Goal: Information Seeking & Learning: Learn about a topic

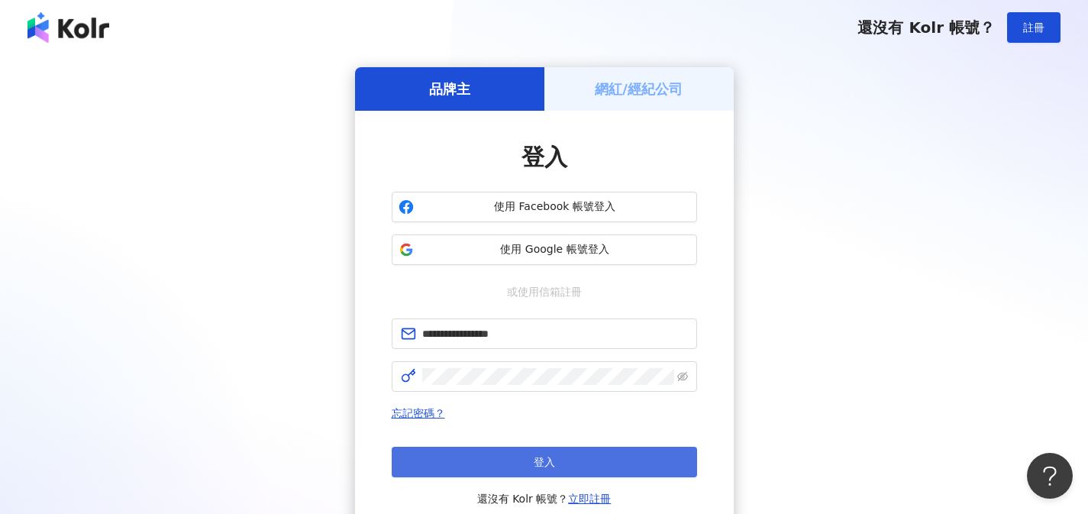
click at [611, 455] on button "登入" at bounding box center [544, 462] width 305 height 31
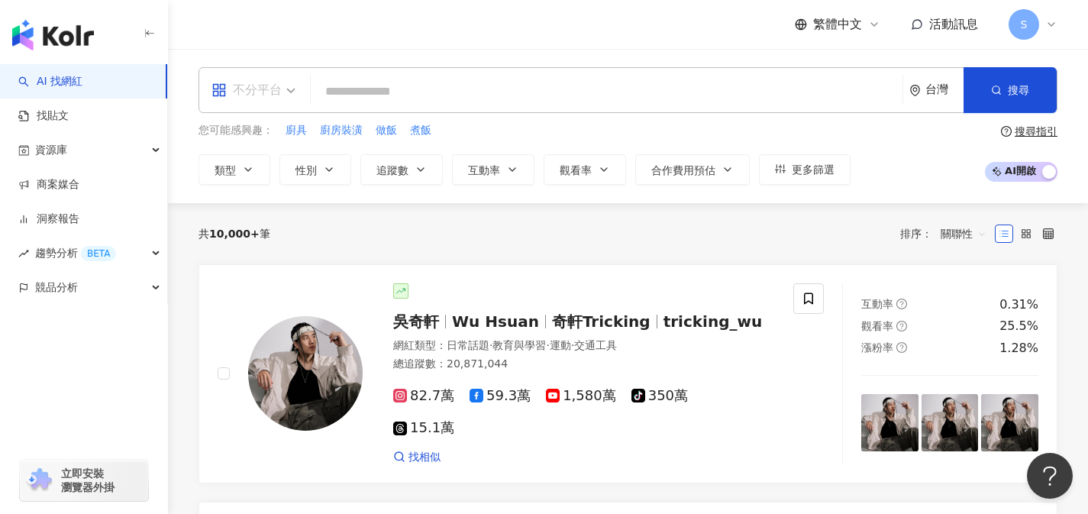
click at [282, 102] on span "不分平台" at bounding box center [253, 90] width 84 height 24
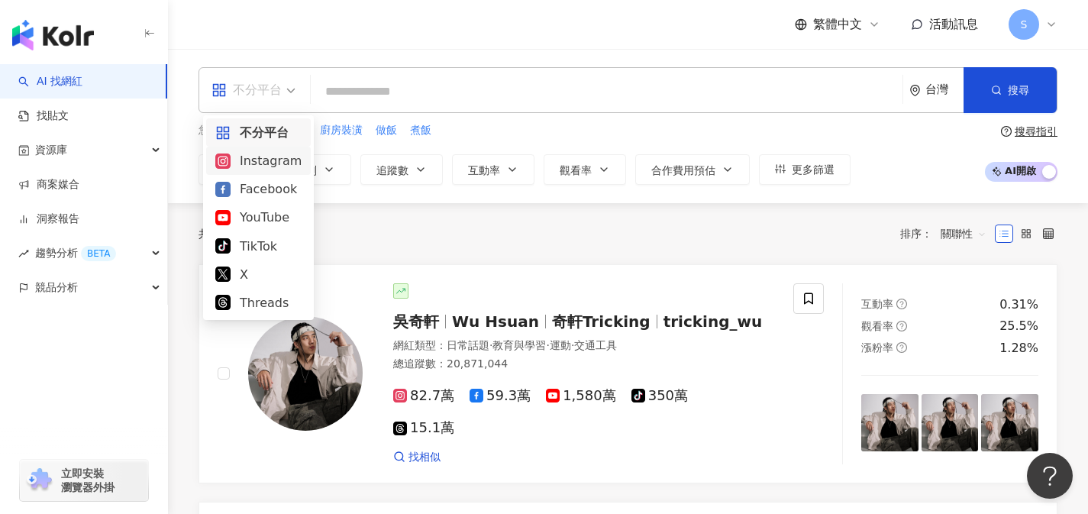
click at [256, 167] on div "Instagram" at bounding box center [258, 160] width 86 height 19
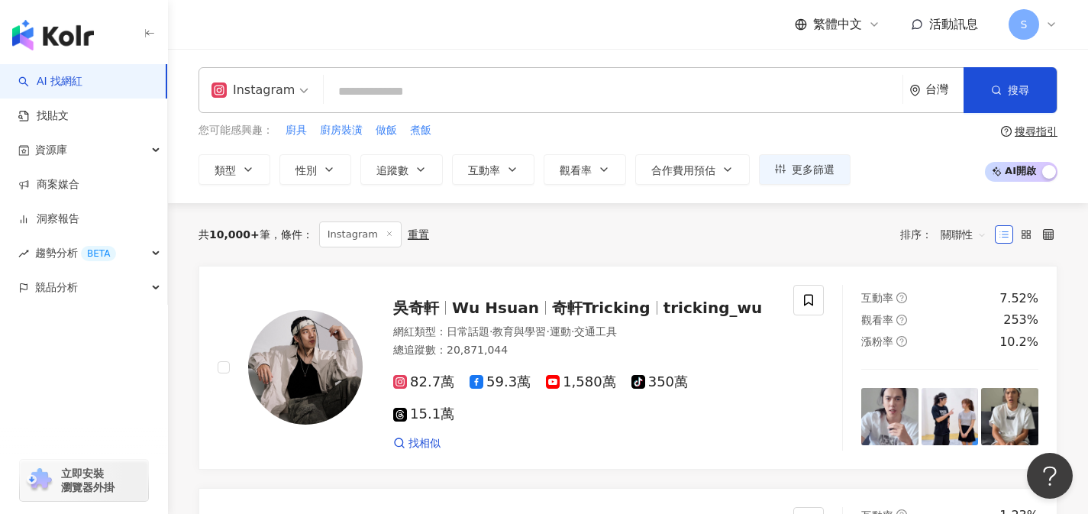
click at [413, 85] on input "search" at bounding box center [613, 91] width 566 height 29
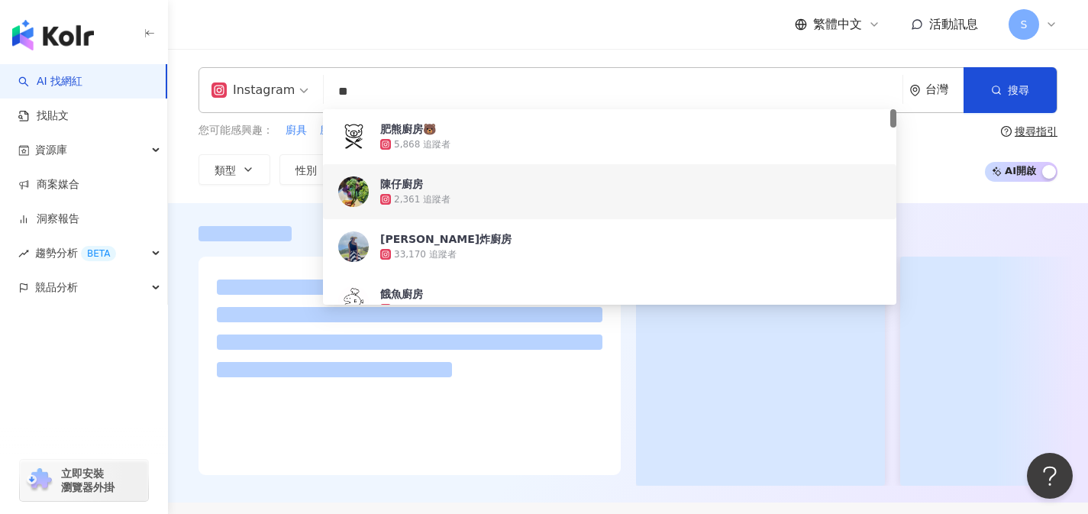
type input "**"
click at [295, 205] on div at bounding box center [628, 352] width 920 height 299
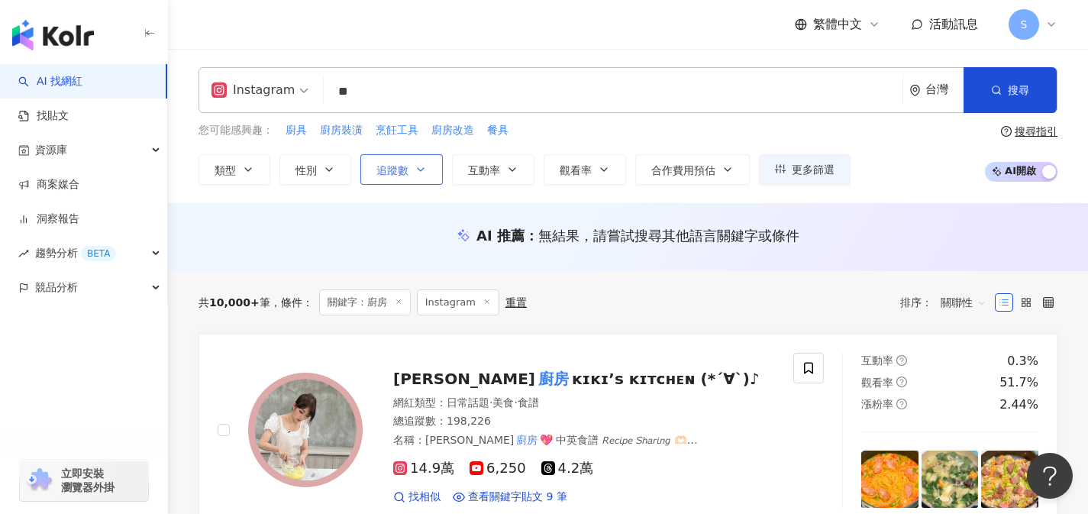
click at [417, 169] on icon "button" at bounding box center [420, 169] width 12 height 12
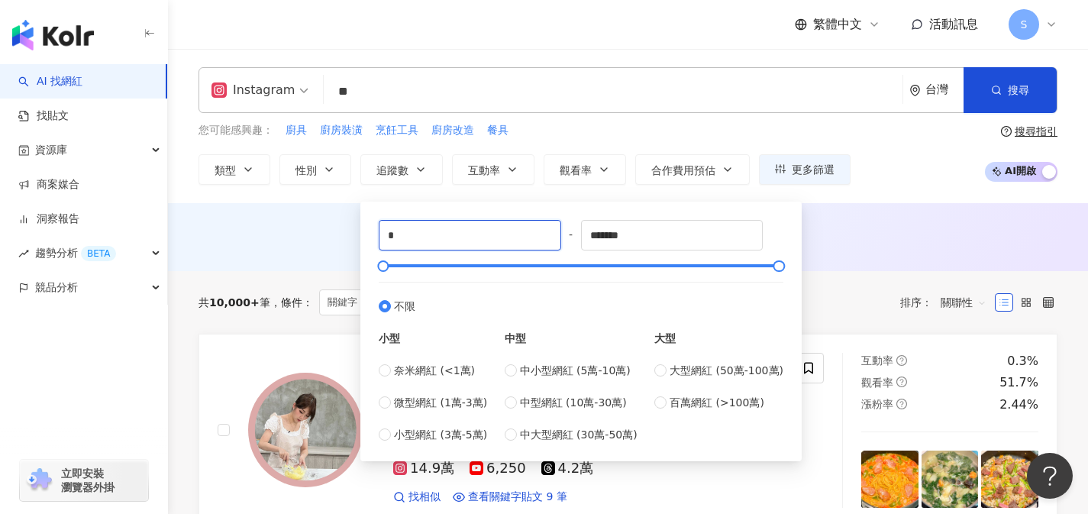
drag, startPoint x: 439, startPoint y: 234, endPoint x: 314, endPoint y: 219, distance: 125.3
type input "*****"
drag, startPoint x: 684, startPoint y: 234, endPoint x: 471, endPoint y: 223, distance: 213.2
click at [471, 222] on div "***** - ******* 不限 小型 奈米網紅 (<1萬) 微型網紅 (1萬-3萬) 小型網紅 (3萬-5萬) 中型 中小型網紅 (5萬-10萬) 中型…" at bounding box center [581, 331] width 405 height 223
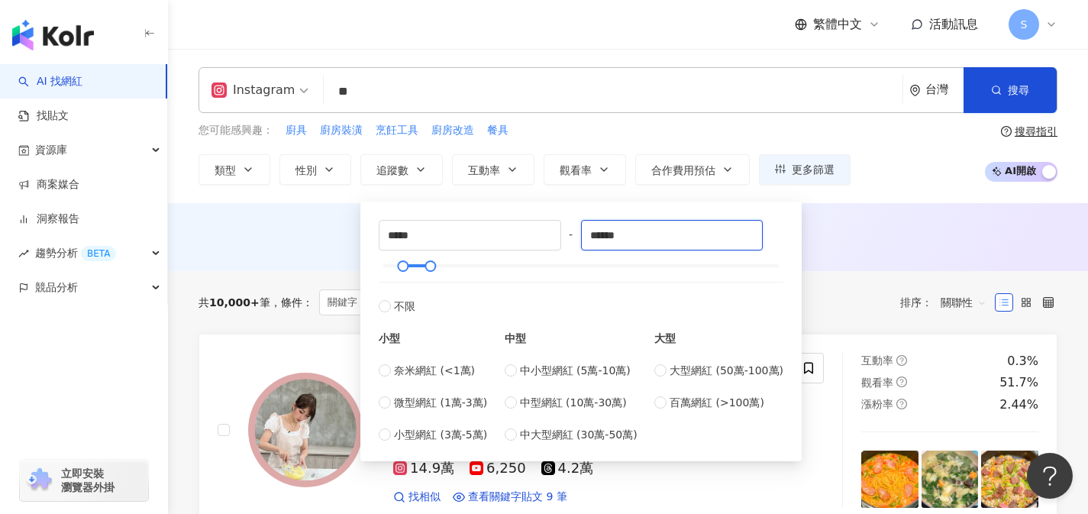
type input "******"
click at [866, 224] on div "AI 推薦 ： 無結果，請嘗試搜尋其他語言關鍵字或條件" at bounding box center [628, 237] width 920 height 68
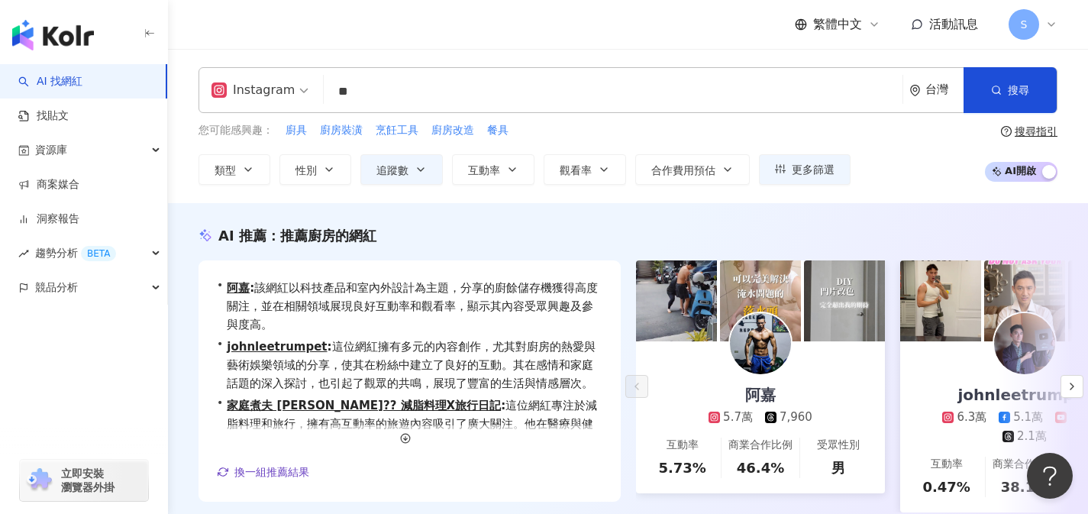
scroll to position [256, 0]
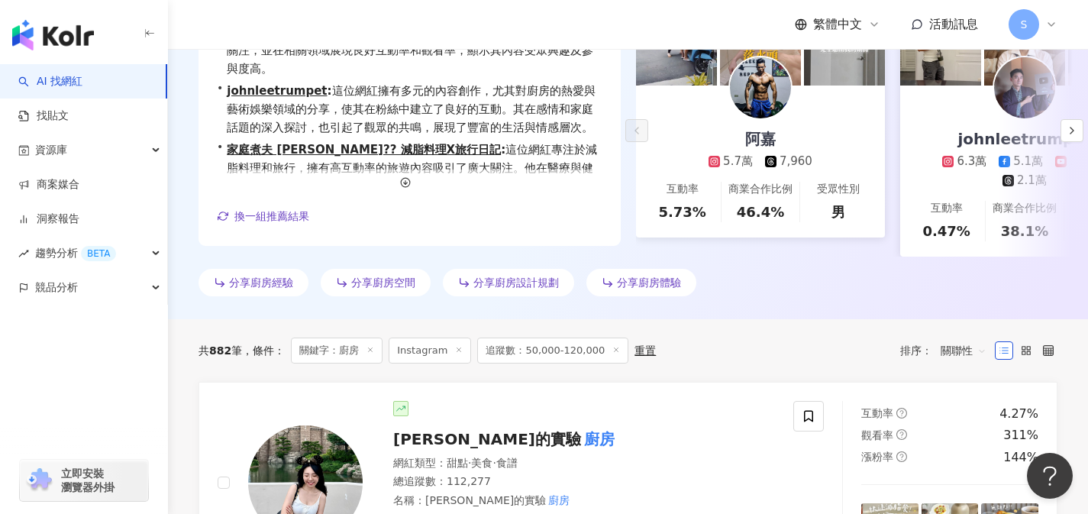
click at [952, 362] on span "關聯性" at bounding box center [963, 350] width 46 height 24
click at [966, 311] on div "觀看率" at bounding box center [963, 304] width 38 height 17
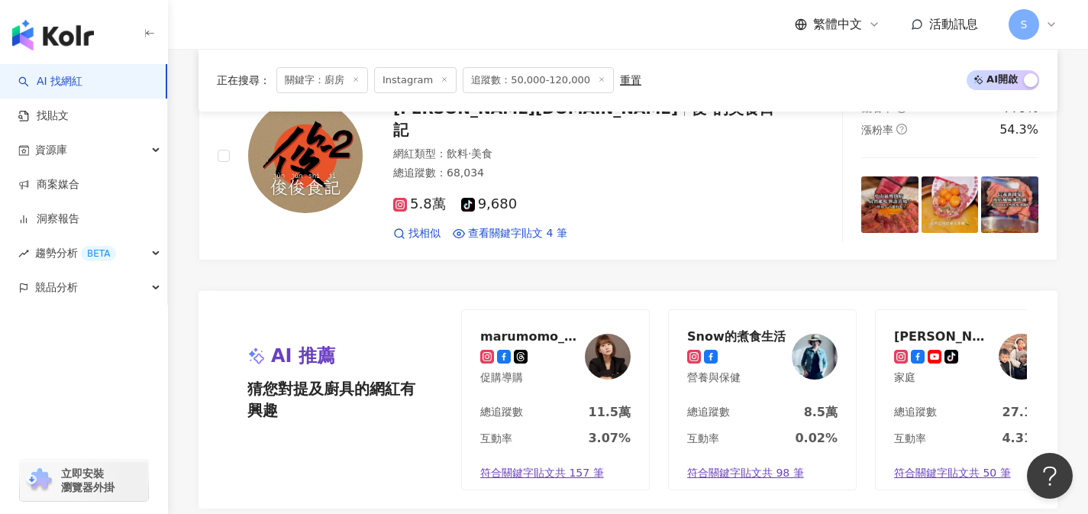
scroll to position [3311, 0]
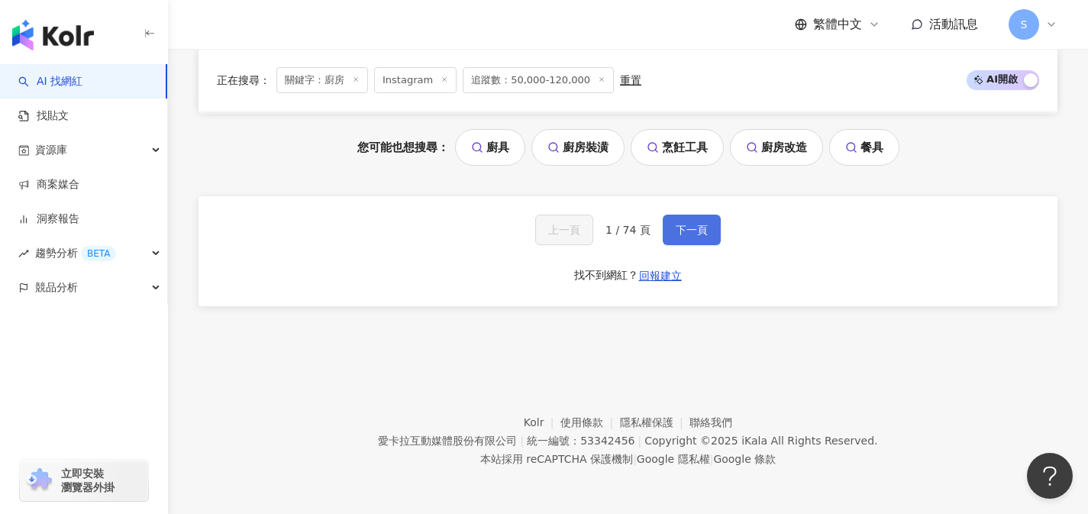
click at [690, 240] on button "下一頁" at bounding box center [692, 229] width 58 height 31
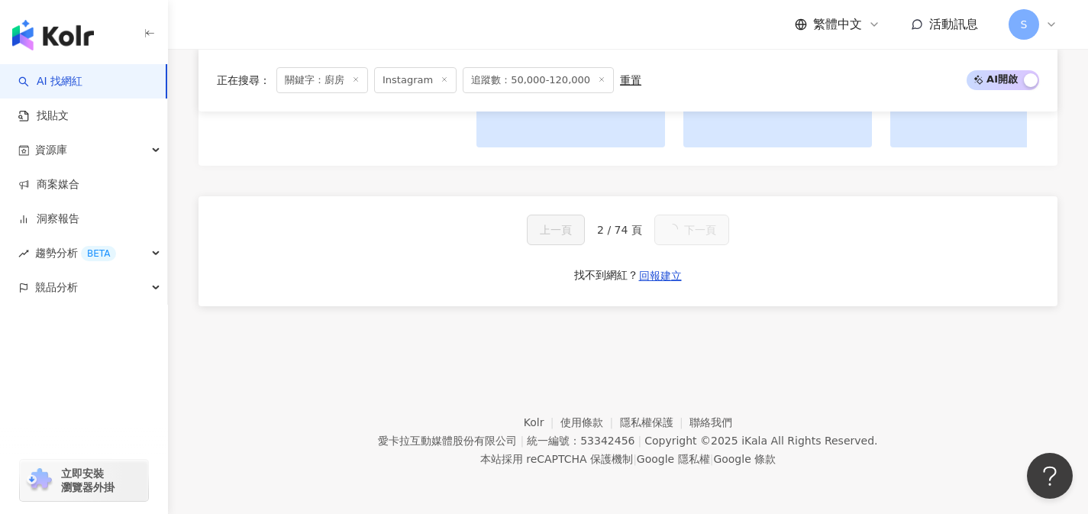
scroll to position [1701, 0]
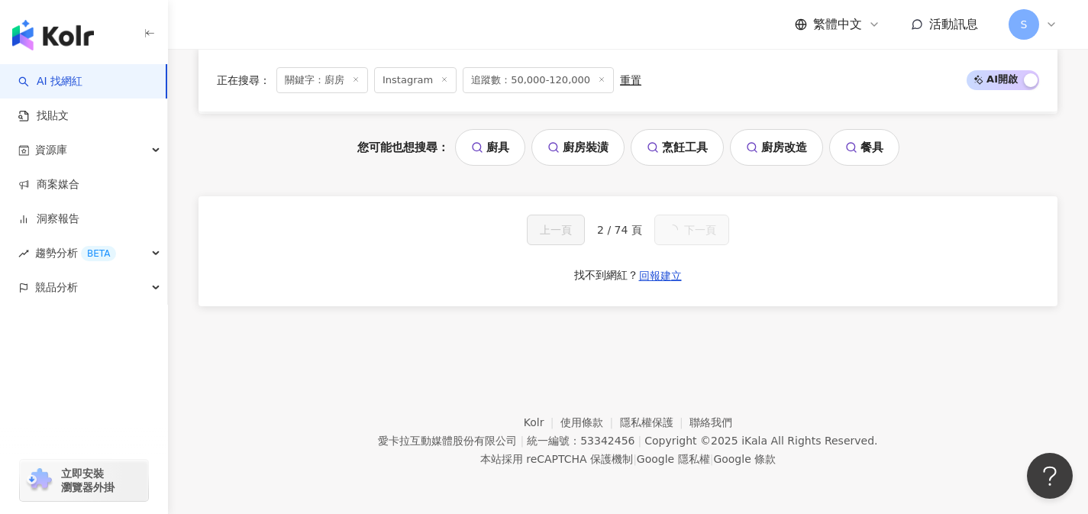
click at [691, 239] on button "下一頁" at bounding box center [691, 229] width 75 height 31
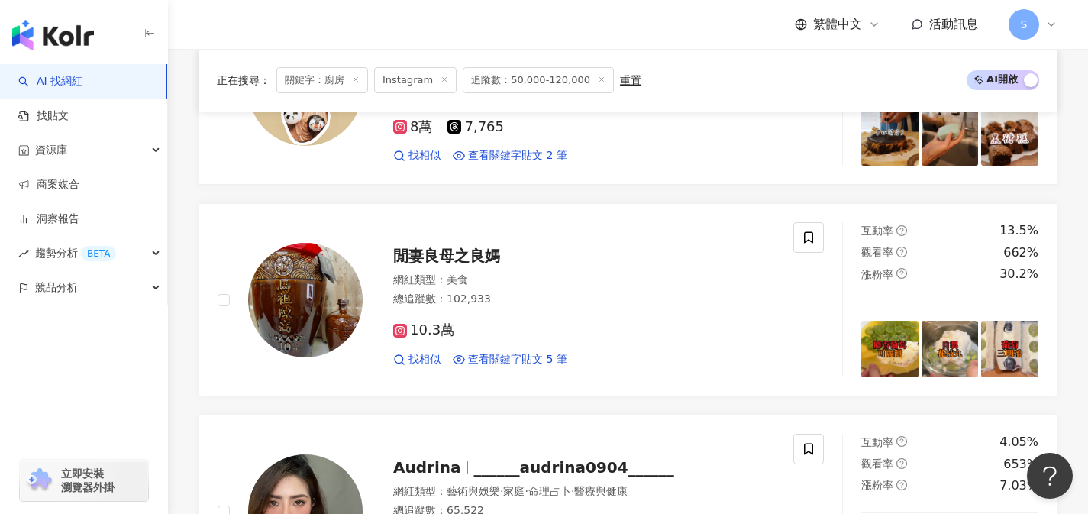
scroll to position [3311, 0]
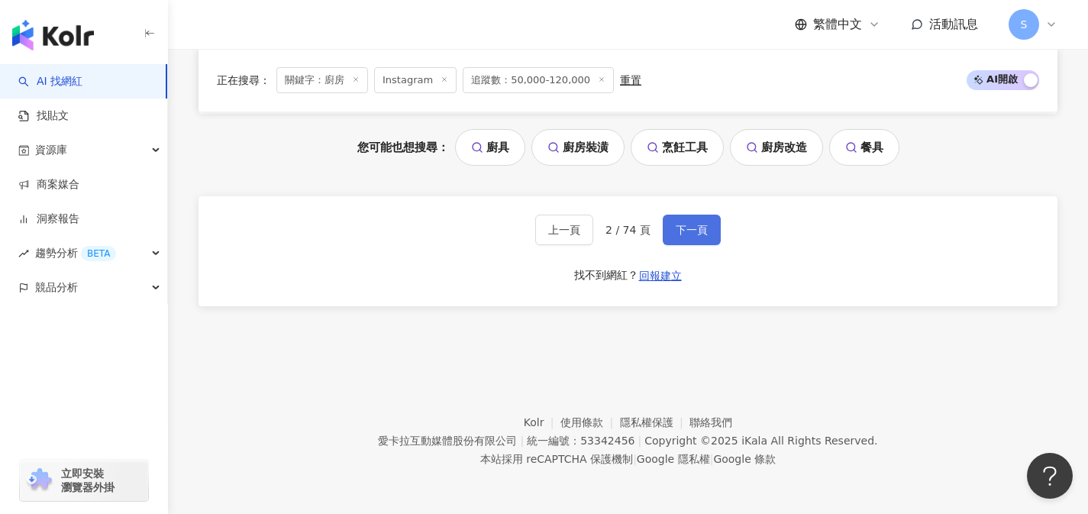
click at [691, 239] on button "下一頁" at bounding box center [692, 229] width 58 height 31
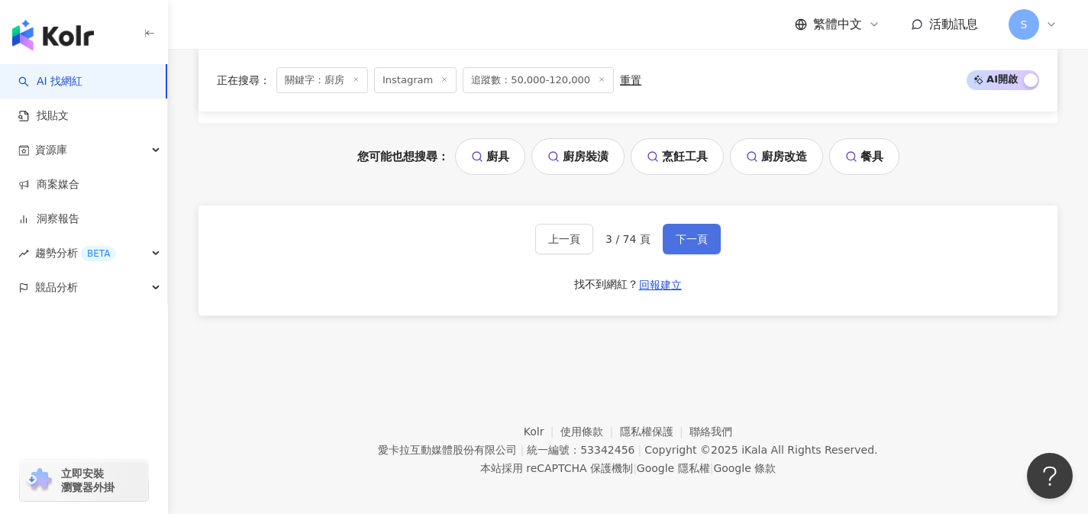
click at [691, 239] on button "下一頁" at bounding box center [692, 239] width 58 height 31
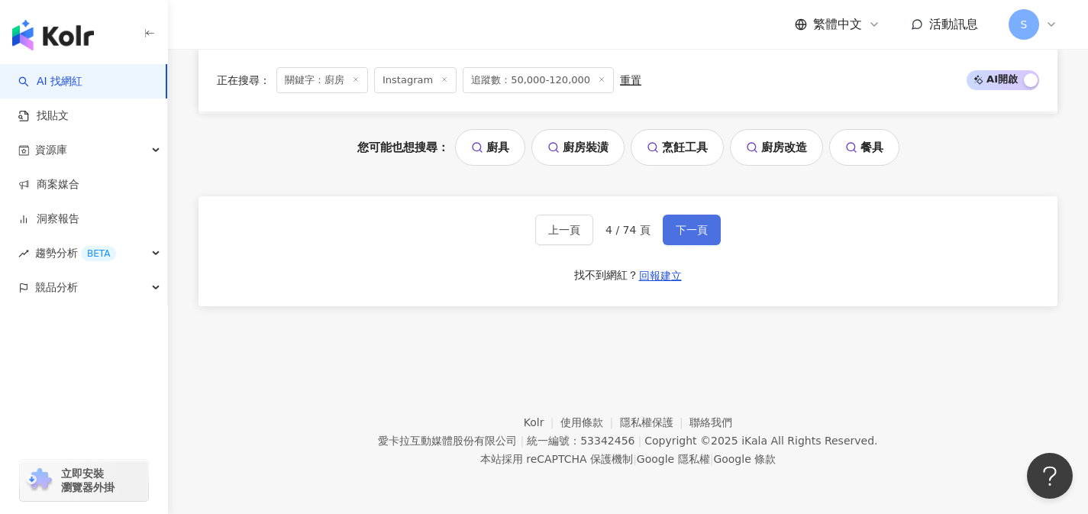
click at [691, 239] on button "下一頁" at bounding box center [692, 229] width 58 height 31
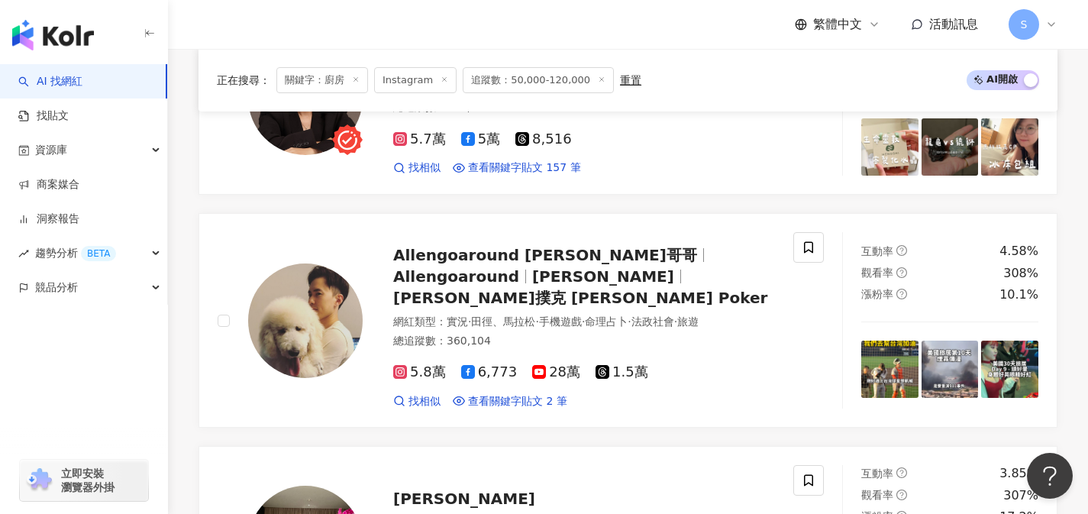
scroll to position [3321, 0]
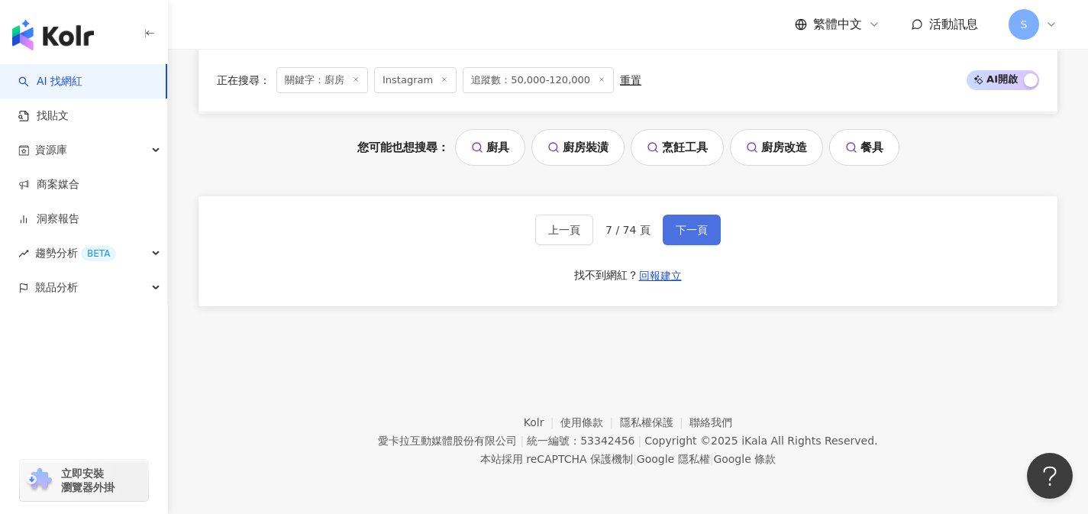
click at [691, 239] on button "下一頁" at bounding box center [692, 229] width 58 height 31
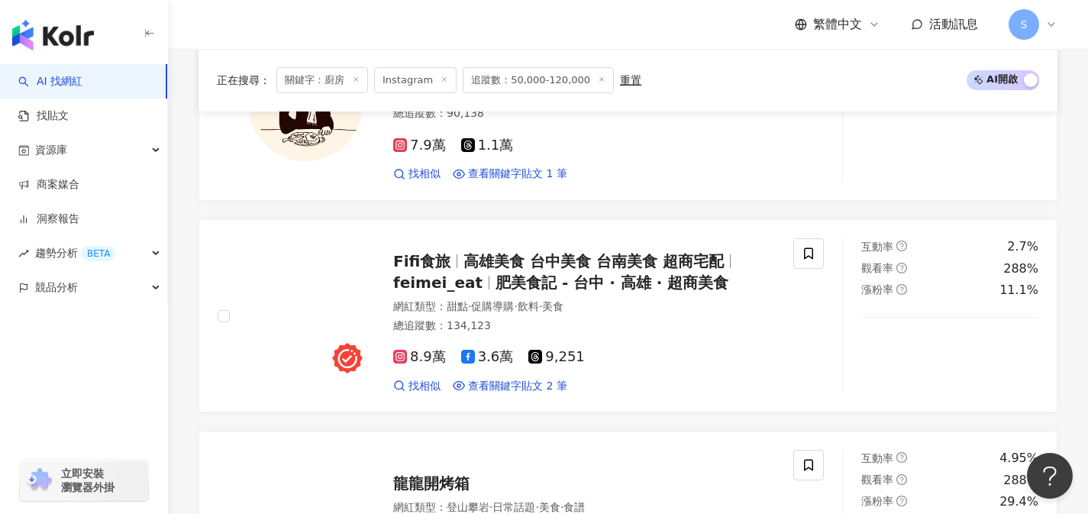
scroll to position [3312, 0]
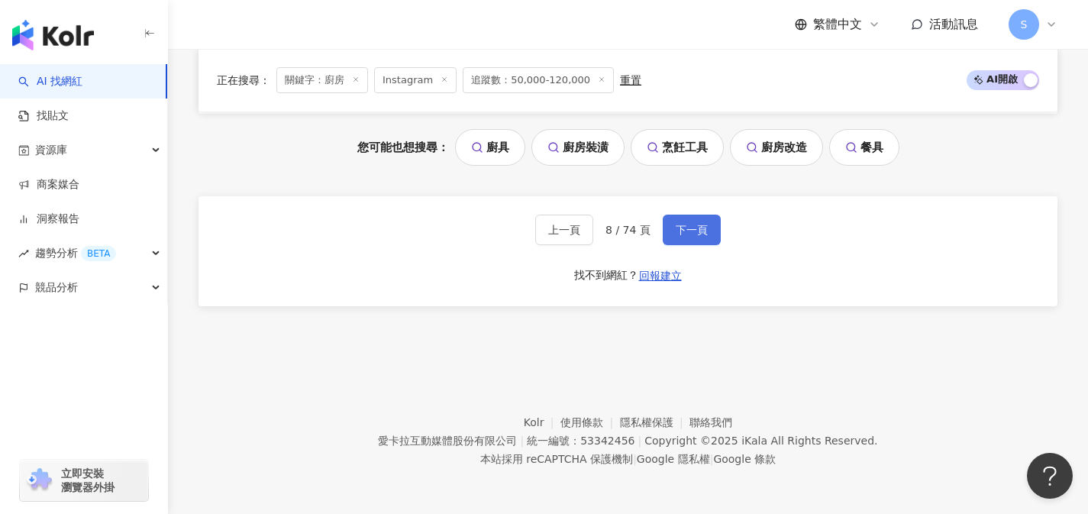
click at [691, 239] on button "下一頁" at bounding box center [692, 229] width 58 height 31
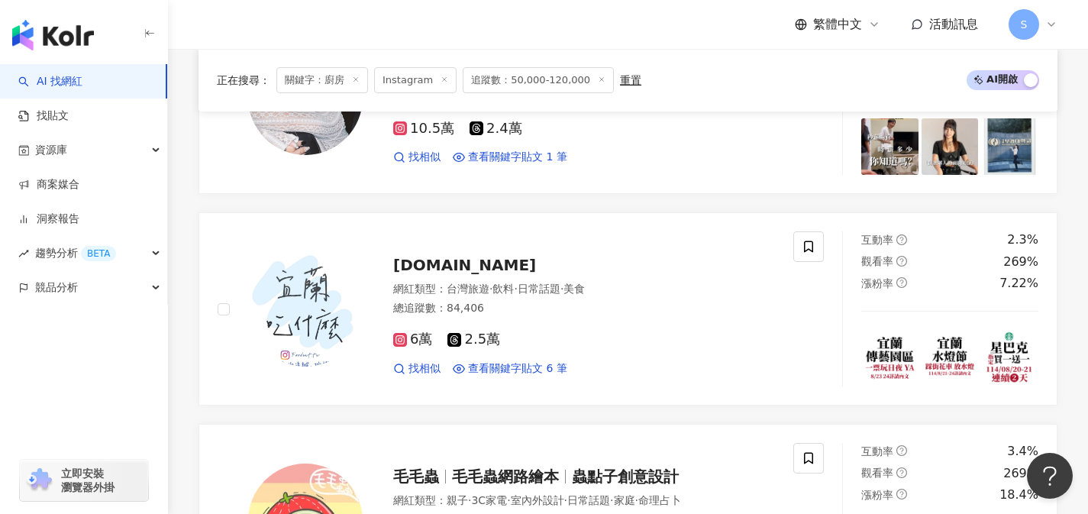
scroll to position [3320, 0]
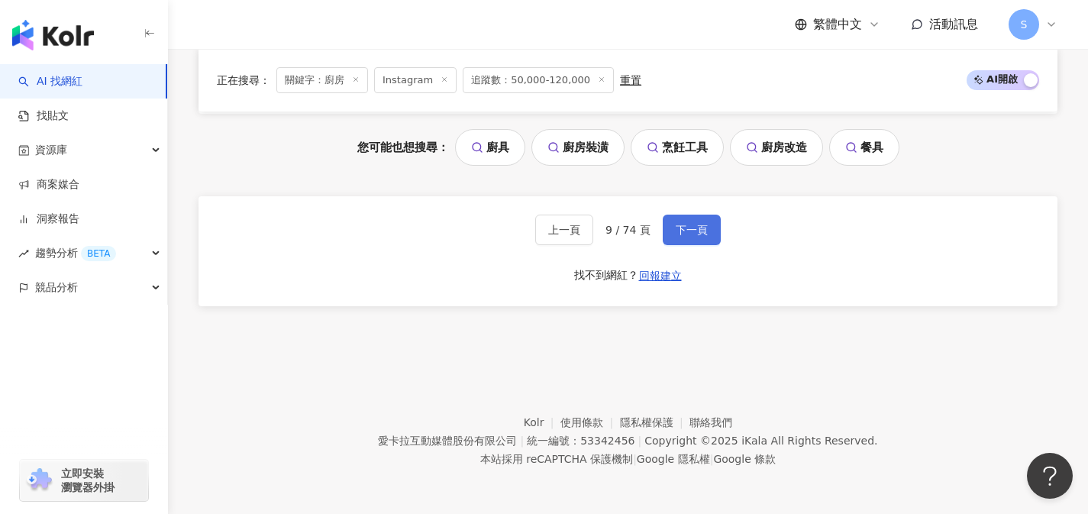
click at [691, 239] on button "下一頁" at bounding box center [692, 229] width 58 height 31
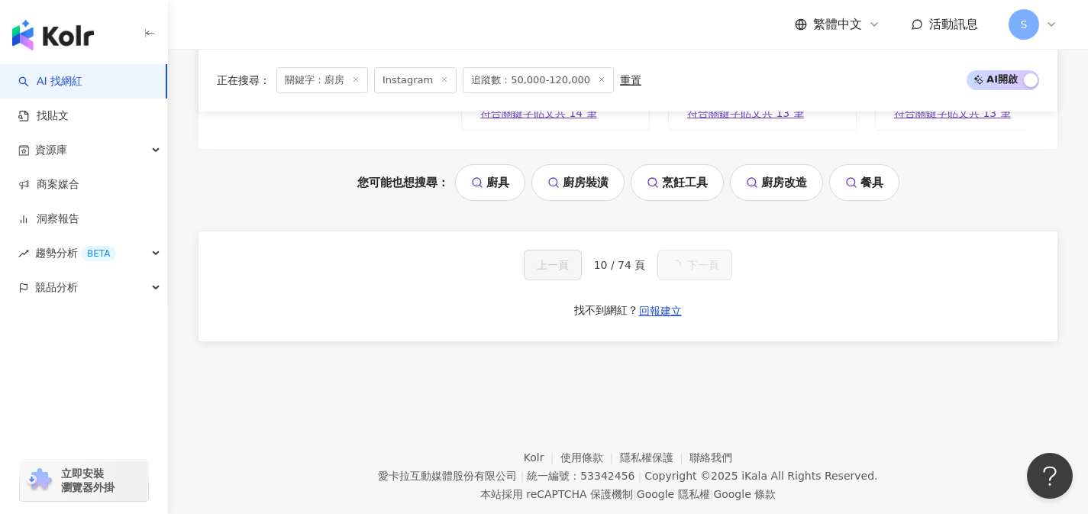
scroll to position [1701, 0]
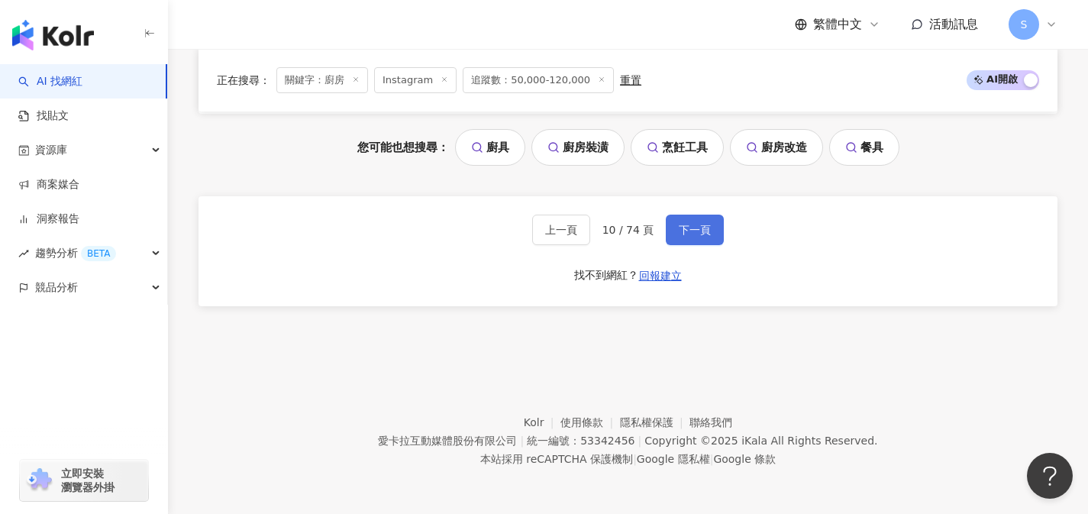
click at [691, 239] on button "下一頁" at bounding box center [695, 229] width 58 height 31
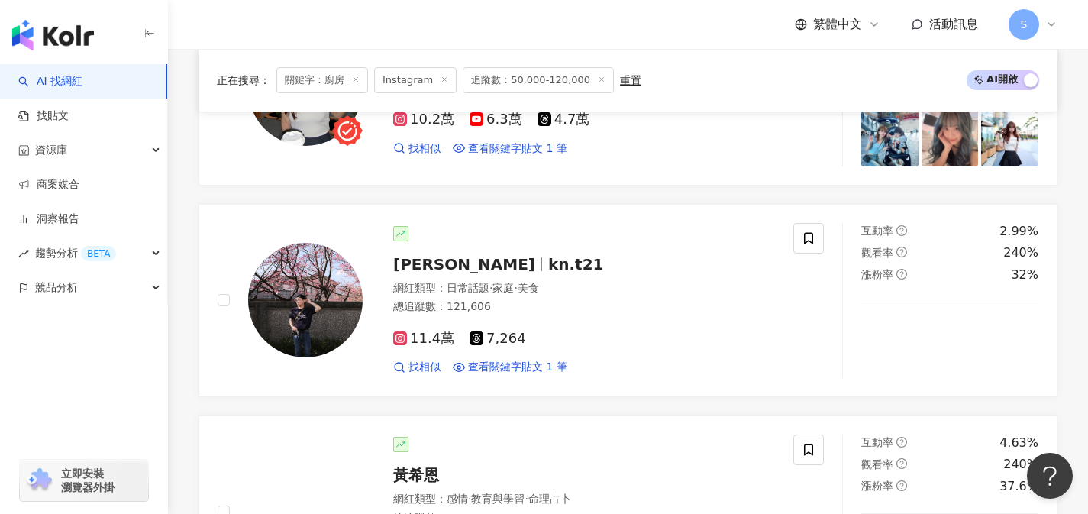
scroll to position [3311, 0]
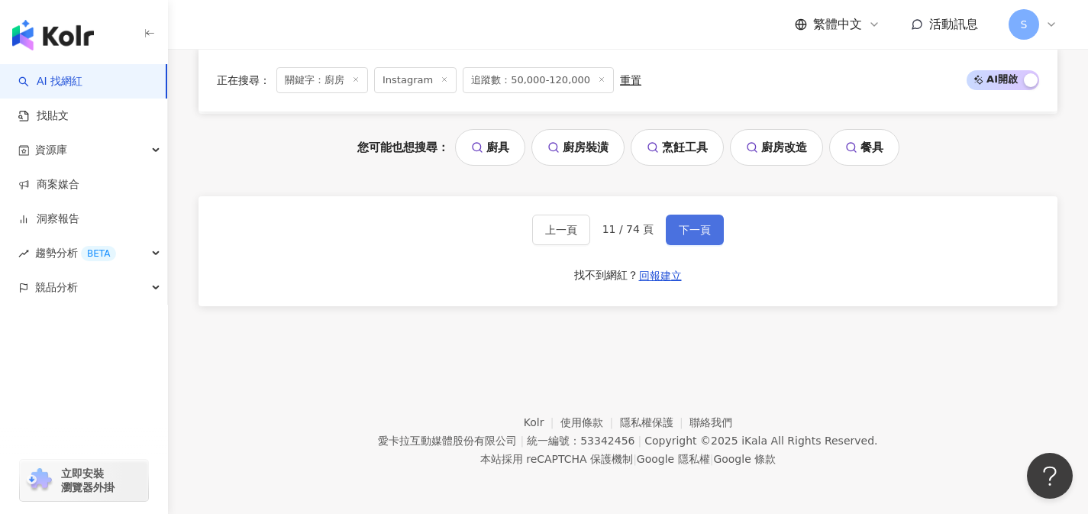
click at [691, 239] on button "下一頁" at bounding box center [695, 229] width 58 height 31
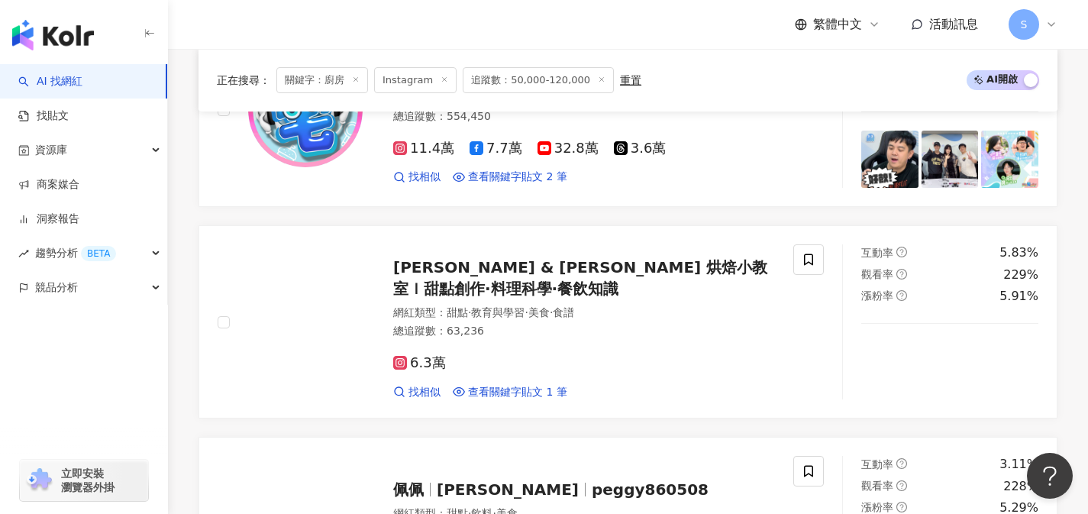
scroll to position [3312, 0]
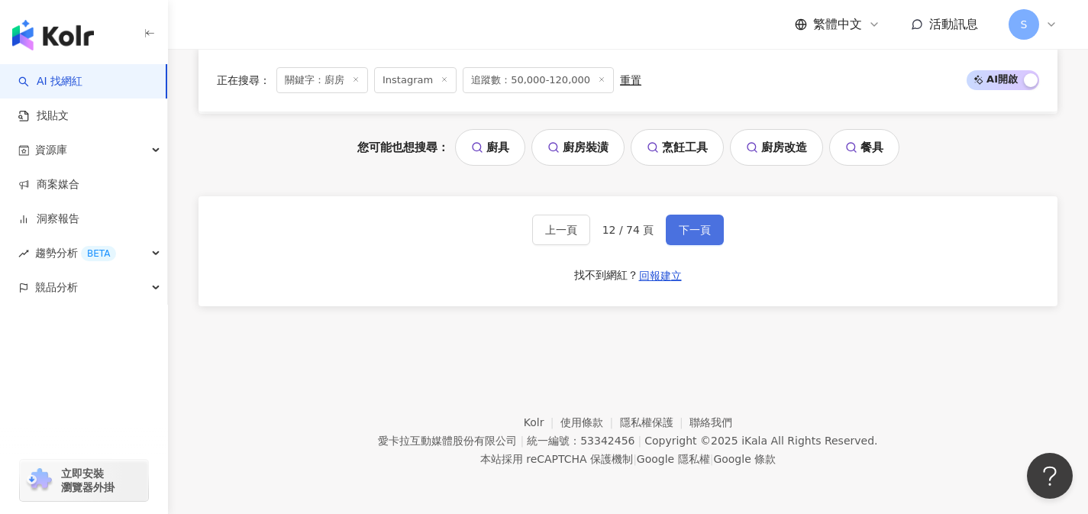
click at [691, 239] on button "下一頁" at bounding box center [695, 229] width 58 height 31
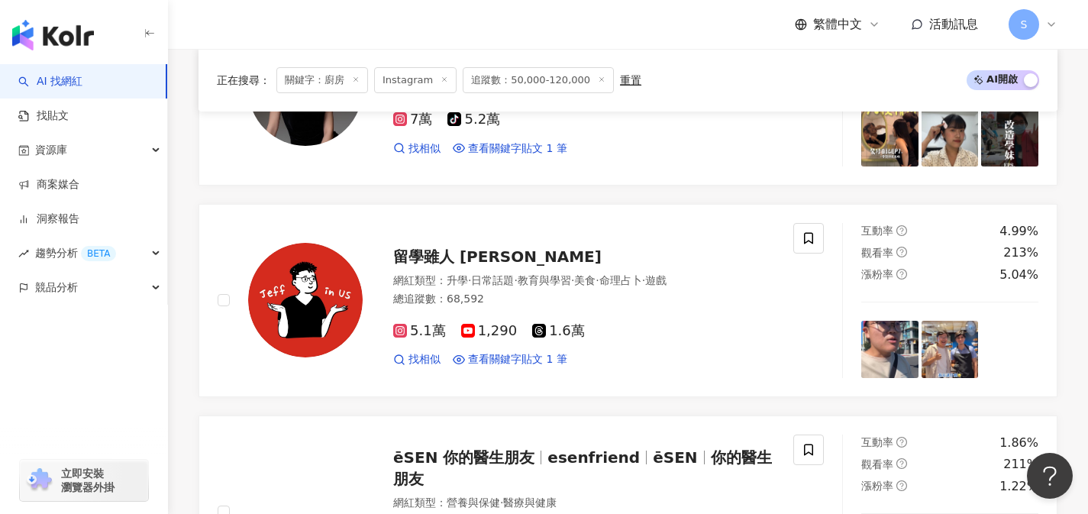
scroll to position [3313, 0]
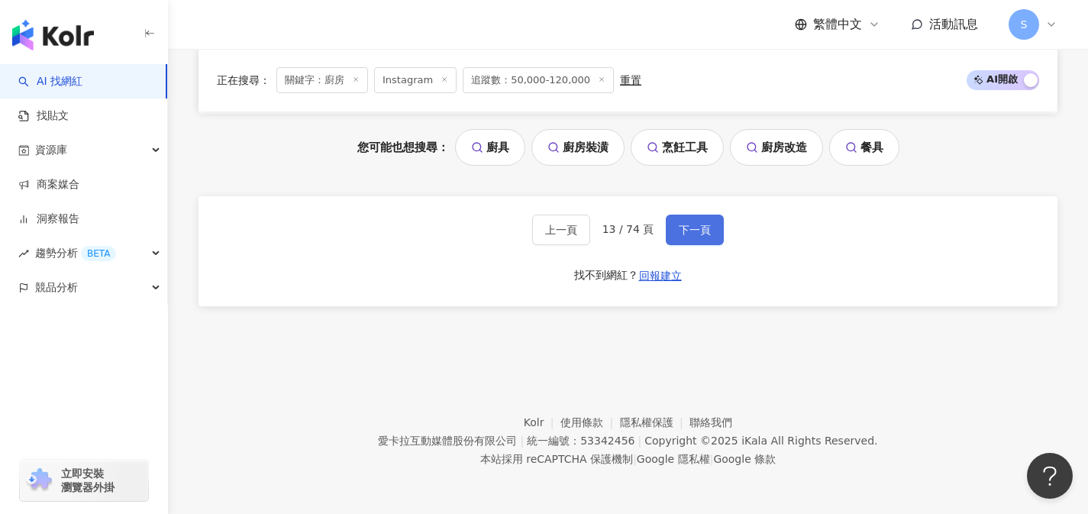
click at [691, 239] on button "下一頁" at bounding box center [695, 229] width 58 height 31
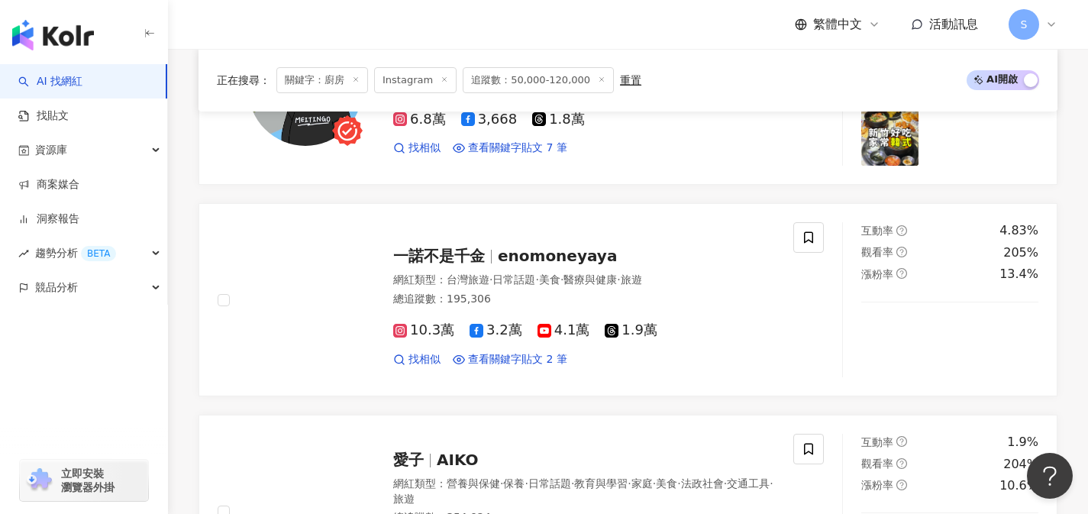
scroll to position [3311, 0]
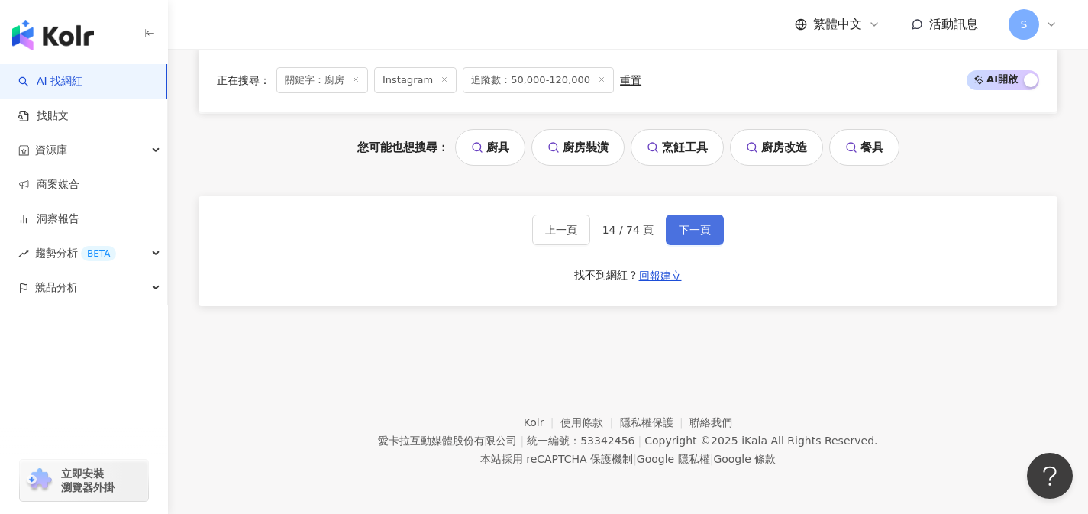
click at [691, 239] on button "下一頁" at bounding box center [695, 229] width 58 height 31
click at [701, 237] on button "下一頁" at bounding box center [695, 229] width 58 height 31
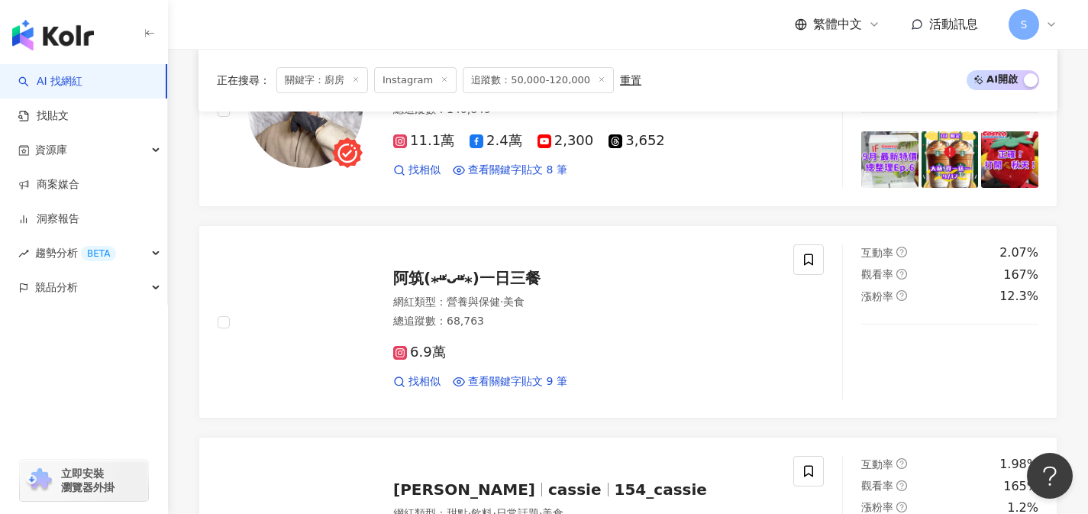
scroll to position [3328, 0]
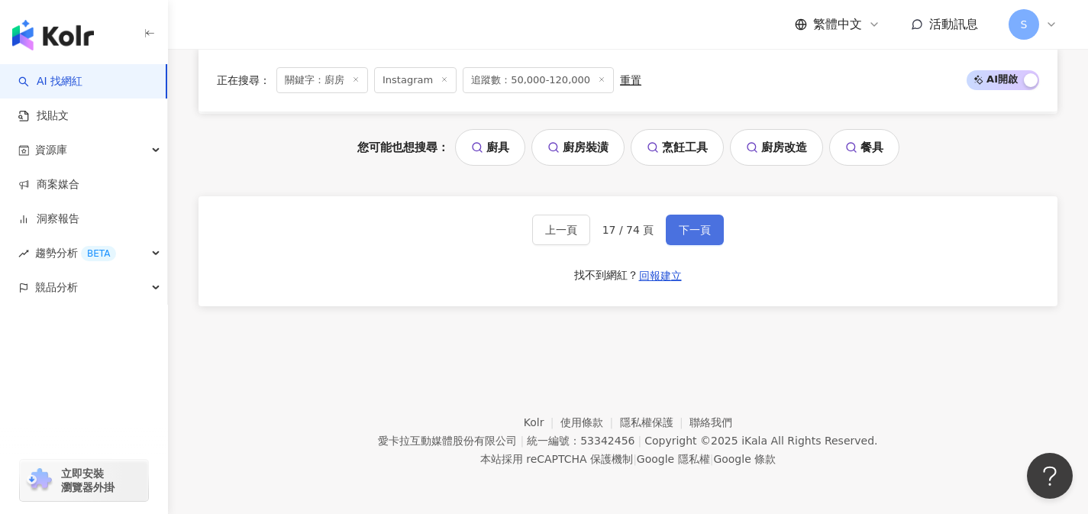
click at [701, 237] on button "下一頁" at bounding box center [695, 229] width 58 height 31
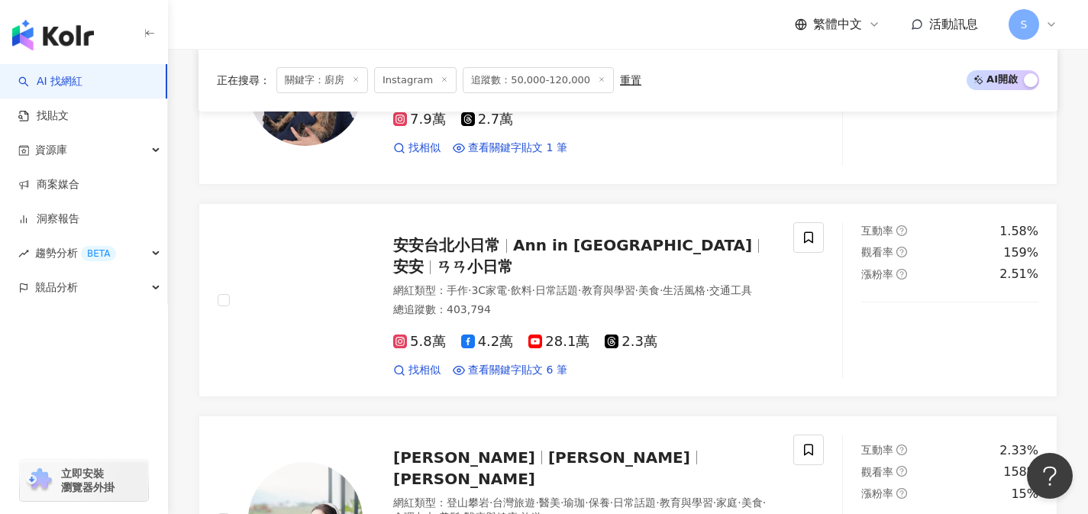
scroll to position [3312, 0]
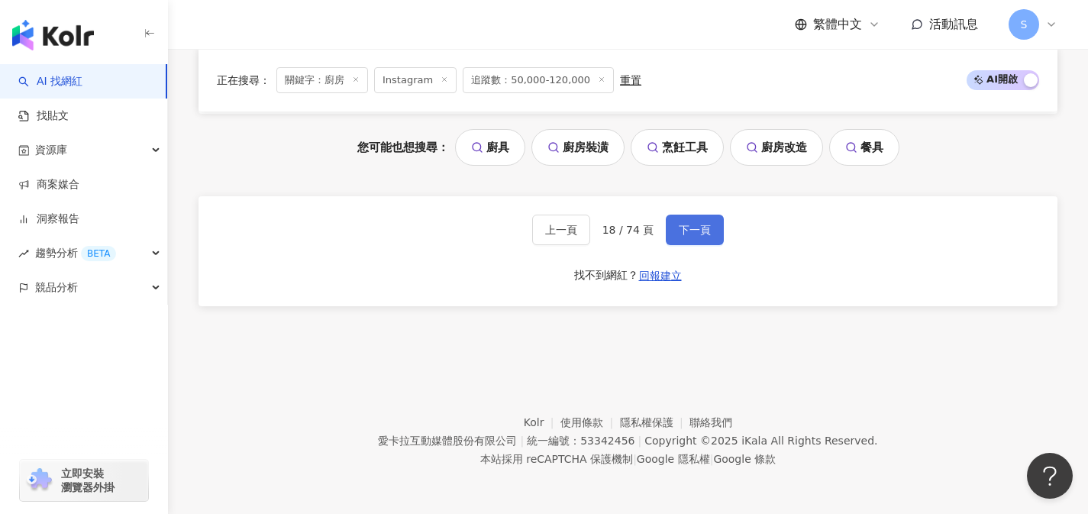
click at [701, 237] on button "下一頁" at bounding box center [695, 229] width 58 height 31
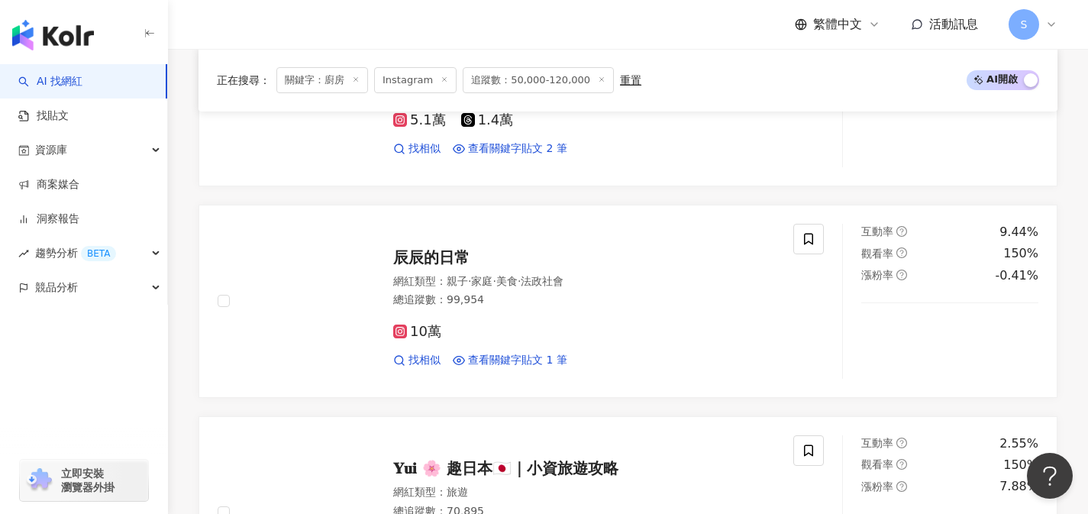
scroll to position [3311, 0]
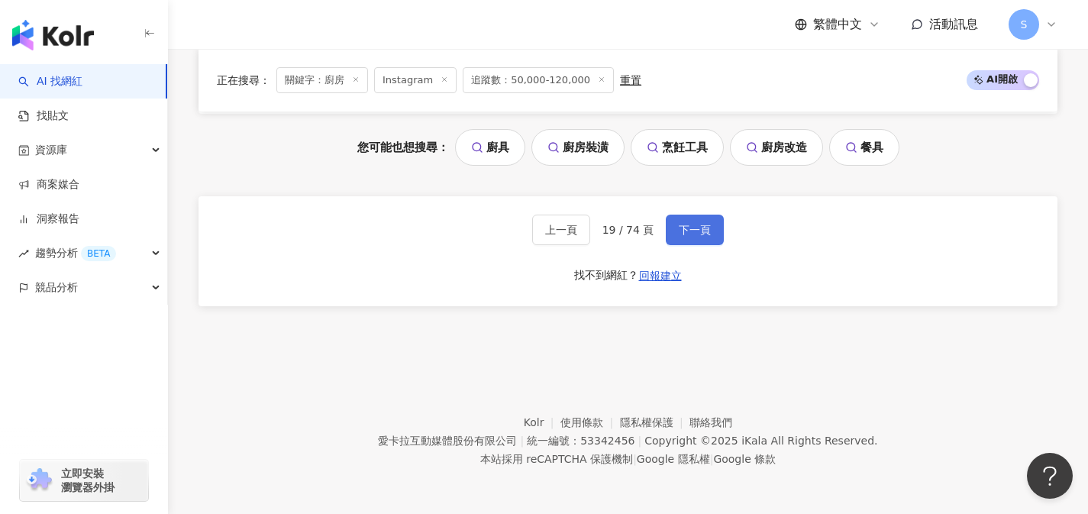
click at [701, 237] on button "下一頁" at bounding box center [695, 229] width 58 height 31
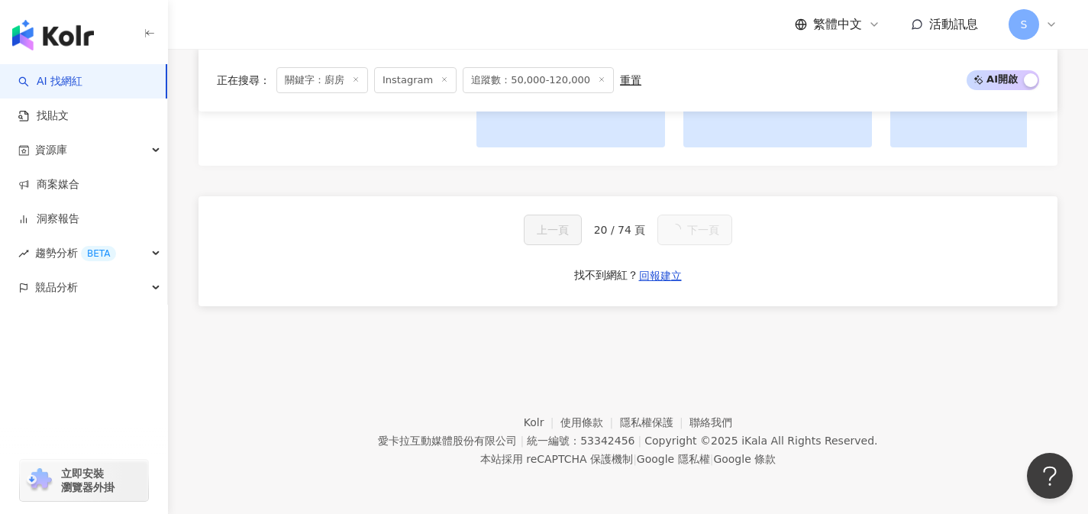
scroll to position [1701, 0]
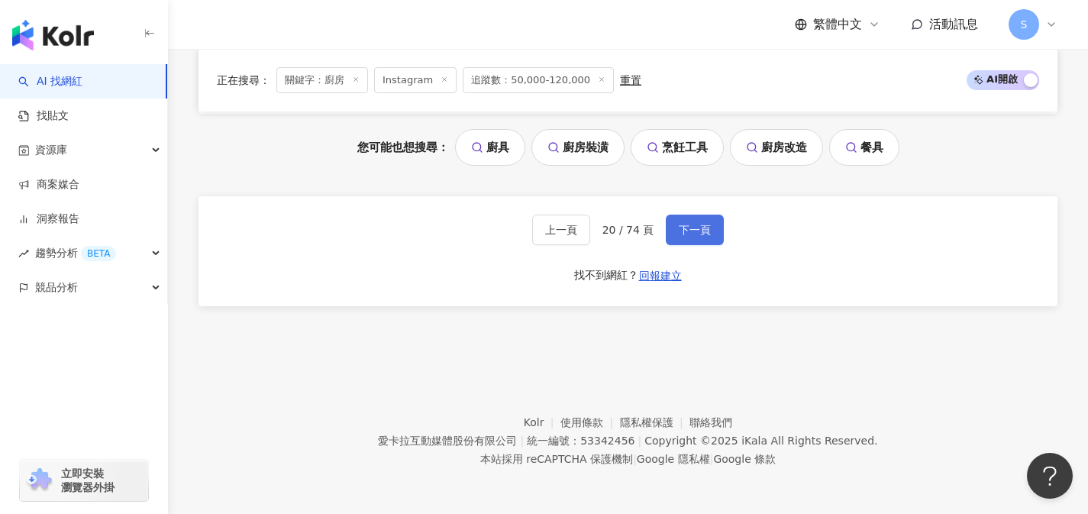
click at [702, 240] on button "下一頁" at bounding box center [695, 229] width 58 height 31
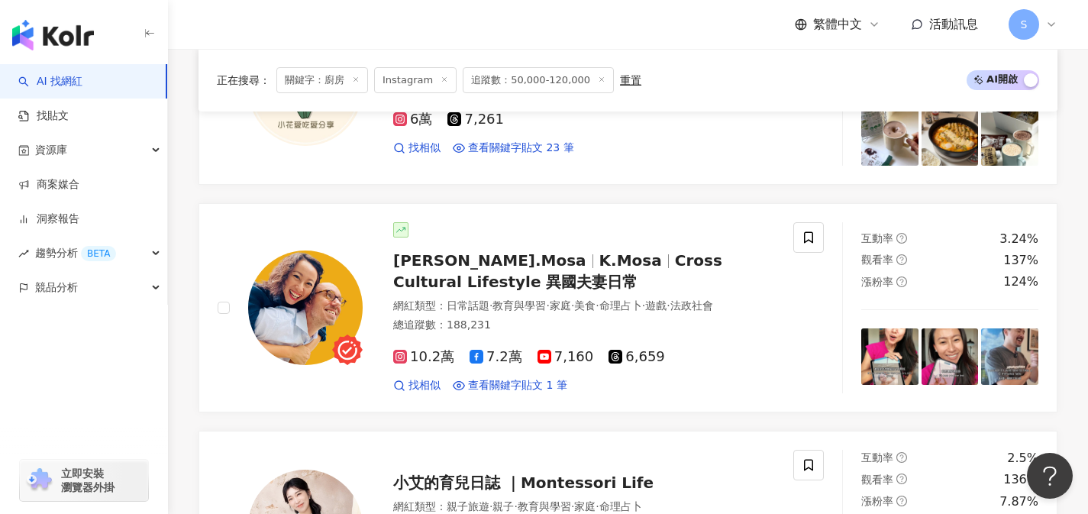
scroll to position [3327, 0]
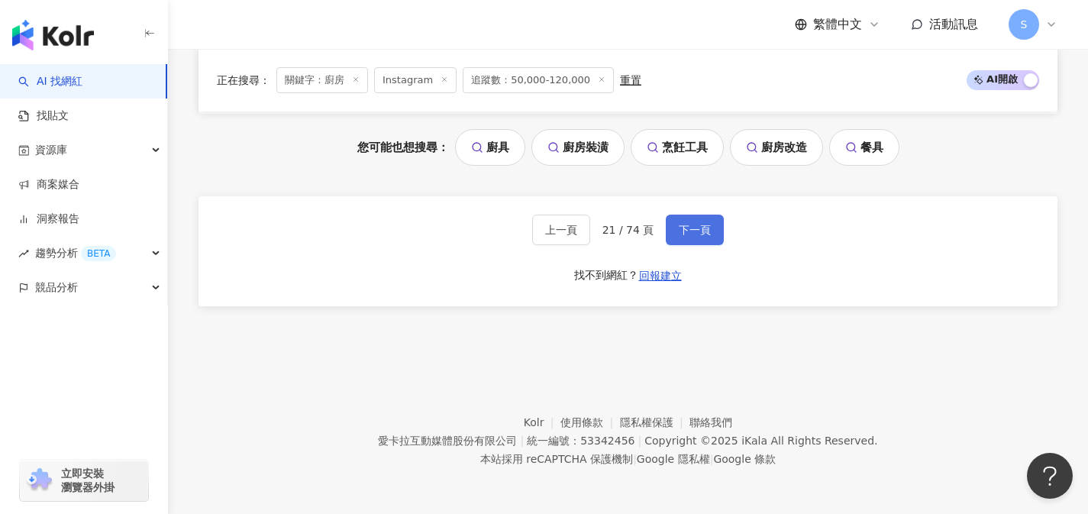
click at [711, 228] on button "下一頁" at bounding box center [695, 229] width 58 height 31
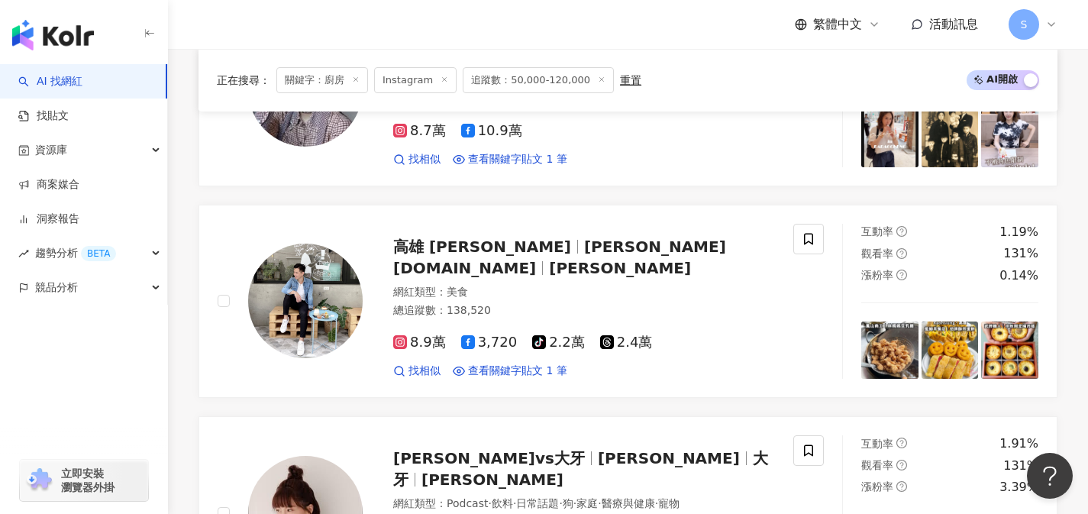
scroll to position [3312, 0]
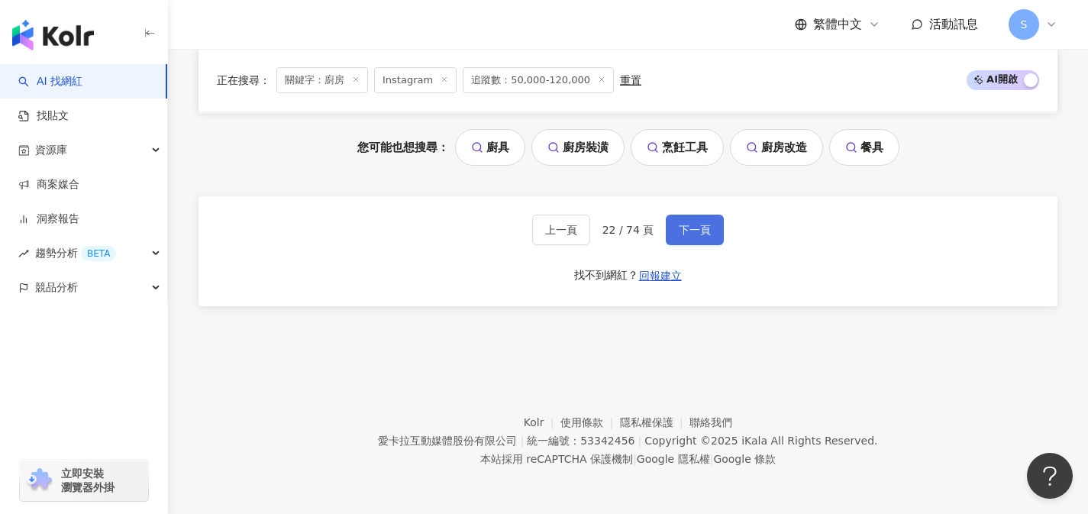
click at [711, 229] on button "下一頁" at bounding box center [695, 229] width 58 height 31
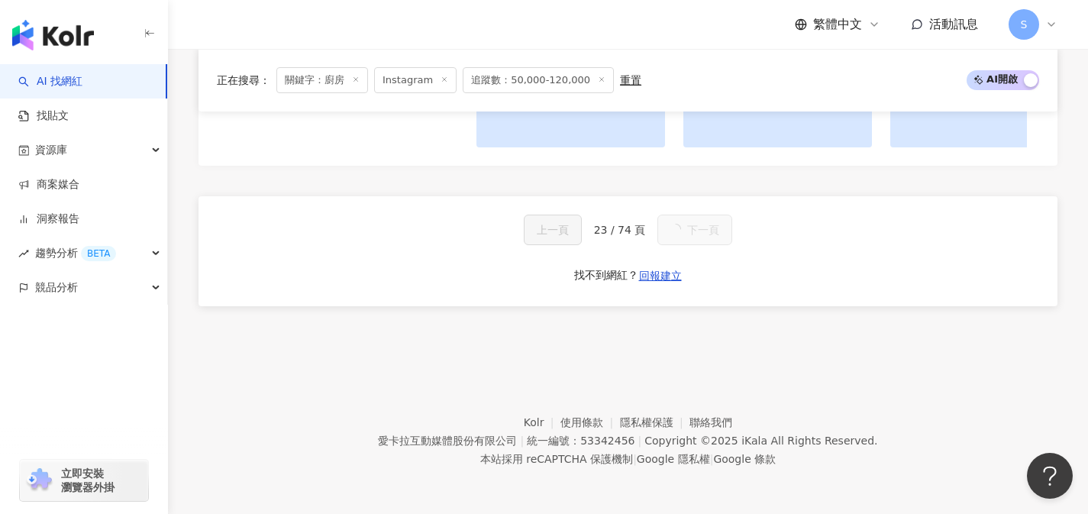
scroll to position [1701, 0]
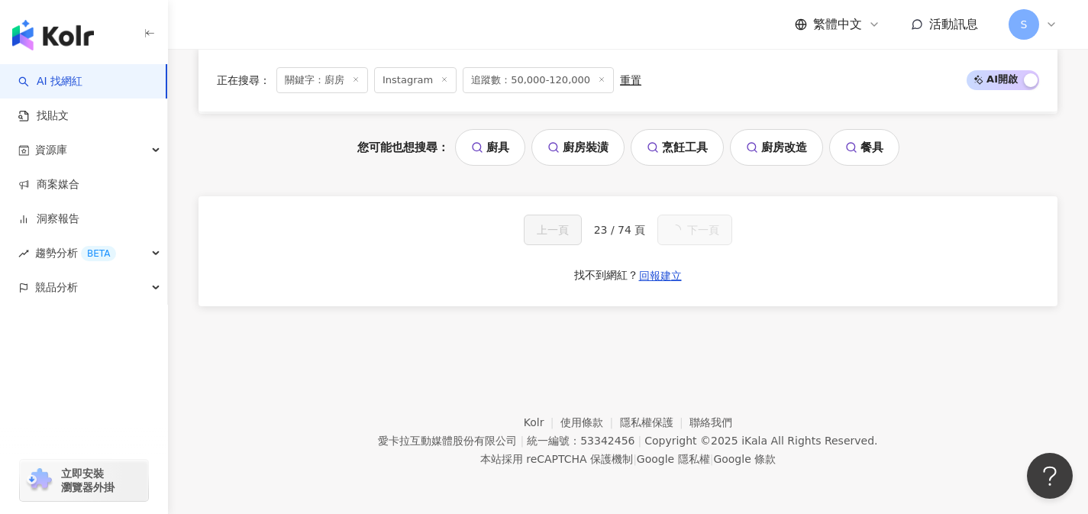
click at [711, 230] on span "下一頁" at bounding box center [703, 230] width 32 height 12
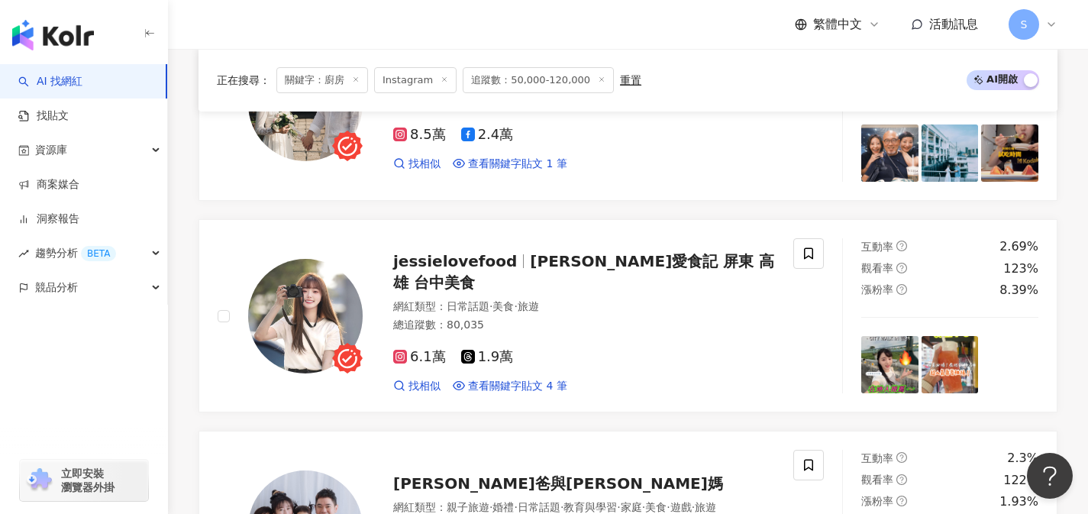
scroll to position [3312, 0]
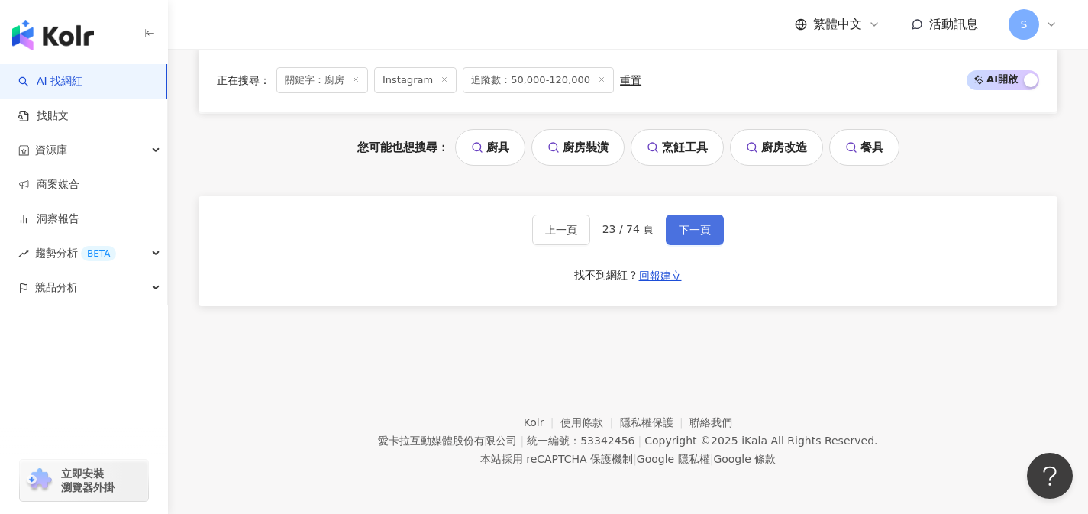
click at [702, 227] on span "下一頁" at bounding box center [695, 230] width 32 height 12
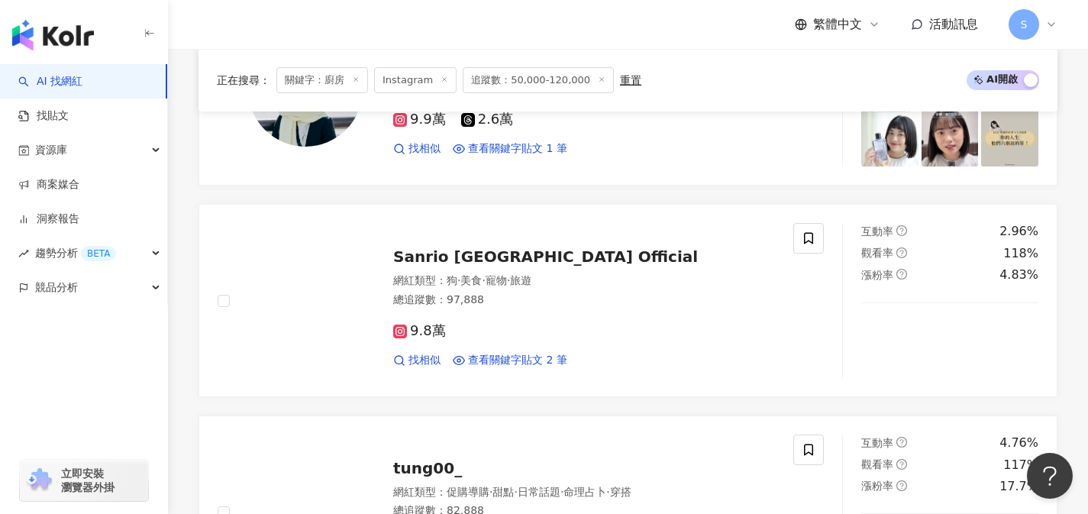
scroll to position [3311, 0]
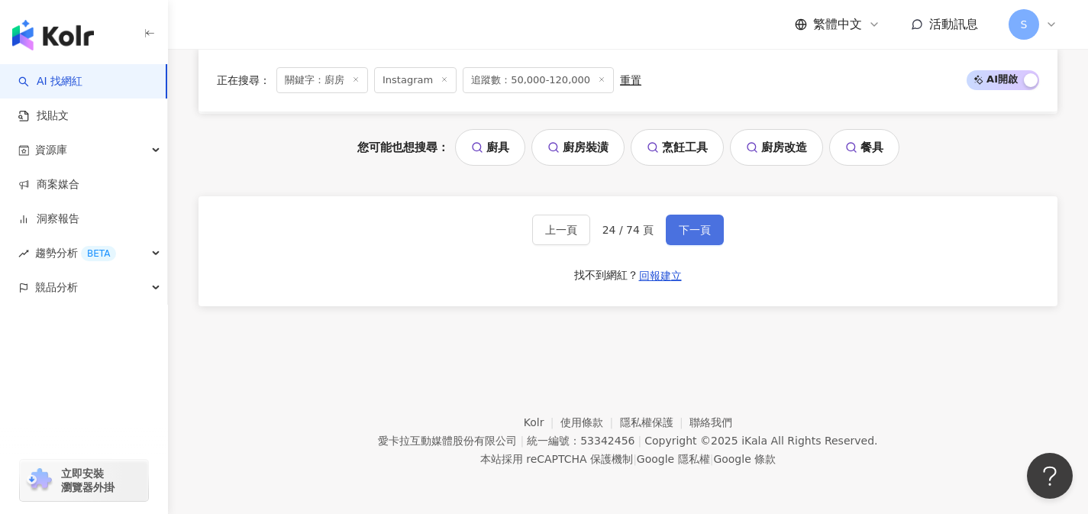
click at [700, 228] on span "下一頁" at bounding box center [695, 230] width 32 height 12
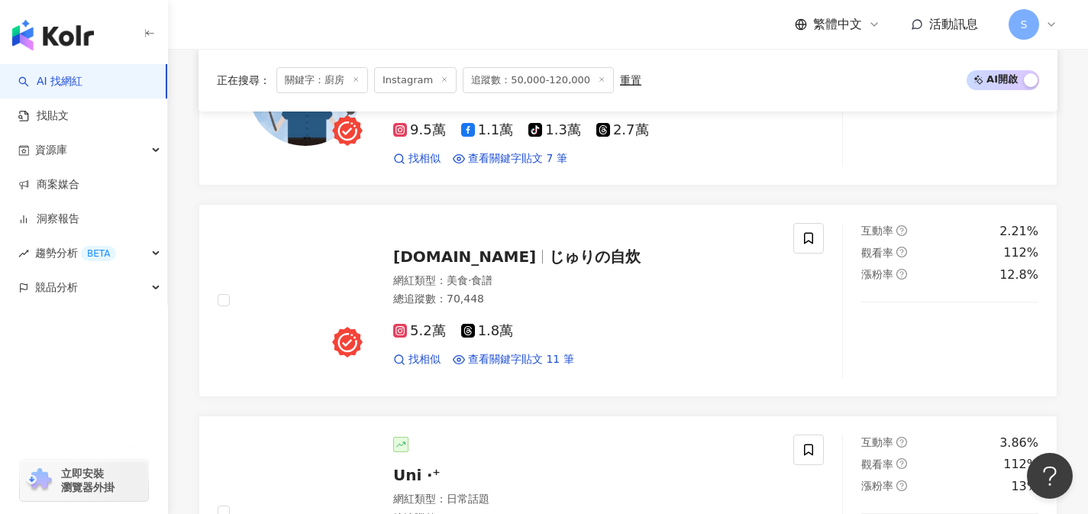
scroll to position [3320, 0]
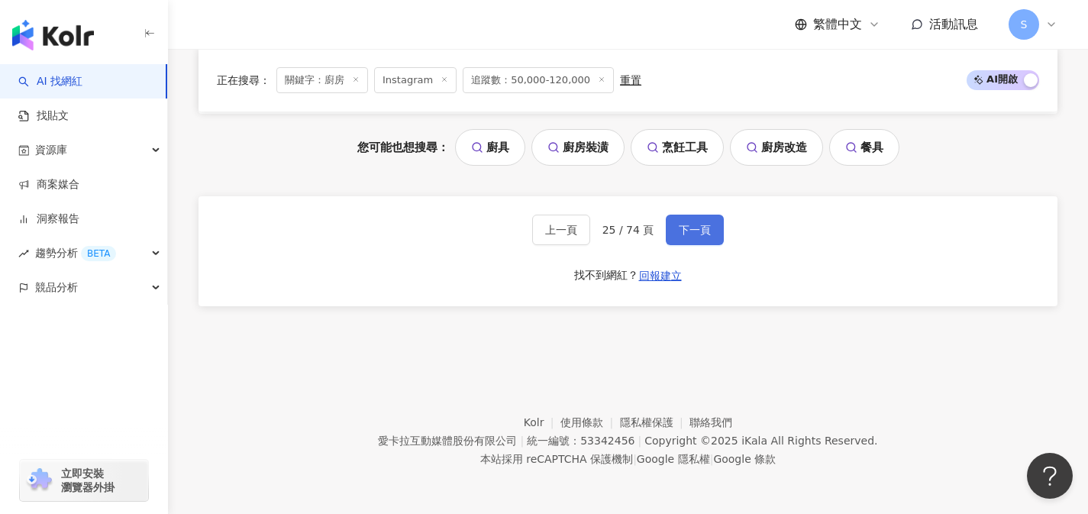
click at [700, 229] on span "下一頁" at bounding box center [695, 230] width 32 height 12
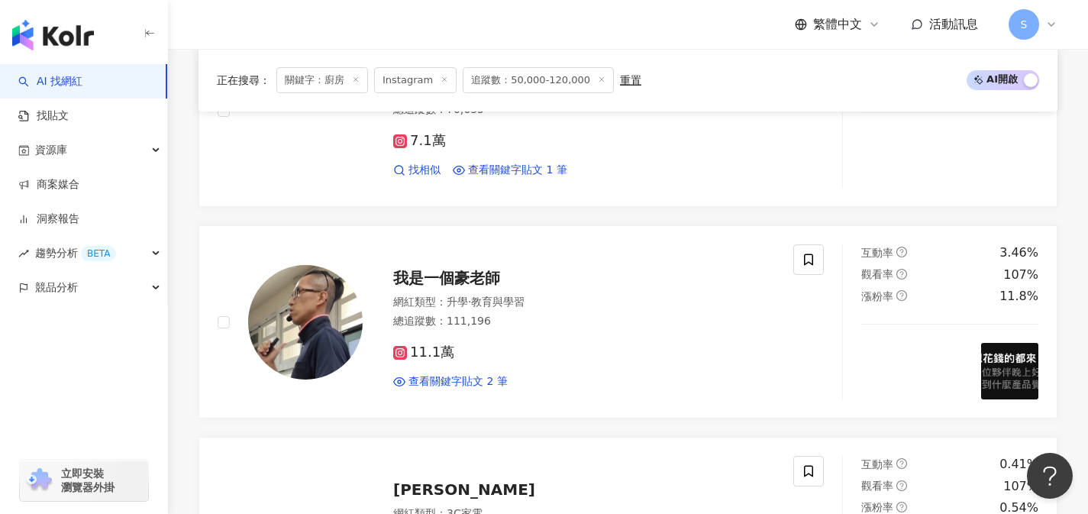
scroll to position [3312, 0]
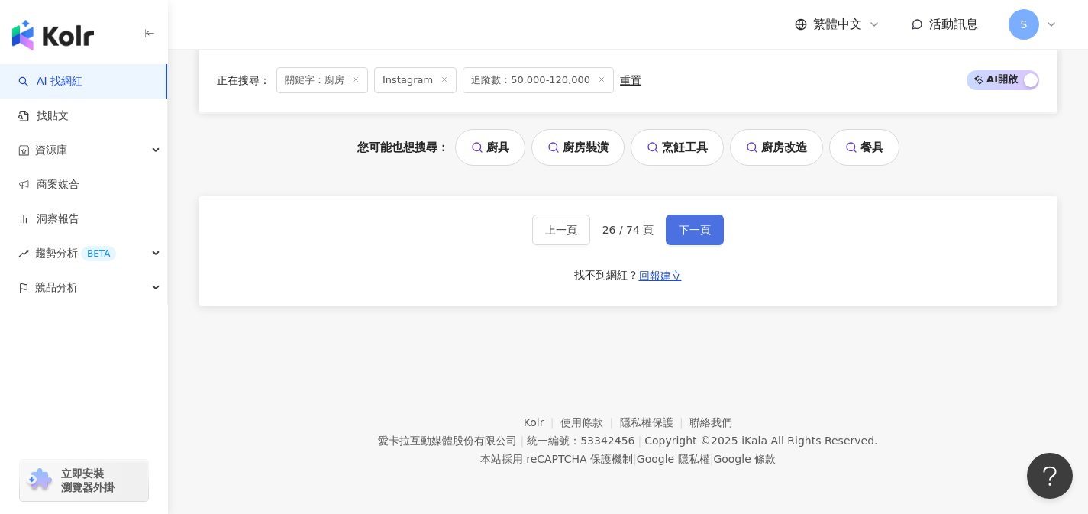
click at [700, 229] on span "下一頁" at bounding box center [695, 230] width 32 height 12
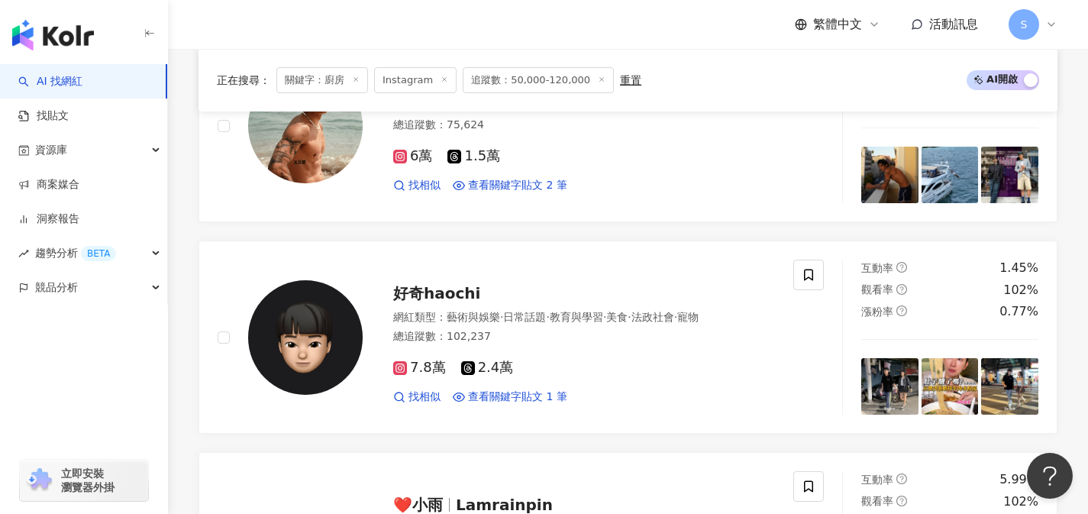
scroll to position [3327, 0]
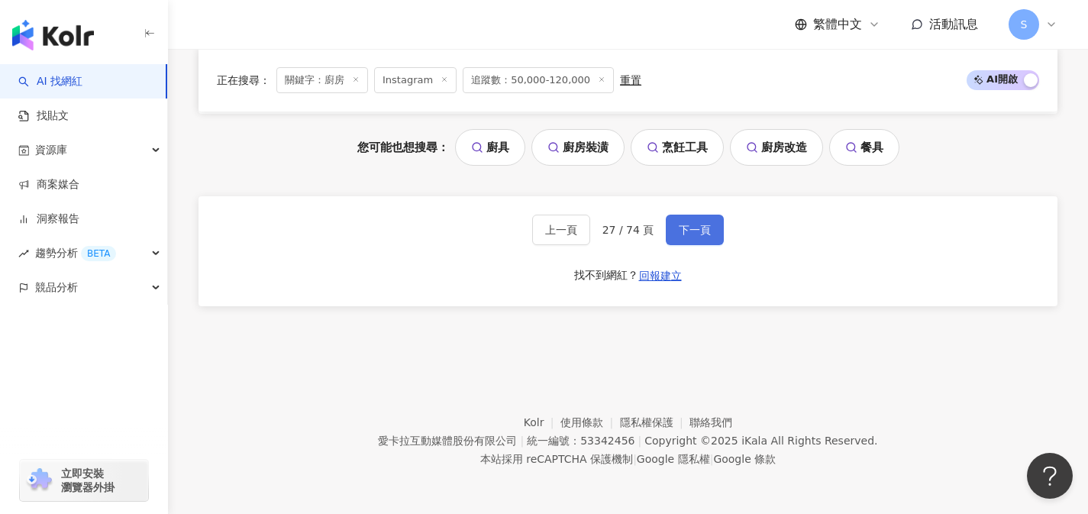
click at [700, 229] on span "下一頁" at bounding box center [695, 230] width 32 height 12
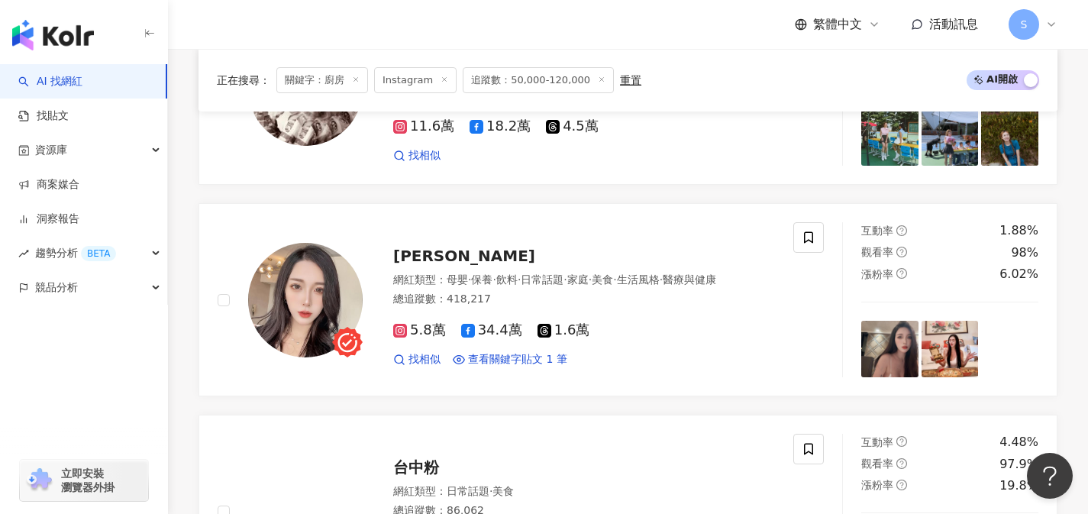
scroll to position [3313, 0]
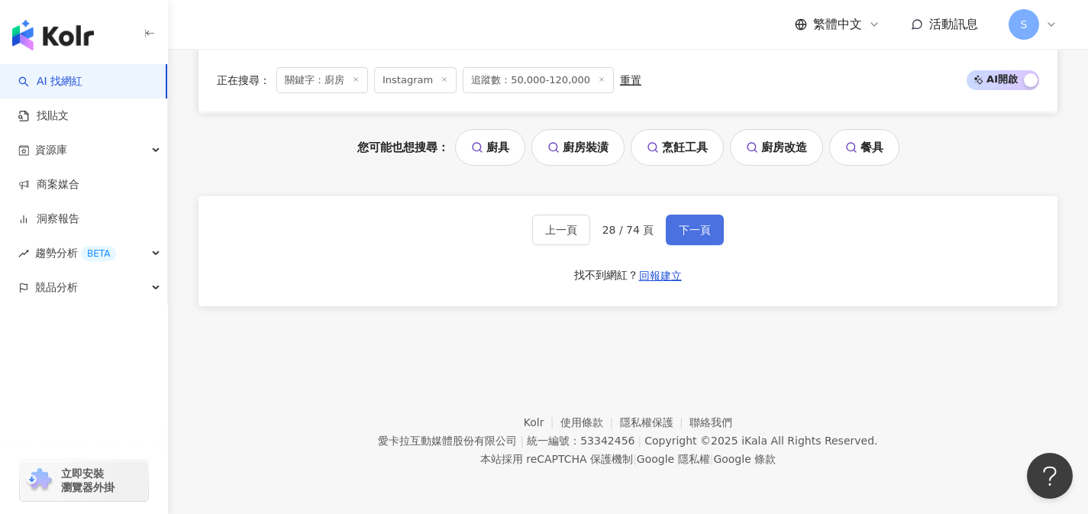
click at [700, 229] on span "下一頁" at bounding box center [695, 230] width 32 height 12
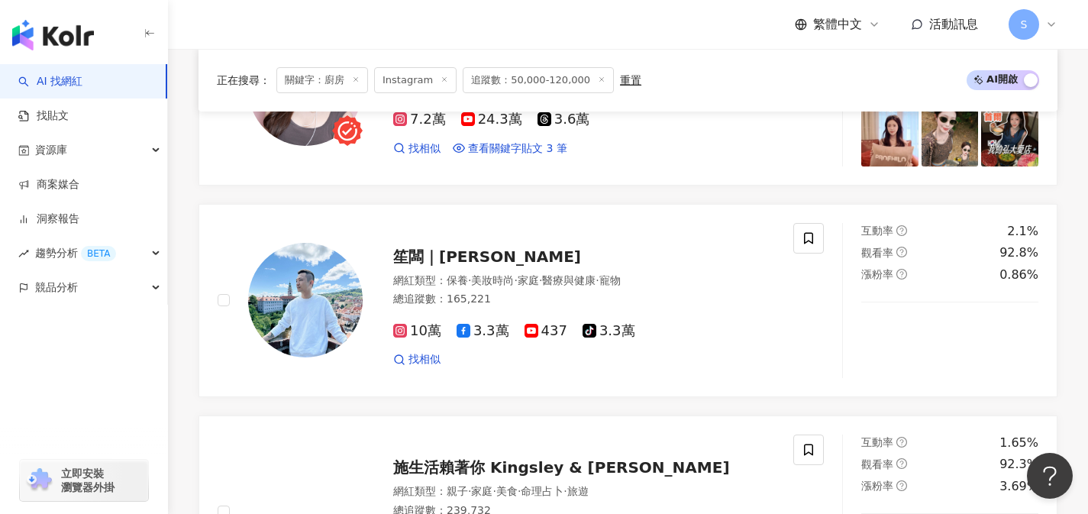
scroll to position [3311, 0]
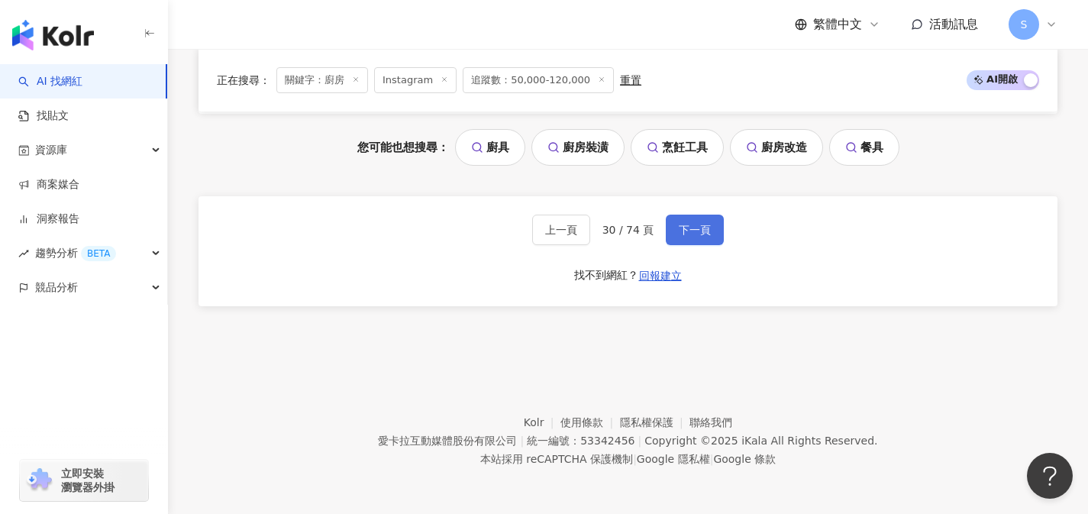
click at [700, 230] on span "下一頁" at bounding box center [695, 230] width 32 height 12
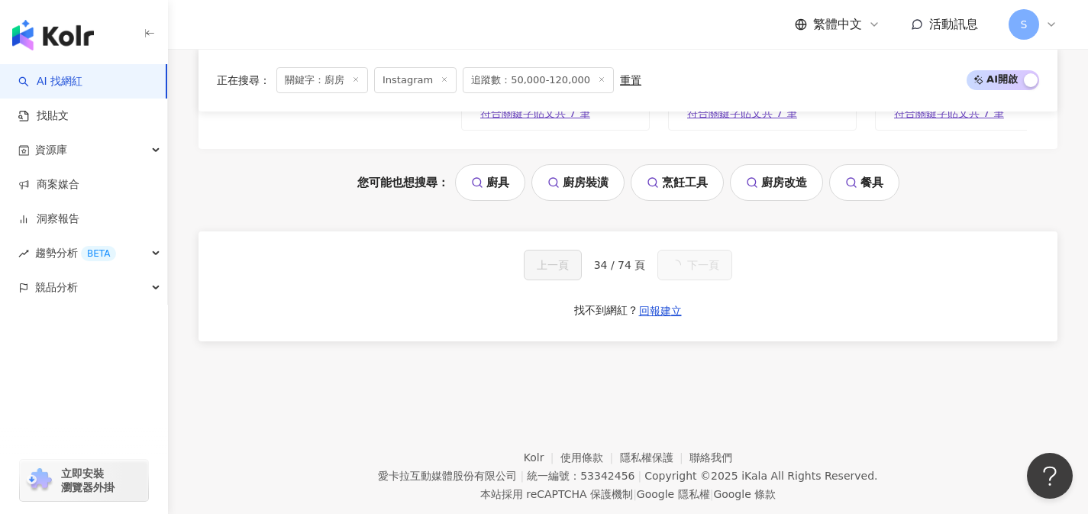
scroll to position [1701, 0]
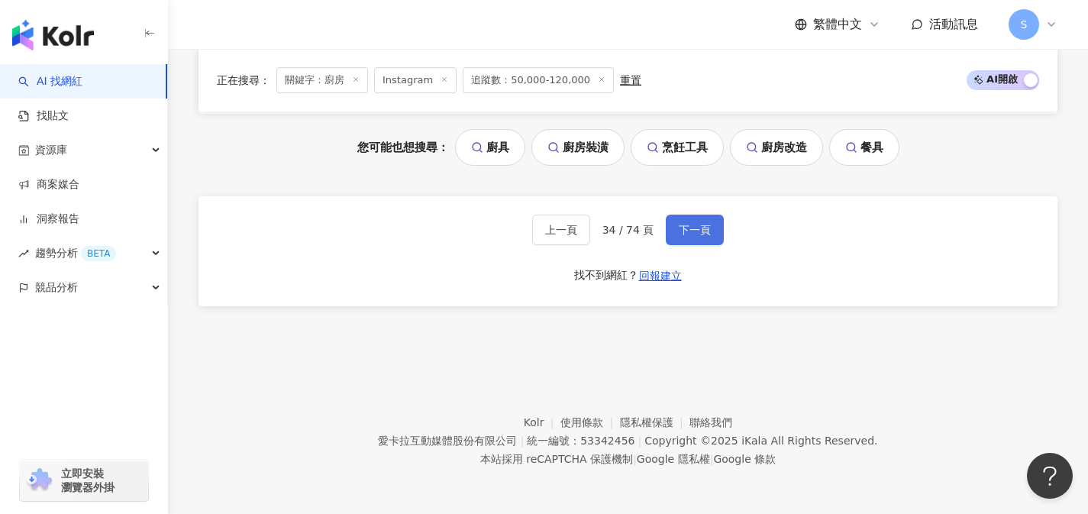
click at [701, 232] on span "下一頁" at bounding box center [695, 230] width 32 height 12
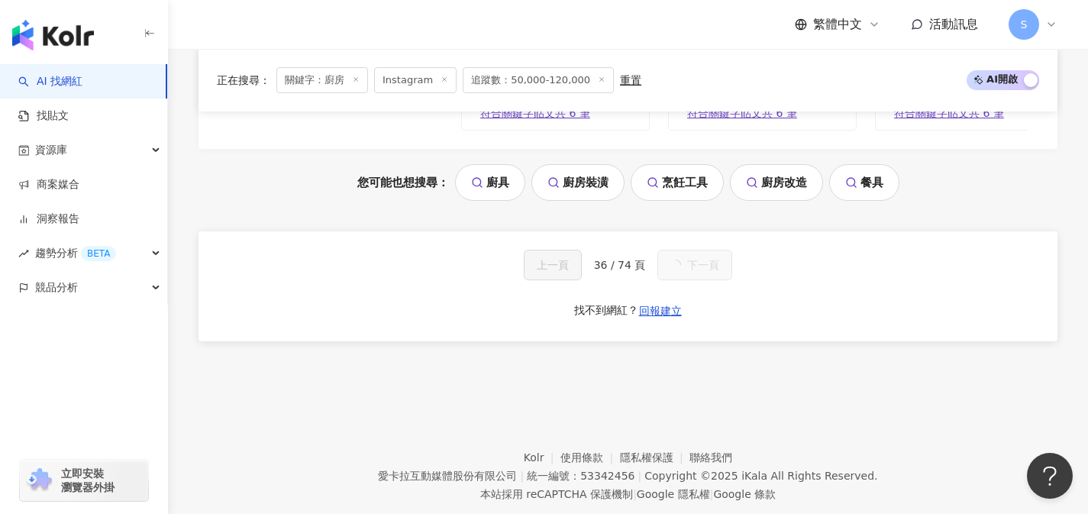
scroll to position [1701, 0]
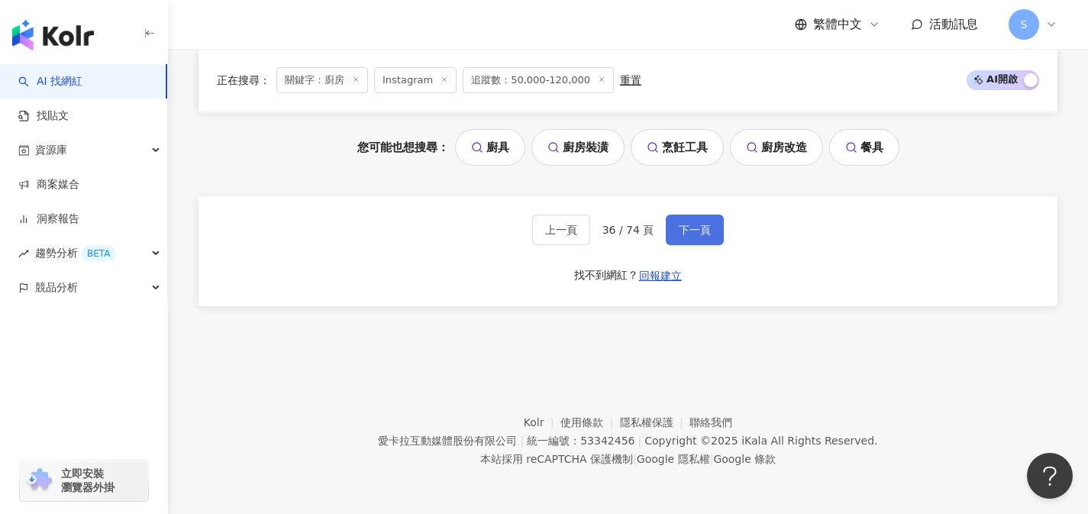
click at [701, 232] on span "下一頁" at bounding box center [695, 230] width 32 height 12
click at [695, 231] on span "下一頁" at bounding box center [695, 230] width 32 height 12
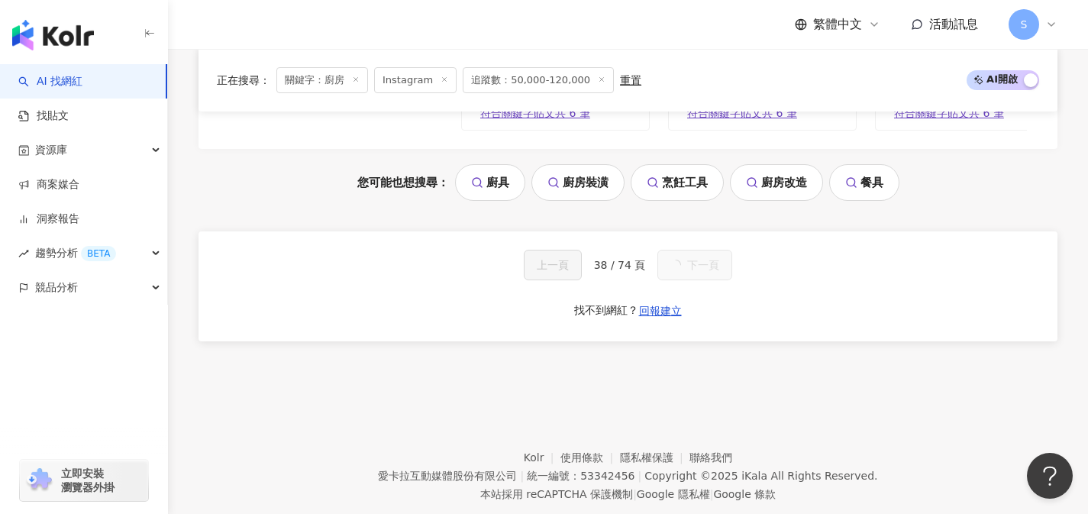
scroll to position [1701, 0]
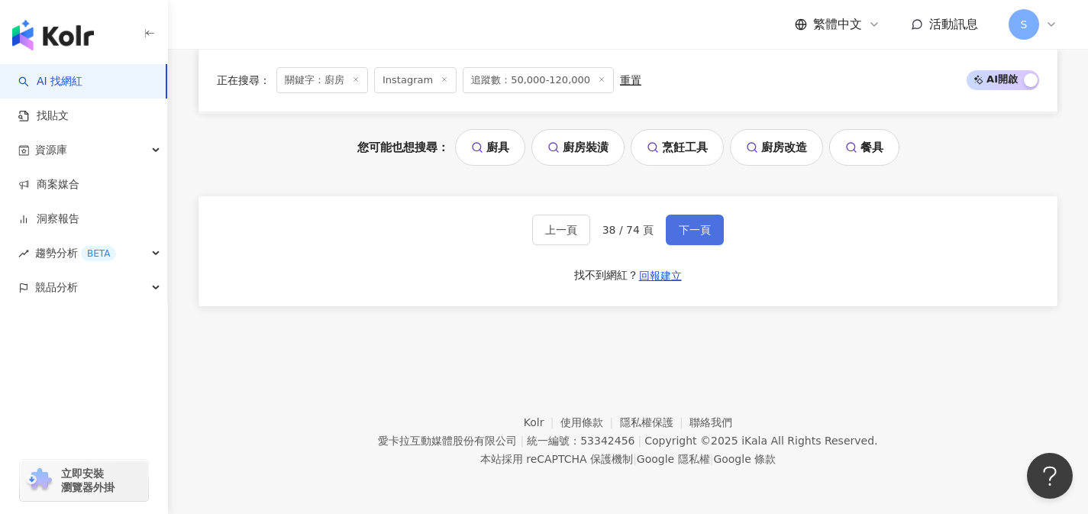
click at [695, 231] on span "下一頁" at bounding box center [695, 230] width 32 height 12
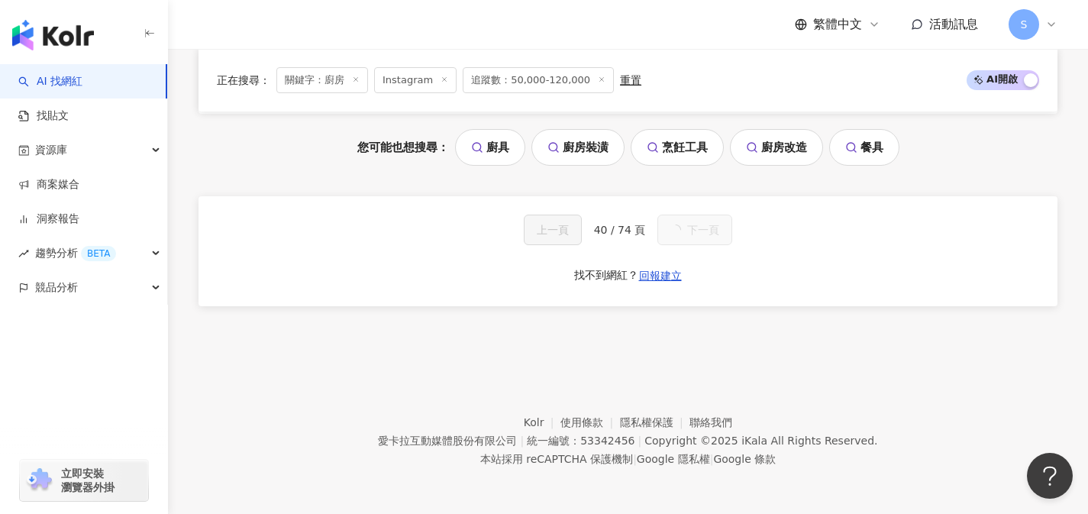
click at [692, 231] on button "下一頁" at bounding box center [694, 229] width 75 height 31
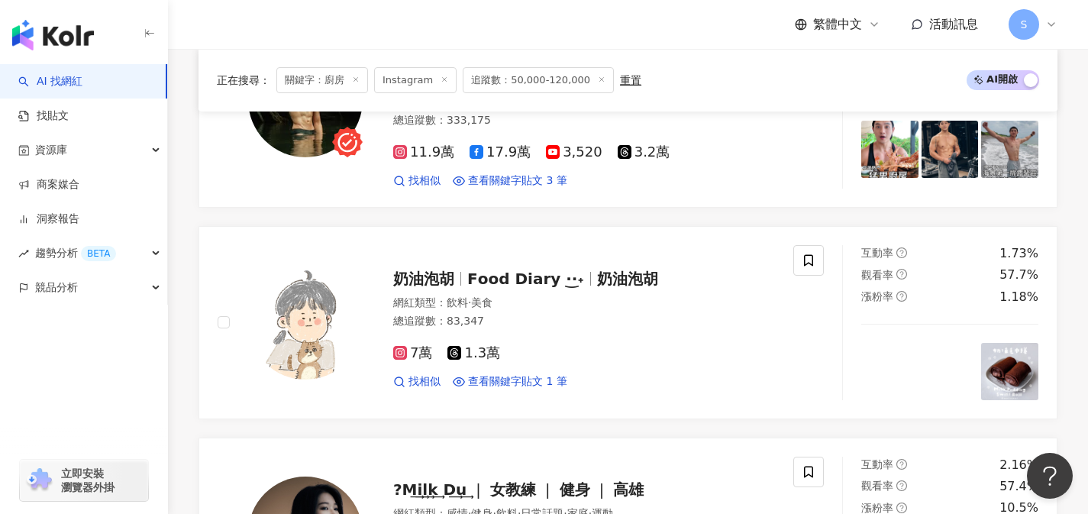
scroll to position [3312, 0]
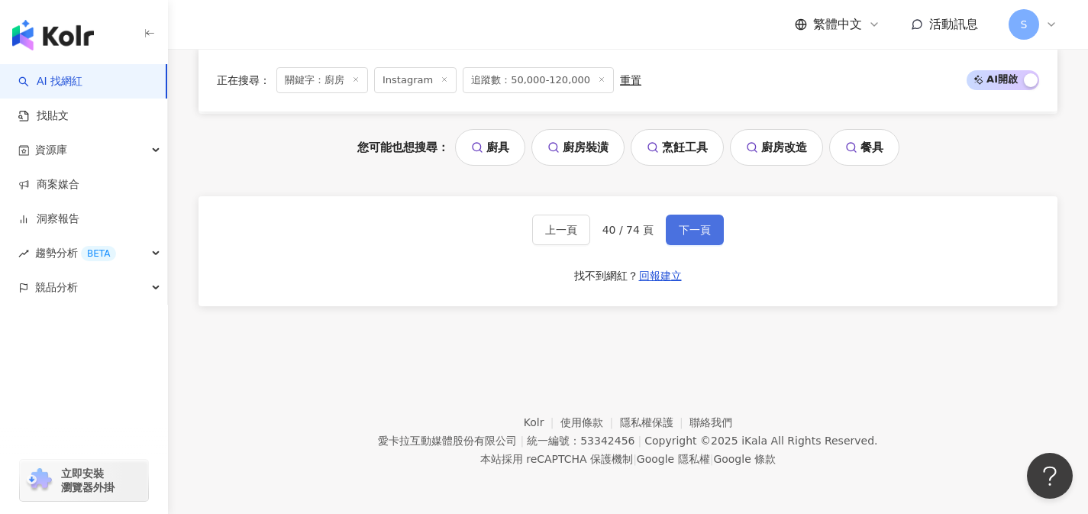
click at [692, 231] on span "下一頁" at bounding box center [695, 230] width 32 height 12
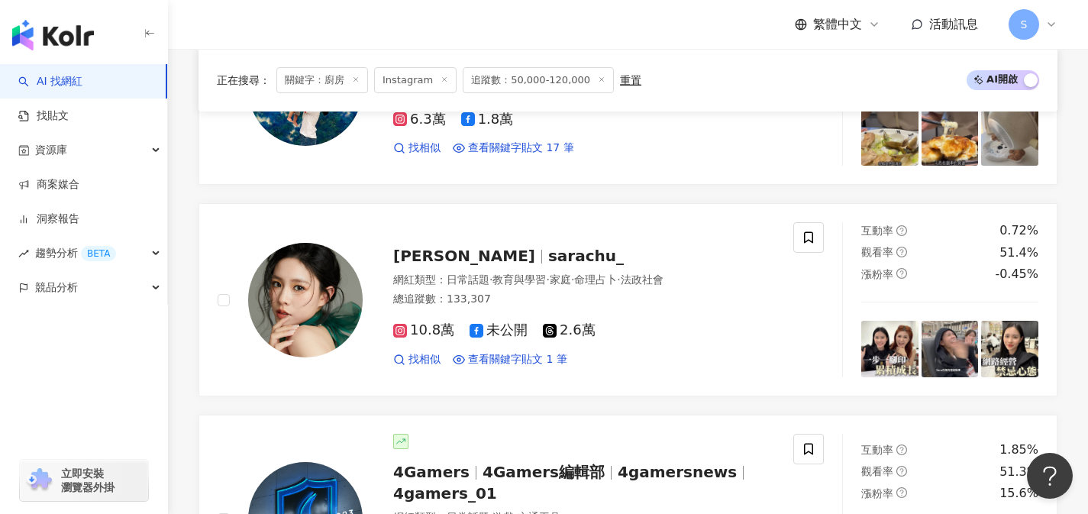
scroll to position [3327, 0]
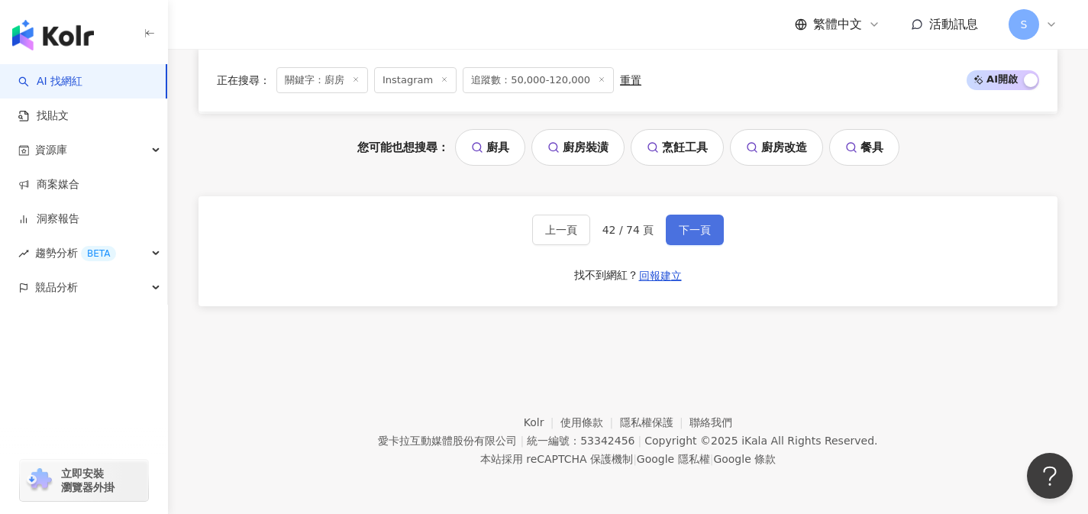
click at [692, 231] on span "下一頁" at bounding box center [695, 230] width 32 height 12
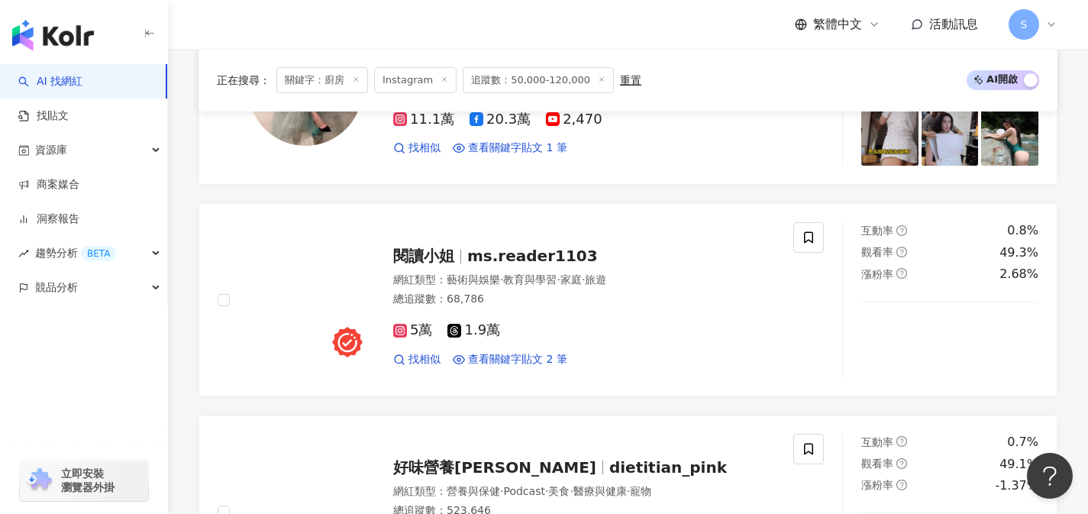
scroll to position [3312, 0]
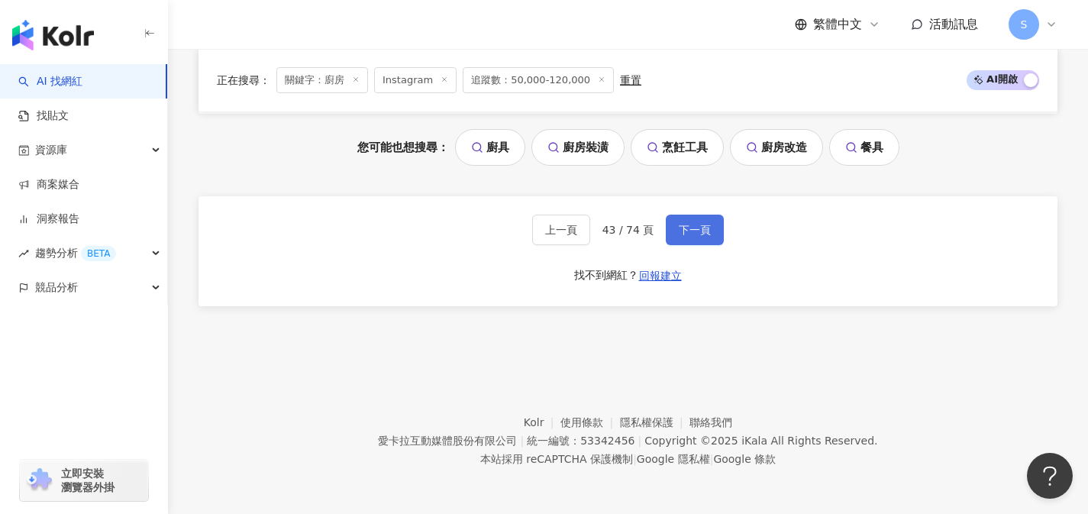
click at [692, 231] on span "下一頁" at bounding box center [695, 230] width 32 height 12
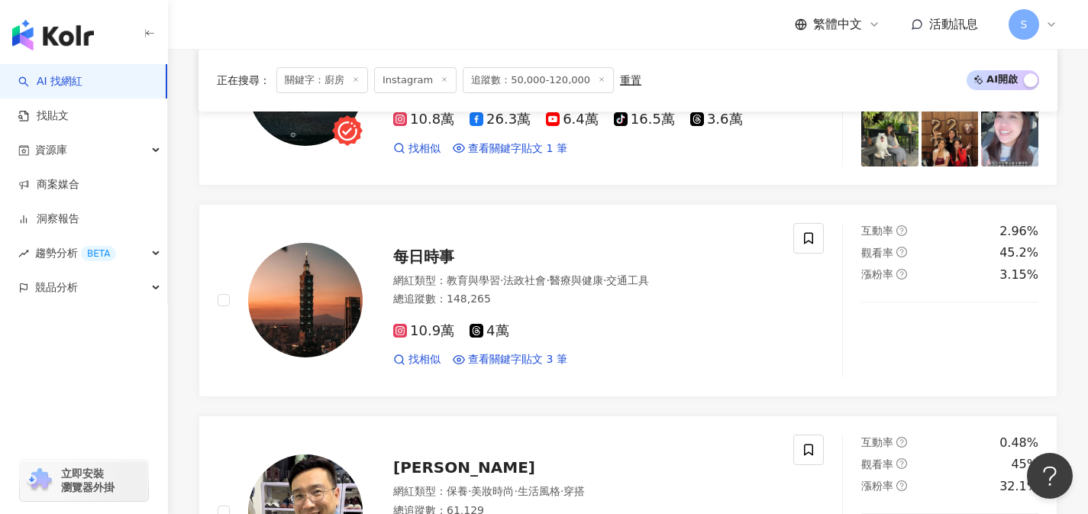
scroll to position [3311, 0]
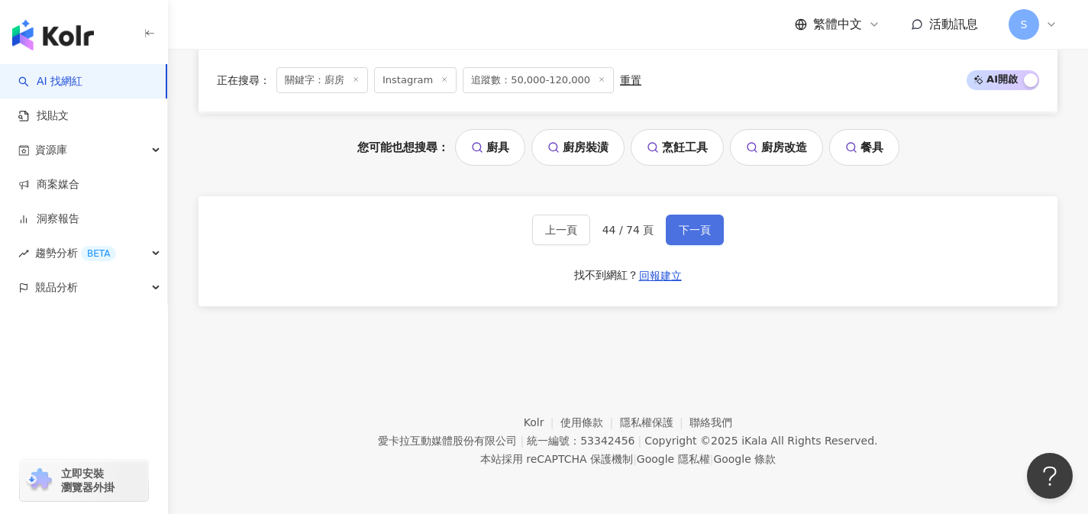
click at [692, 231] on span "下一頁" at bounding box center [695, 230] width 32 height 12
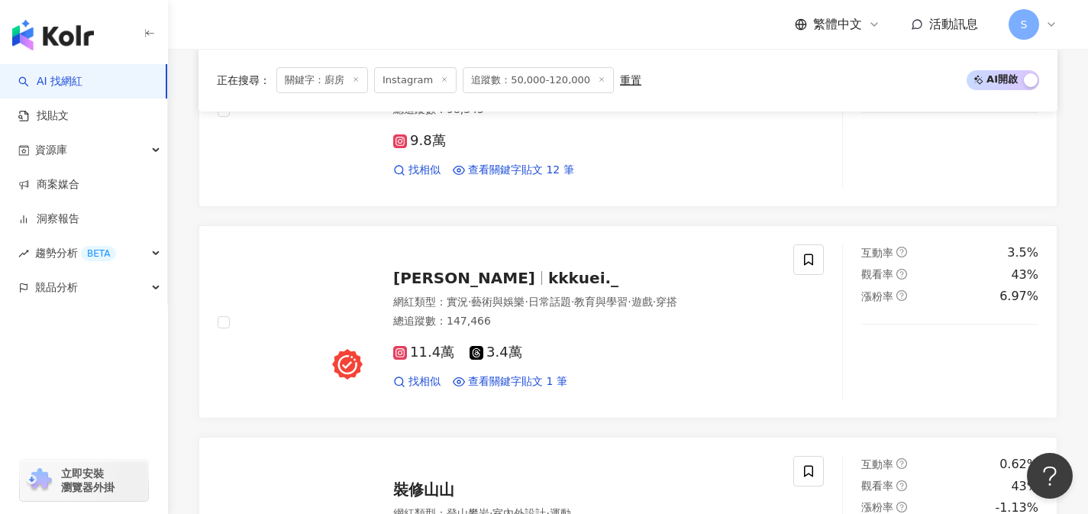
scroll to position [3327, 0]
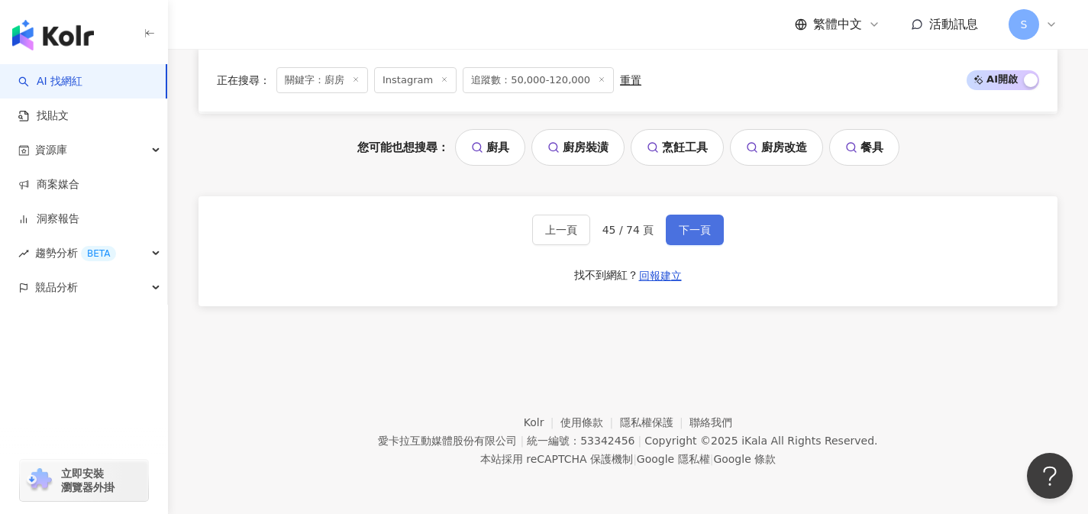
click at [692, 231] on span "下一頁" at bounding box center [695, 230] width 32 height 12
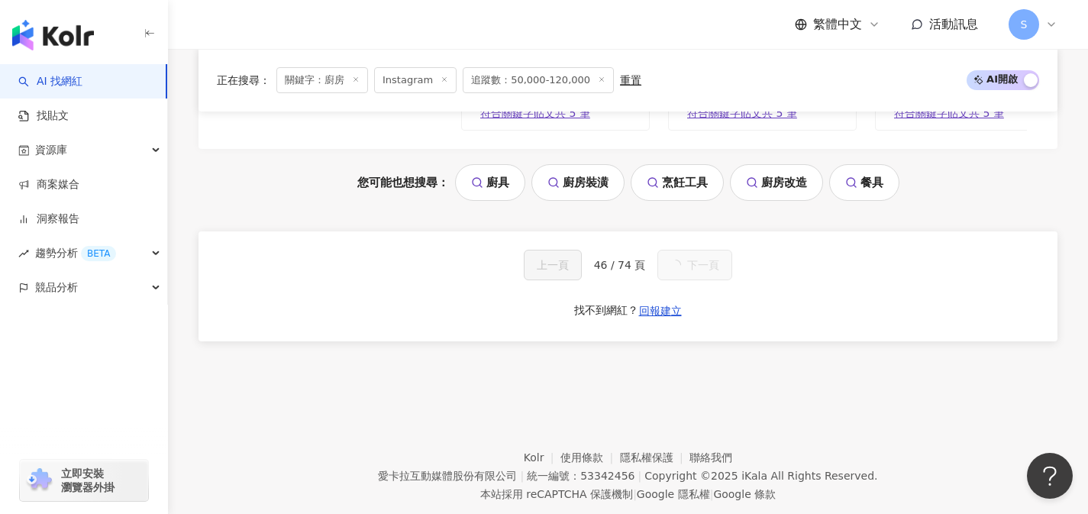
scroll to position [1701, 0]
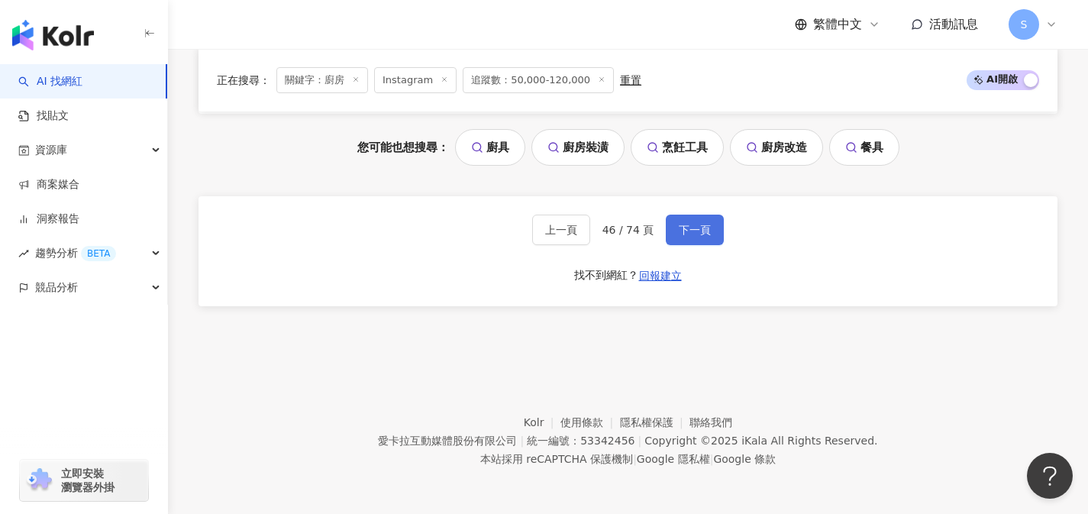
click at [692, 231] on span "下一頁" at bounding box center [695, 230] width 32 height 12
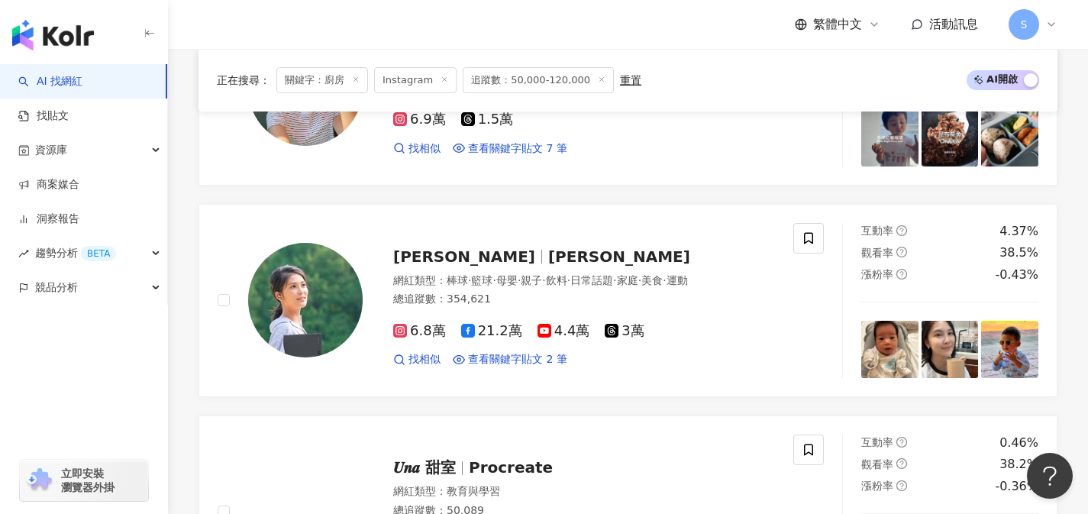
scroll to position [3311, 0]
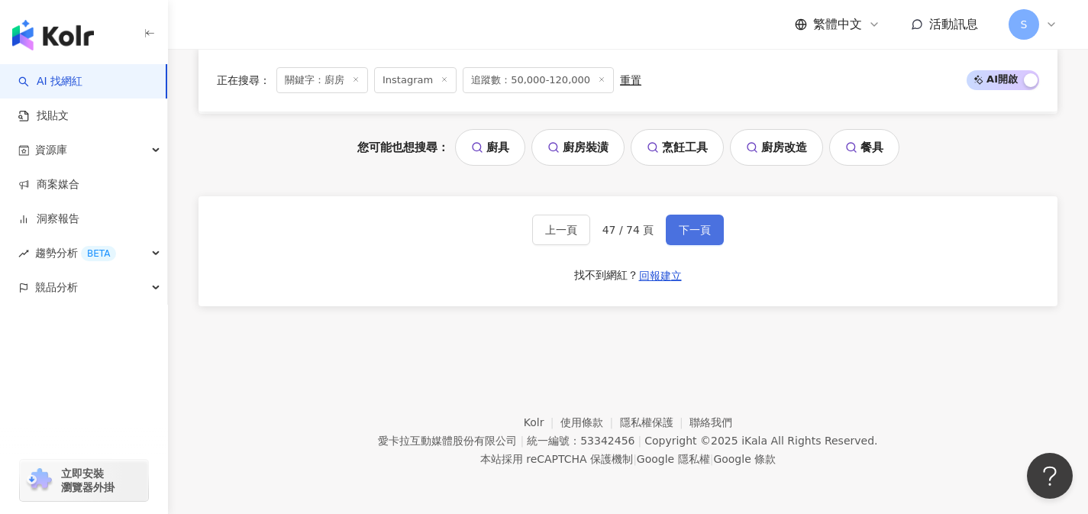
click at [692, 231] on span "下一頁" at bounding box center [695, 230] width 32 height 12
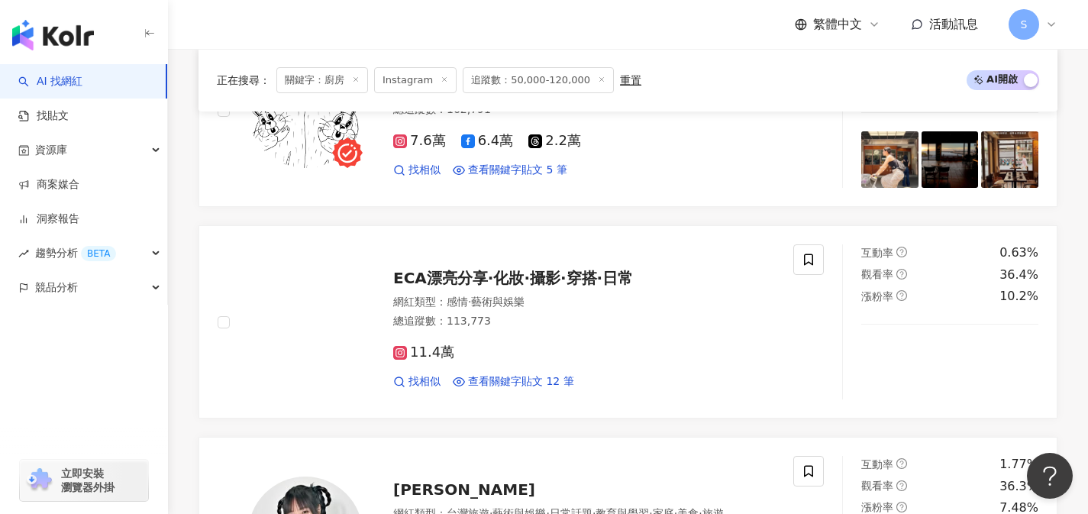
scroll to position [3312, 0]
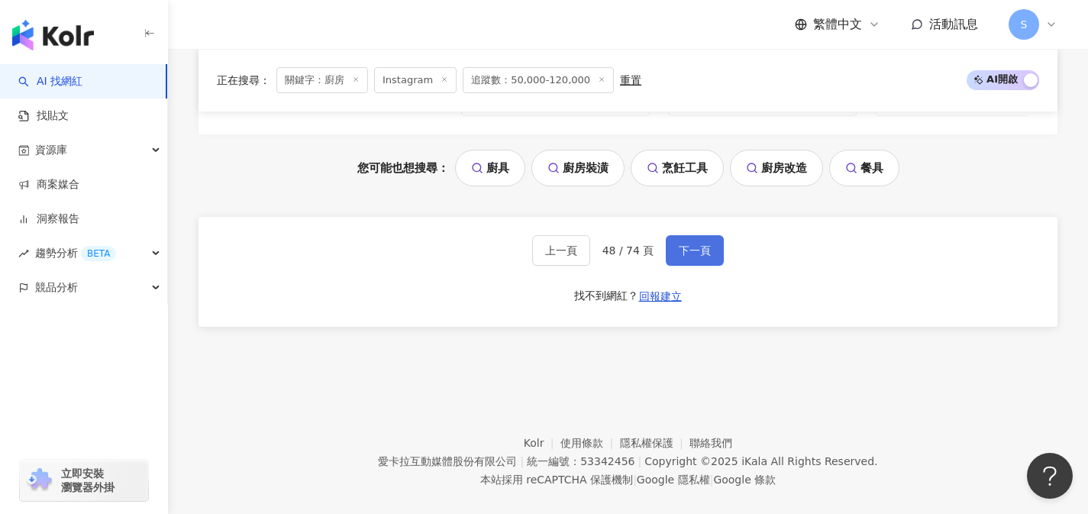
click at [692, 244] on span "下一頁" at bounding box center [695, 250] width 32 height 12
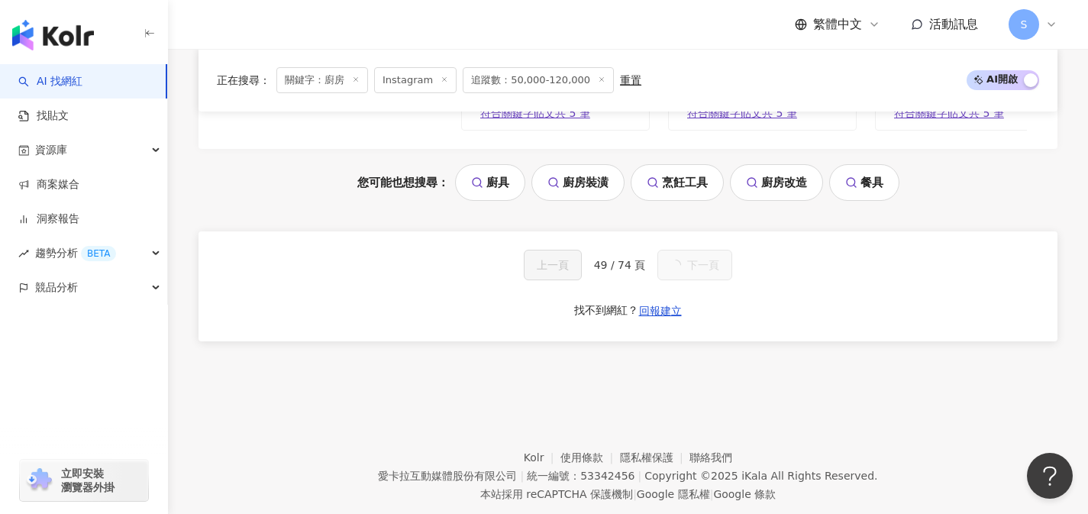
scroll to position [1701, 0]
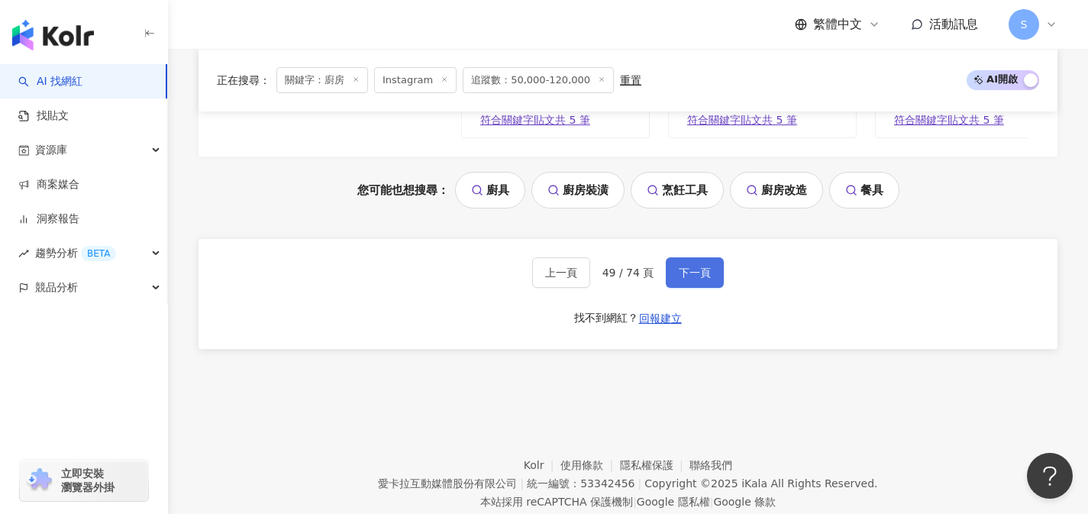
click at [692, 266] on span "下一頁" at bounding box center [695, 272] width 32 height 12
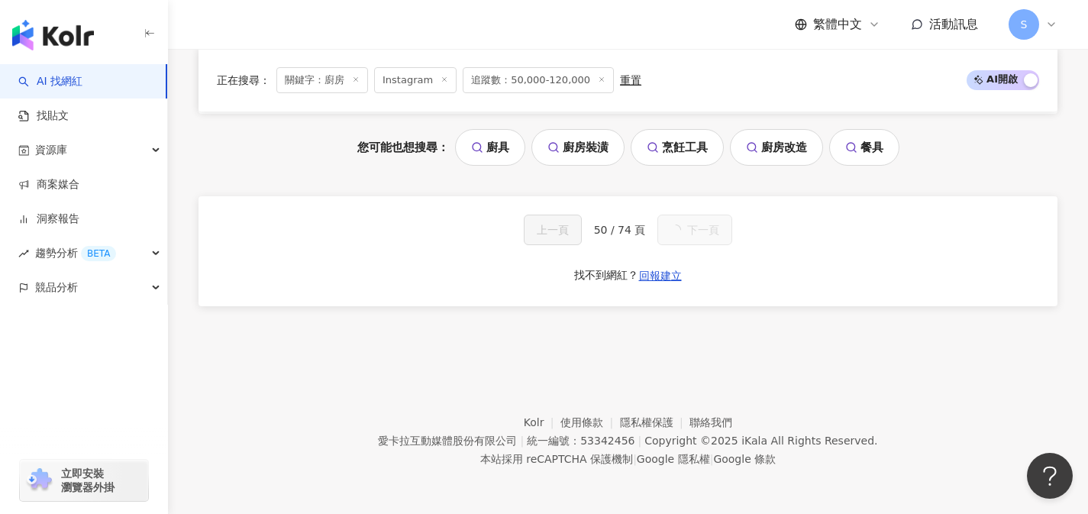
scroll to position [3312, 0]
click at [692, 231] on span "下一頁" at bounding box center [695, 230] width 32 height 12
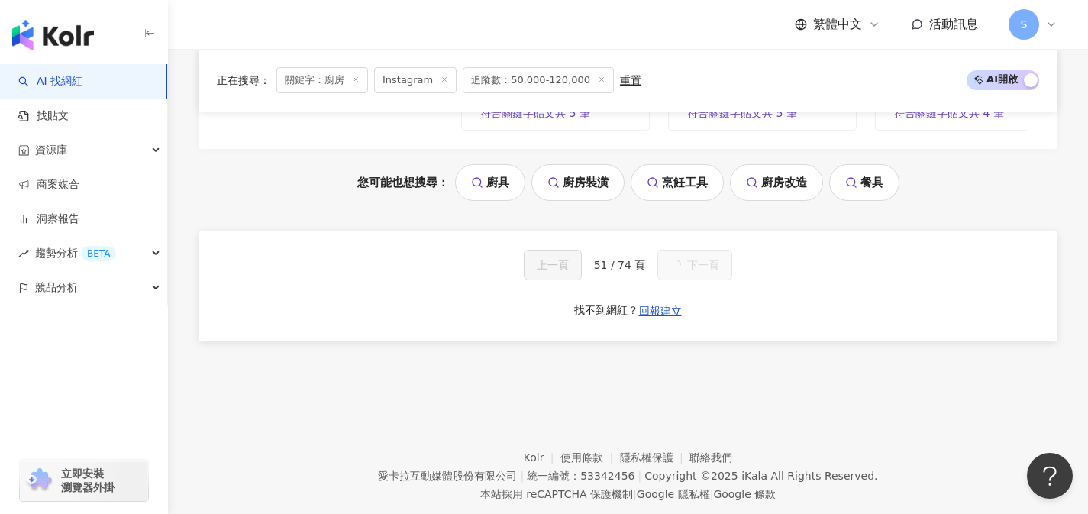
scroll to position [1701, 0]
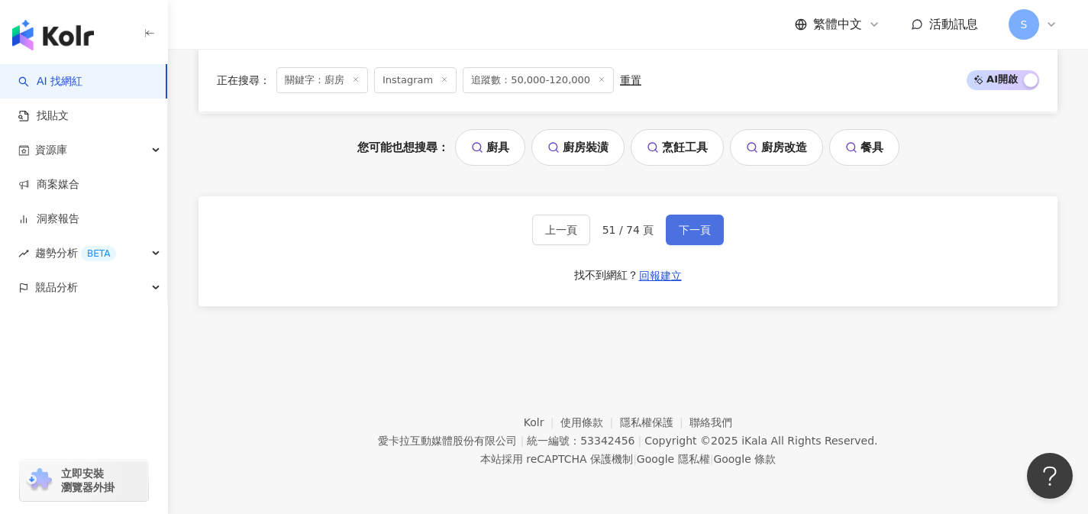
click at [692, 231] on span "下一頁" at bounding box center [695, 230] width 32 height 12
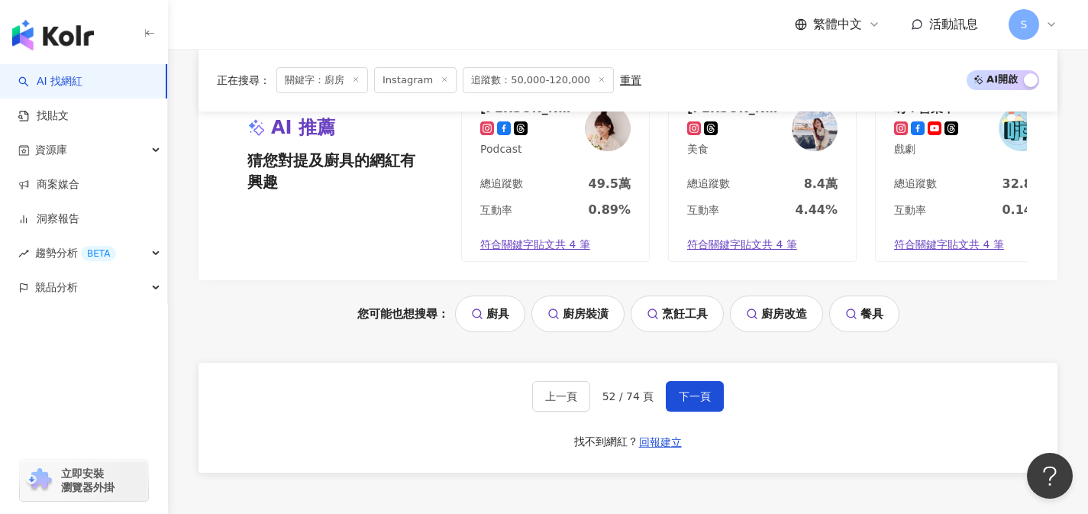
scroll to position [3165, 0]
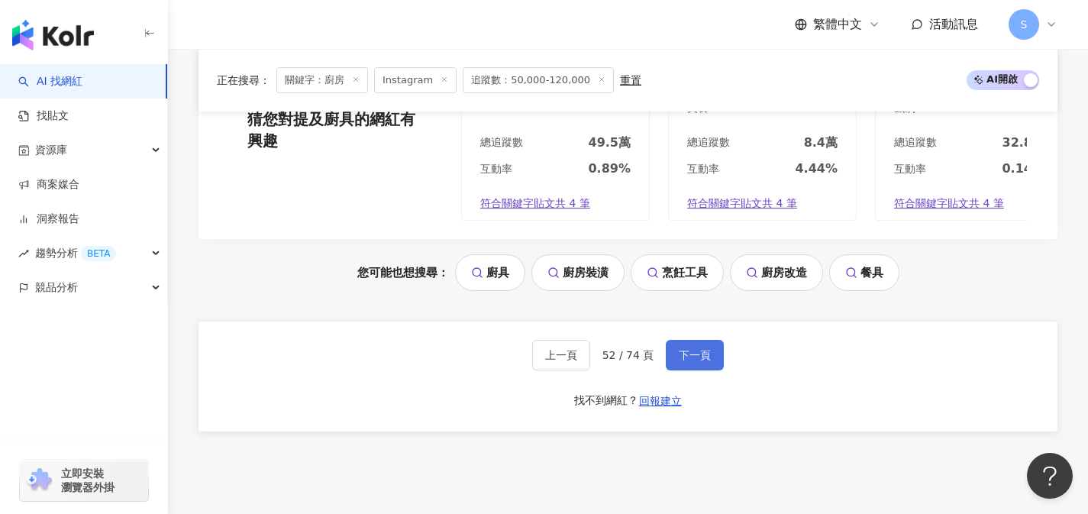
click at [684, 361] on span "下一頁" at bounding box center [695, 355] width 32 height 12
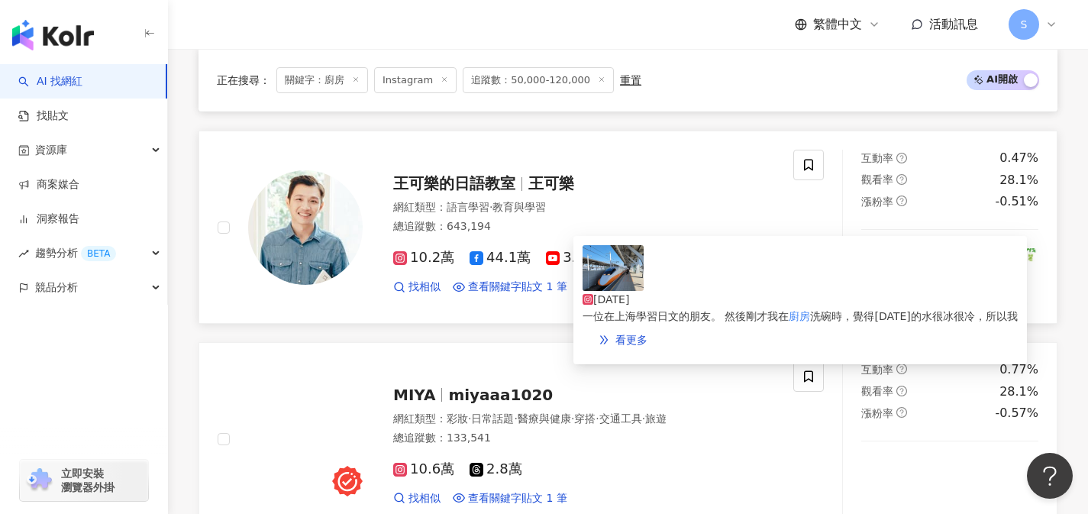
scroll to position [789, 0]
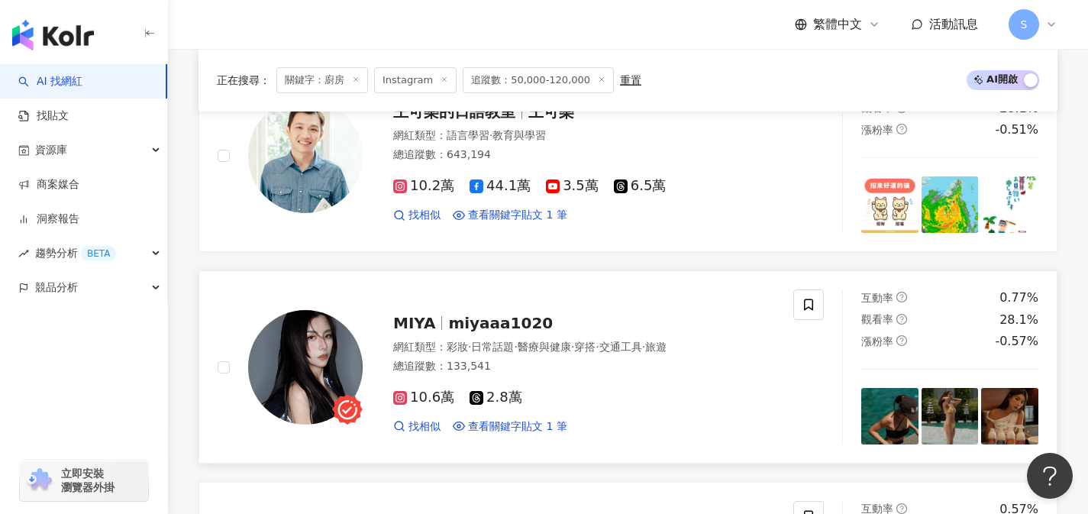
click at [559, 406] on div "10.6萬 2.8萬" at bounding box center [584, 397] width 382 height 17
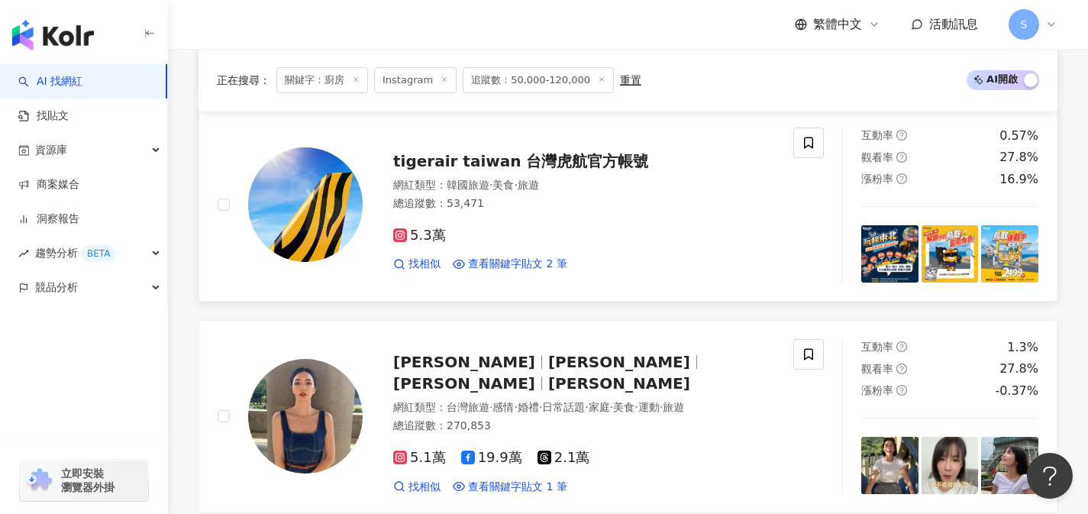
scroll to position [1336, 0]
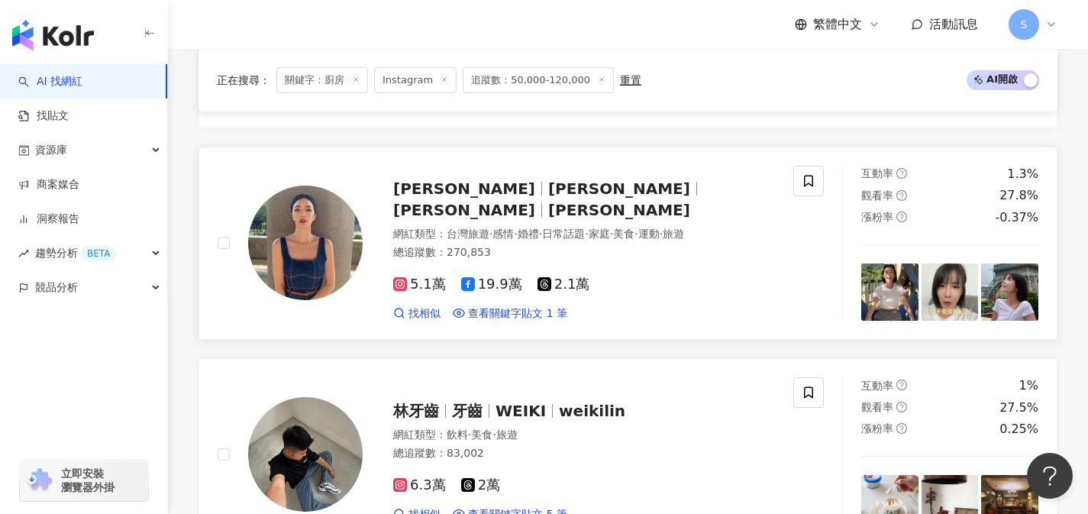
click at [523, 340] on link "王湘瑩 王湘瑩Vannesa Wang Vannesa Wang 湘瑩 網紅類型 ： 台灣旅遊 · 感情 · 婚禮 · 日常話題 · 家庭 · 美食 · 運動…" at bounding box center [627, 243] width 859 height 193
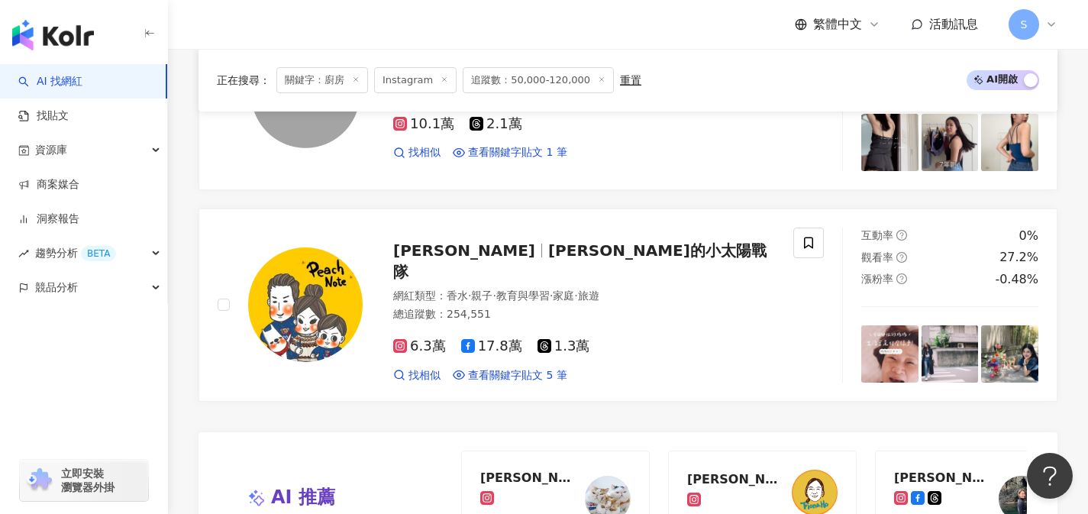
scroll to position [2755, 0]
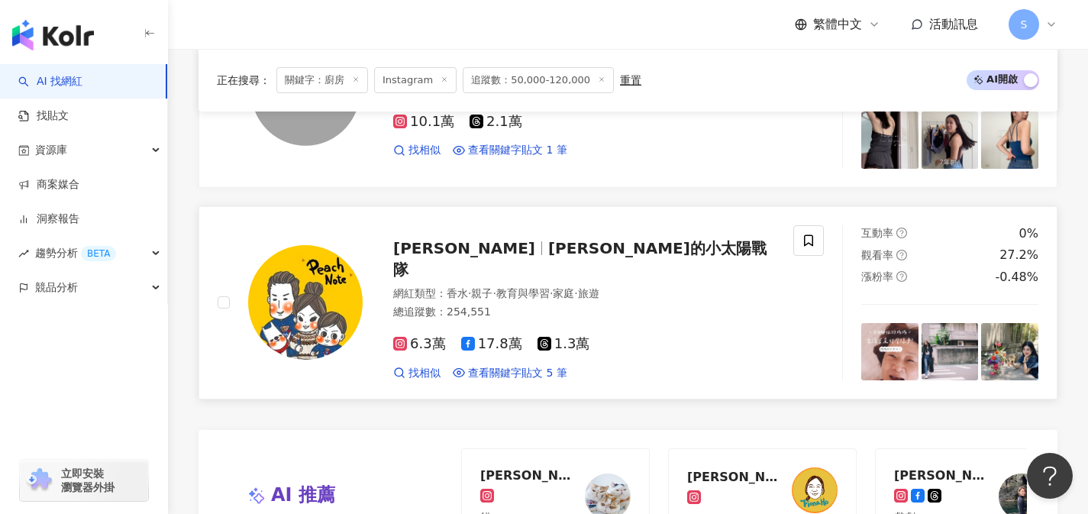
click at [550, 294] on span "教育與學習" at bounding box center [522, 293] width 53 height 12
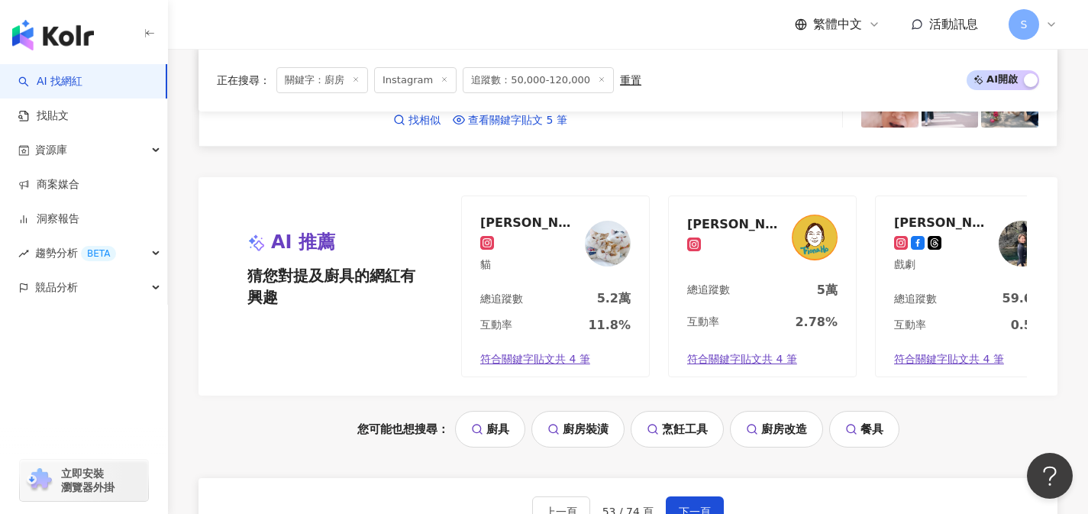
scroll to position [3056, 0]
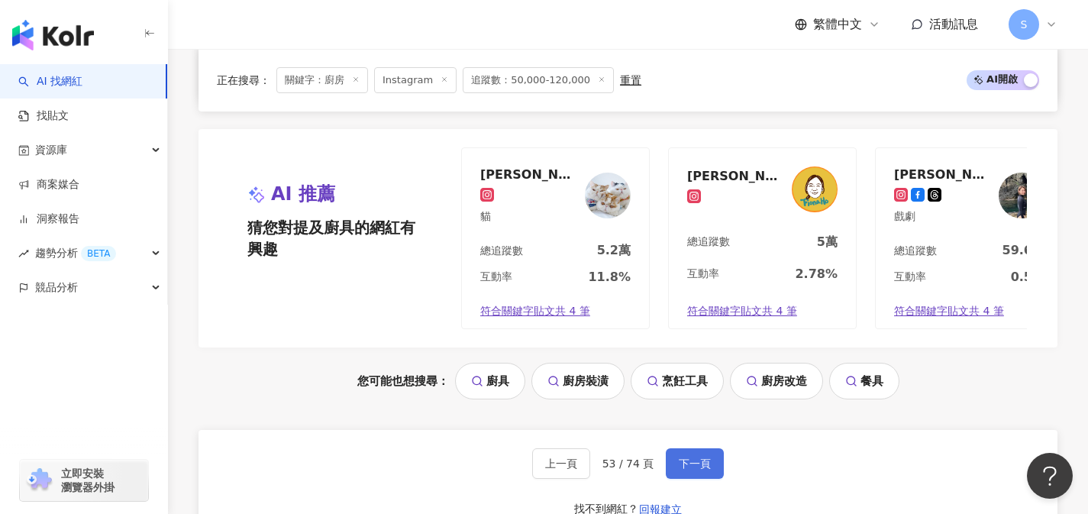
click at [716, 473] on button "下一頁" at bounding box center [695, 463] width 58 height 31
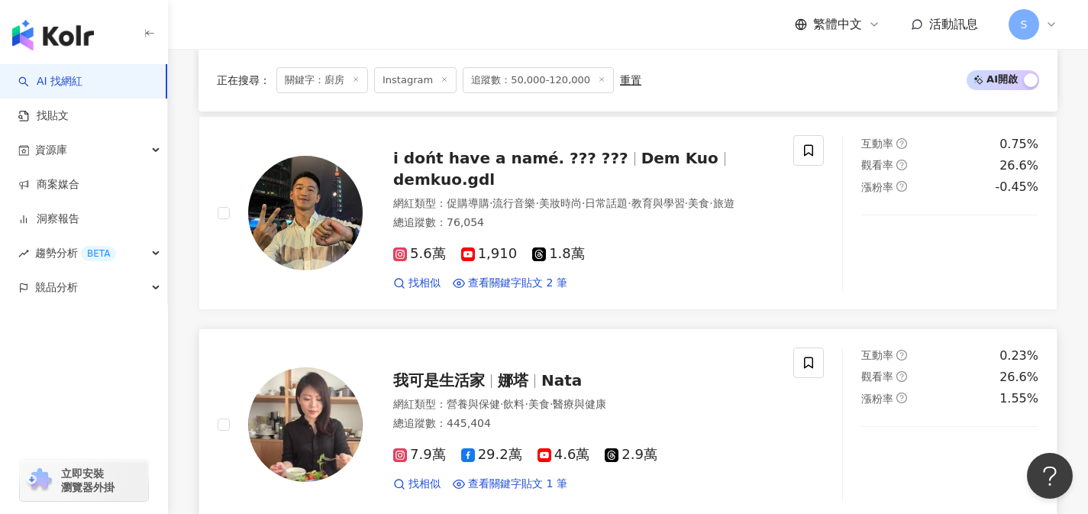
scroll to position [1520, 0]
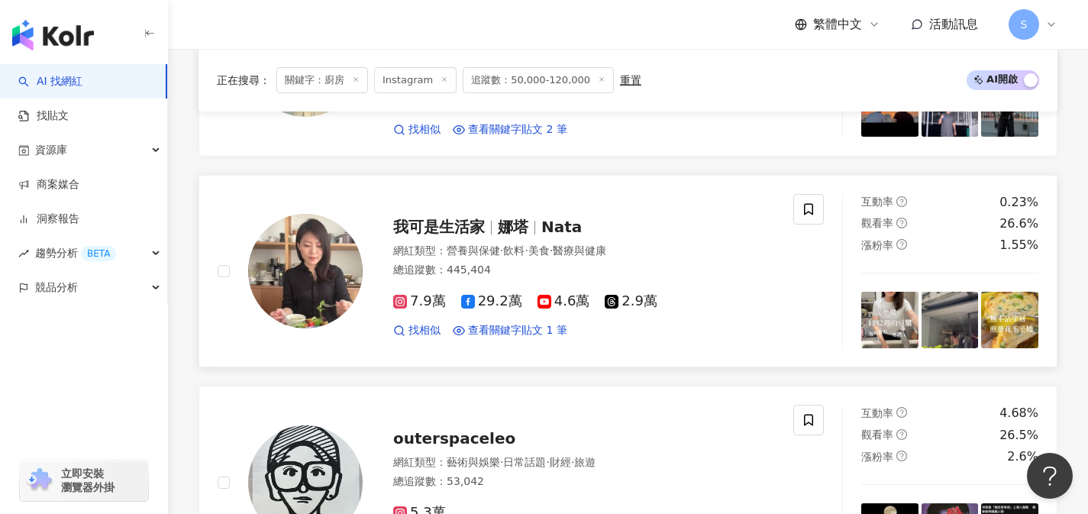
click at [593, 254] on div "網紅類型 ： 營養與保健 · 飲料 · 美食 · 醫療與健康" at bounding box center [584, 250] width 382 height 15
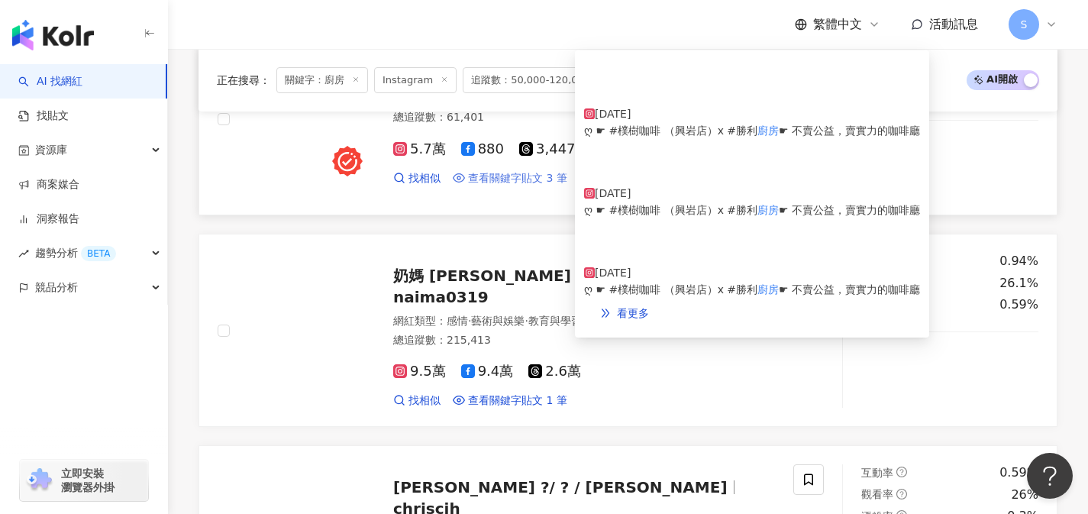
scroll to position [2247, 0]
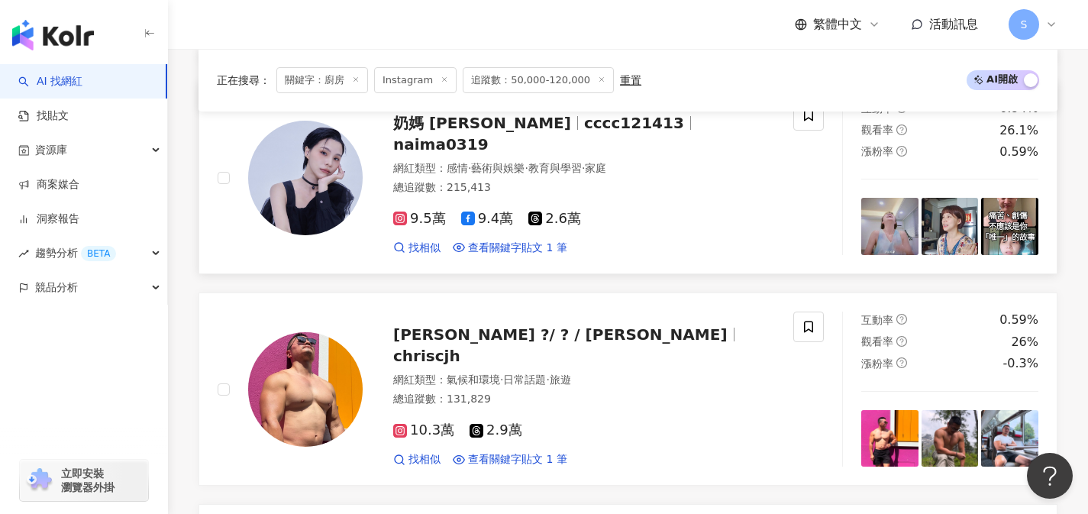
click at [543, 255] on div "奶媽 Naima cccc121413 naima0319 網紅類型 ： 感情 · 藝術與娛樂 · 教育與學習 · 家庭 總追蹤數 ： 215,413 9.5…" at bounding box center [506, 177] width 576 height 155
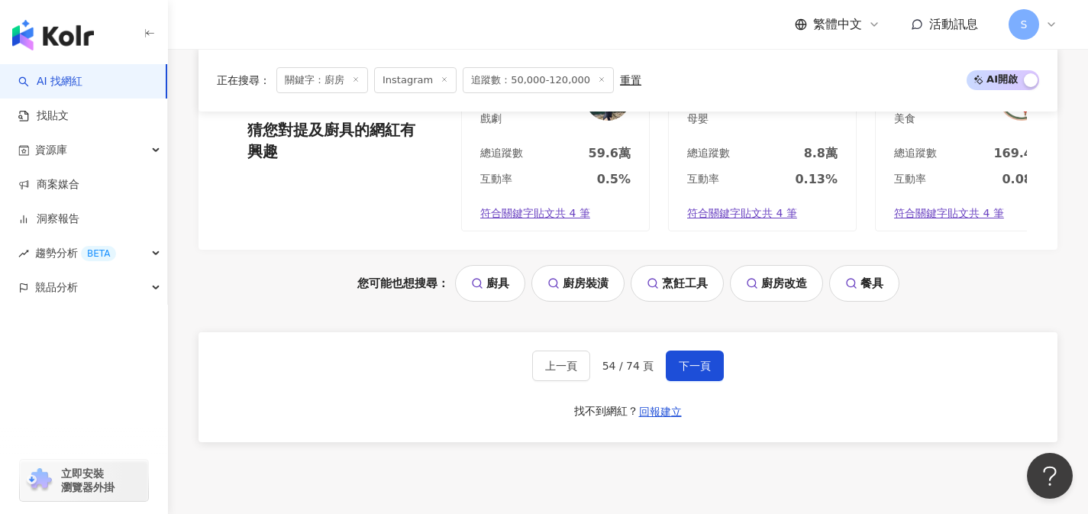
scroll to position [3204, 0]
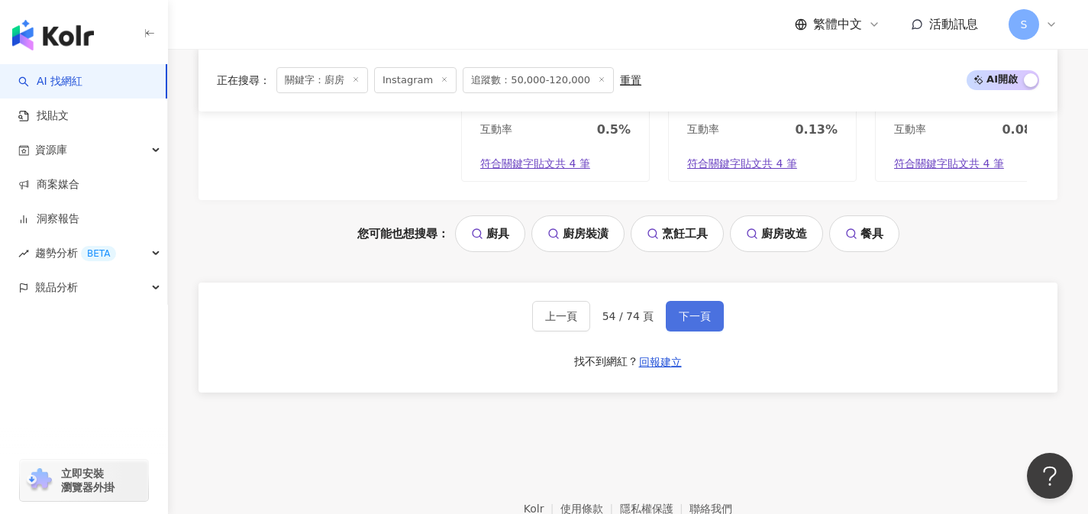
click at [696, 322] on span "下一頁" at bounding box center [695, 316] width 32 height 12
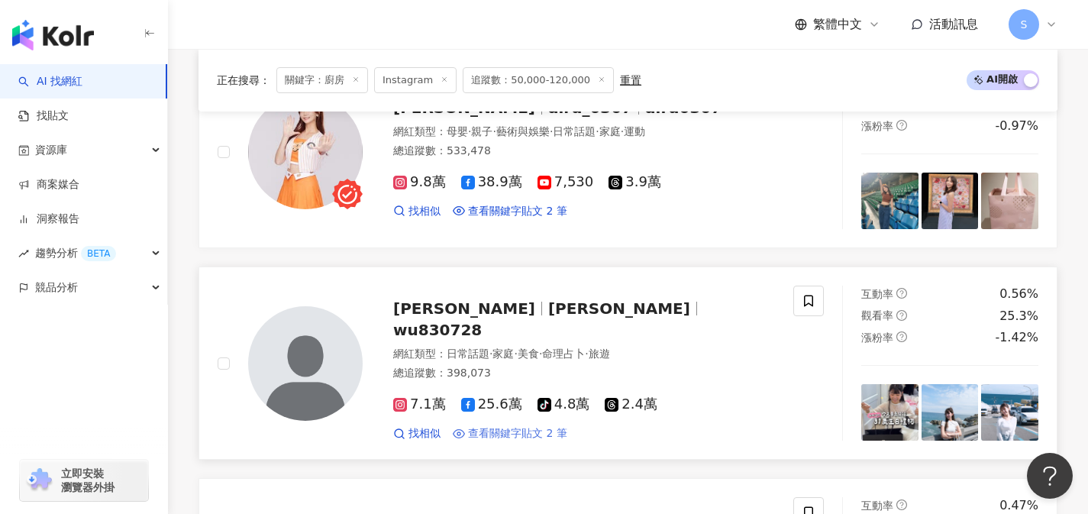
scroll to position [1020, 0]
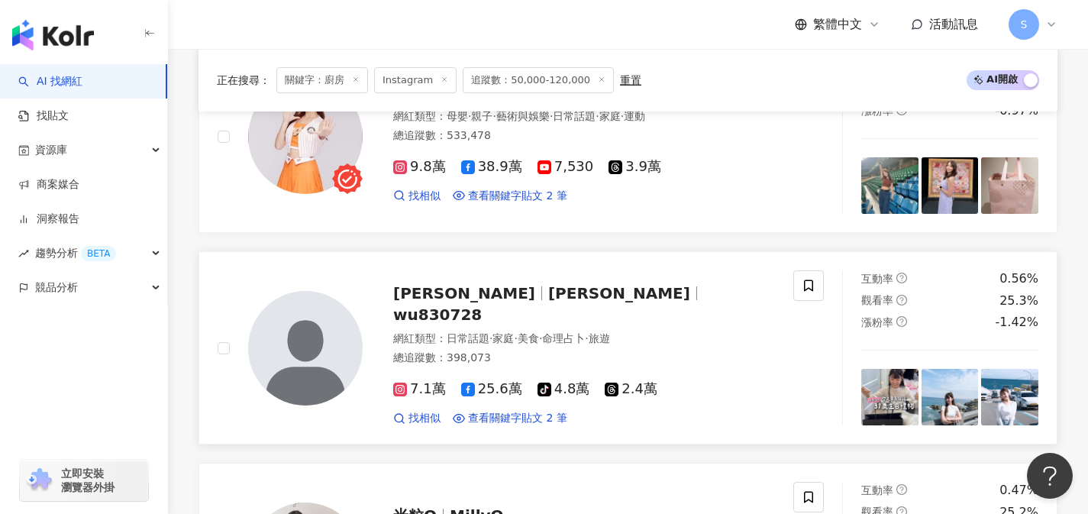
click at [611, 356] on div "總追蹤數 ： 398,073" at bounding box center [584, 357] width 382 height 15
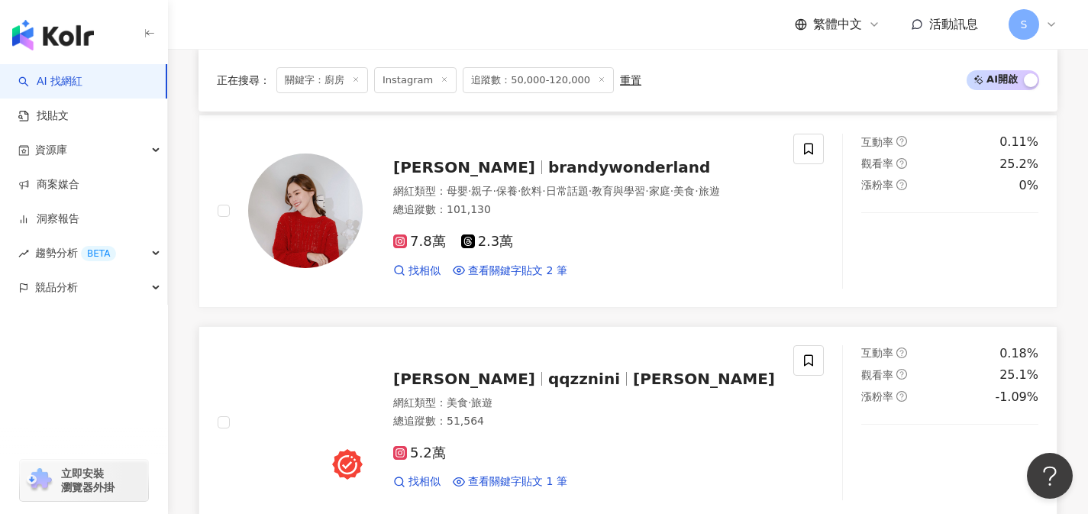
scroll to position [1650, 0]
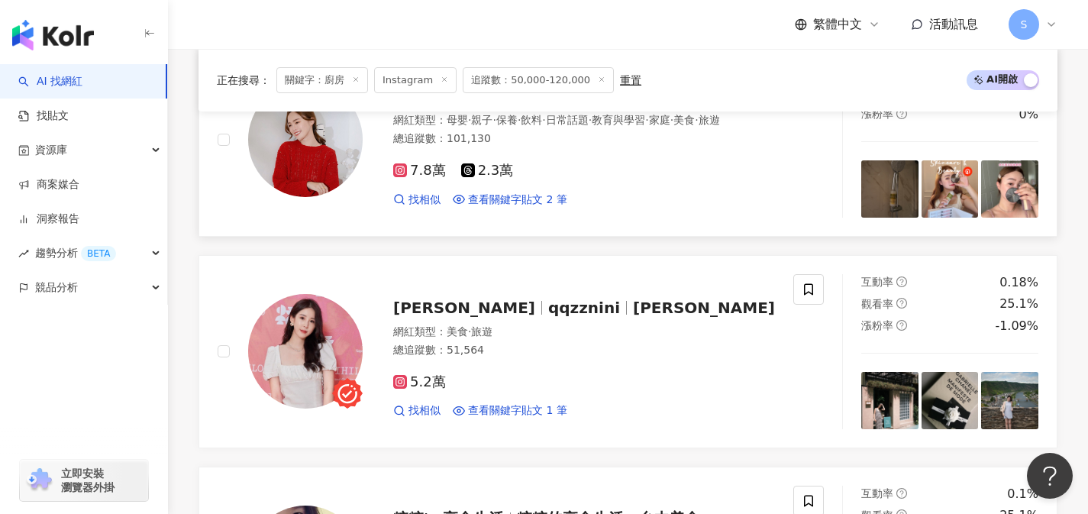
click at [673, 208] on div "找相似 查看關鍵字貼文 2 筆" at bounding box center [584, 199] width 382 height 15
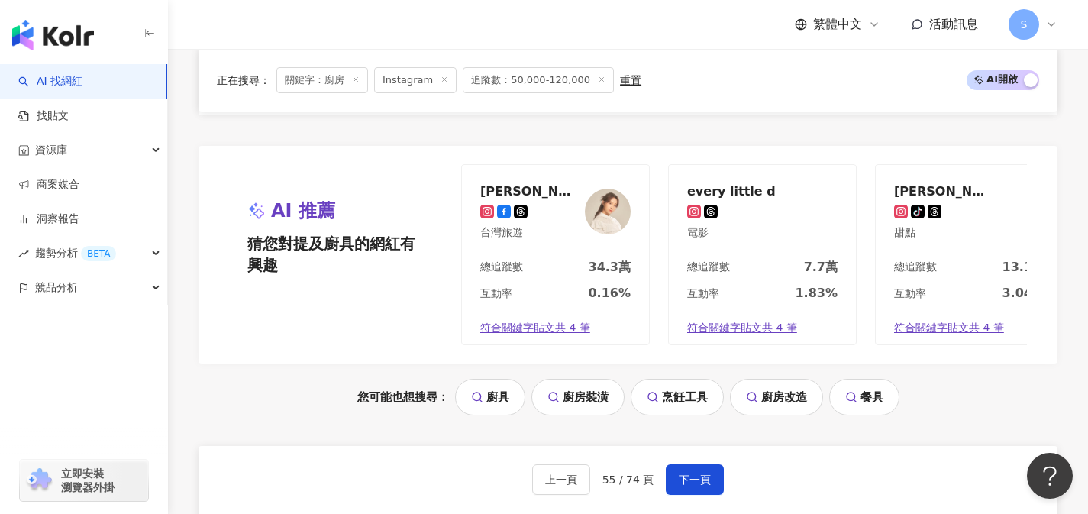
scroll to position [3064, 0]
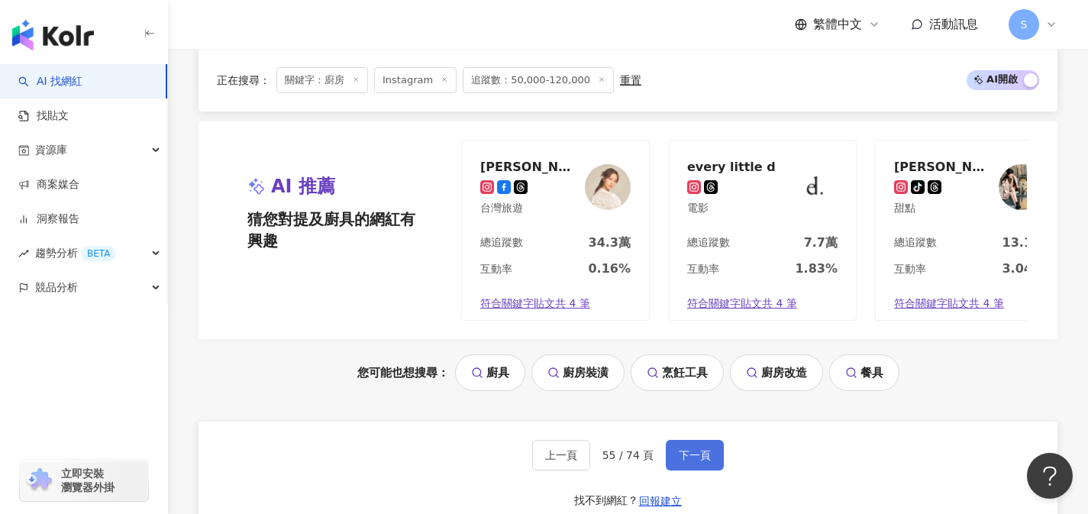
click at [704, 461] on span "下一頁" at bounding box center [695, 455] width 32 height 12
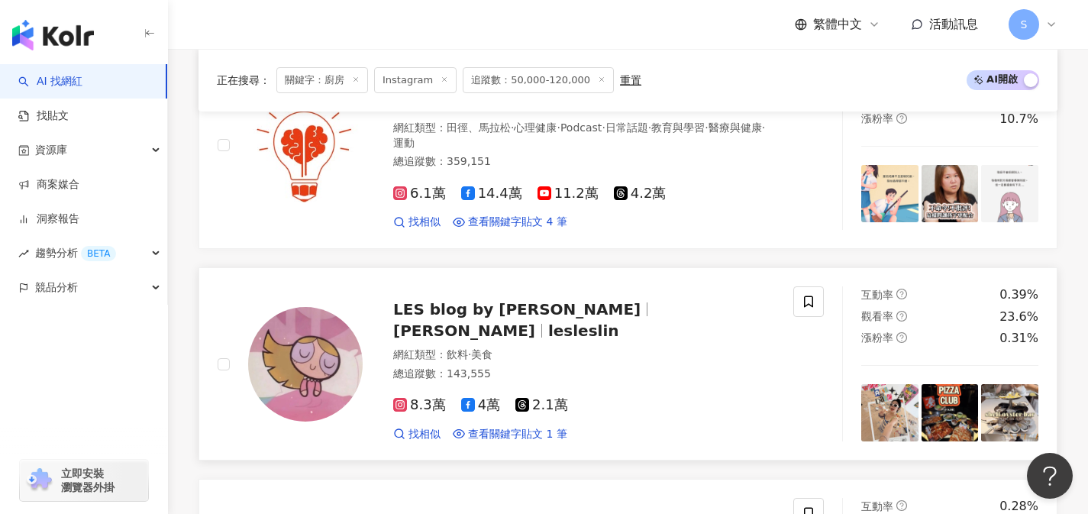
scroll to position [1739, 0]
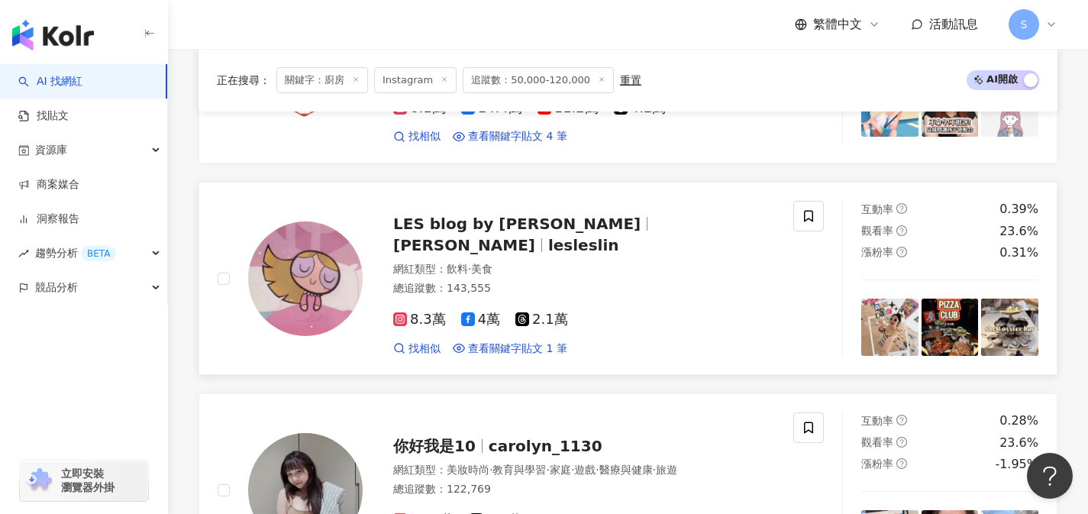
click at [569, 285] on div "總追蹤數 ： 143,555" at bounding box center [584, 288] width 382 height 15
click at [666, 337] on div "8.3萬 4萬 2.1萬 找相似 查看關鍵字貼文 1 筆" at bounding box center [584, 327] width 382 height 56
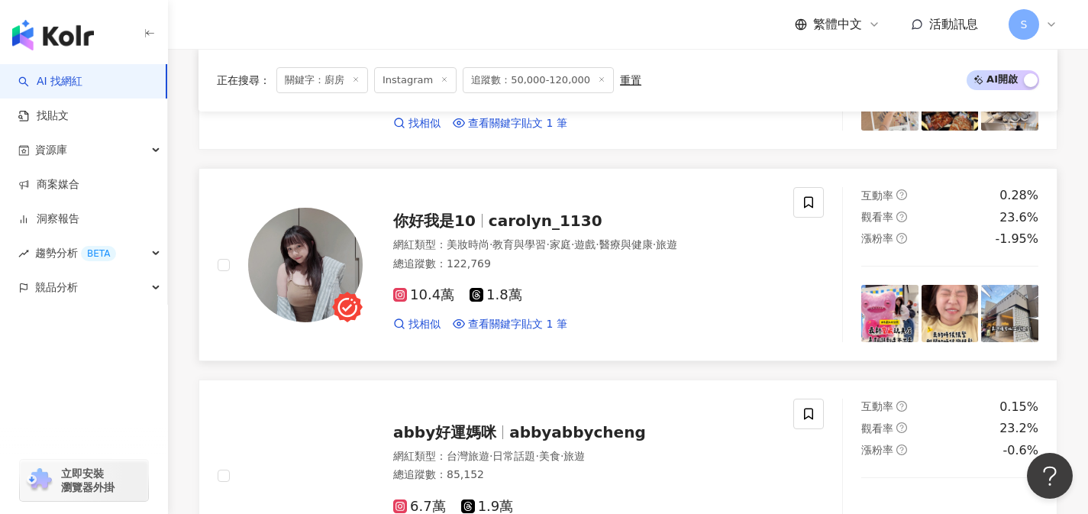
scroll to position [1964, 0]
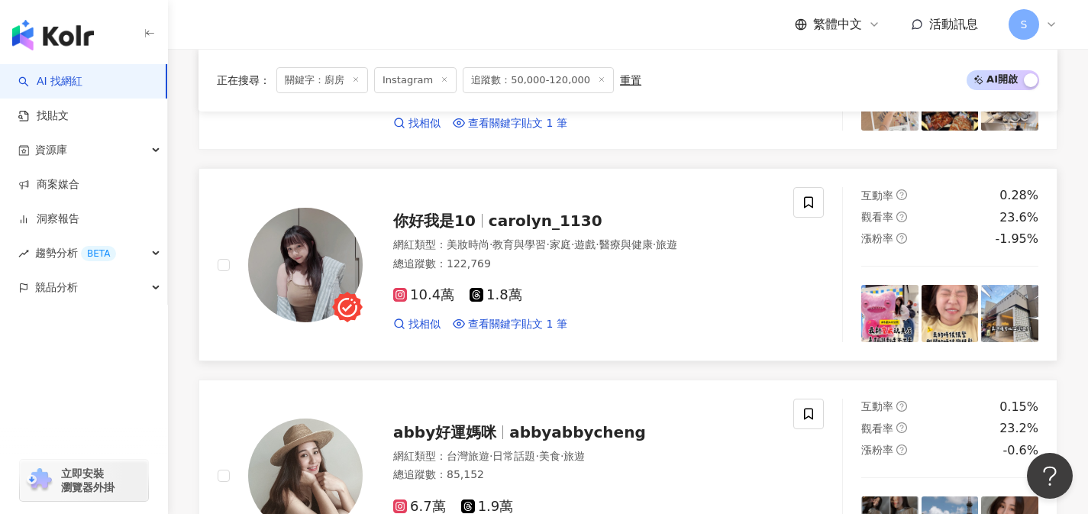
click at [545, 263] on div "網紅類型 ： 美妝時尚 · 教育與學習 · 家庭 · 遊戲 · 醫療與健康 · 旅遊 總追蹤數 ： 122,769" at bounding box center [584, 255] width 382 height 37
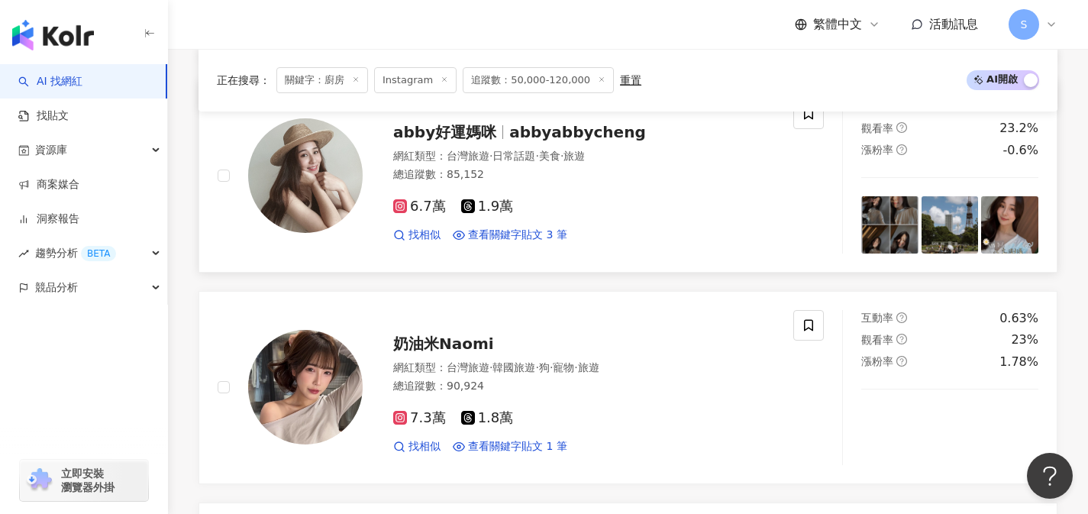
scroll to position [2275, 0]
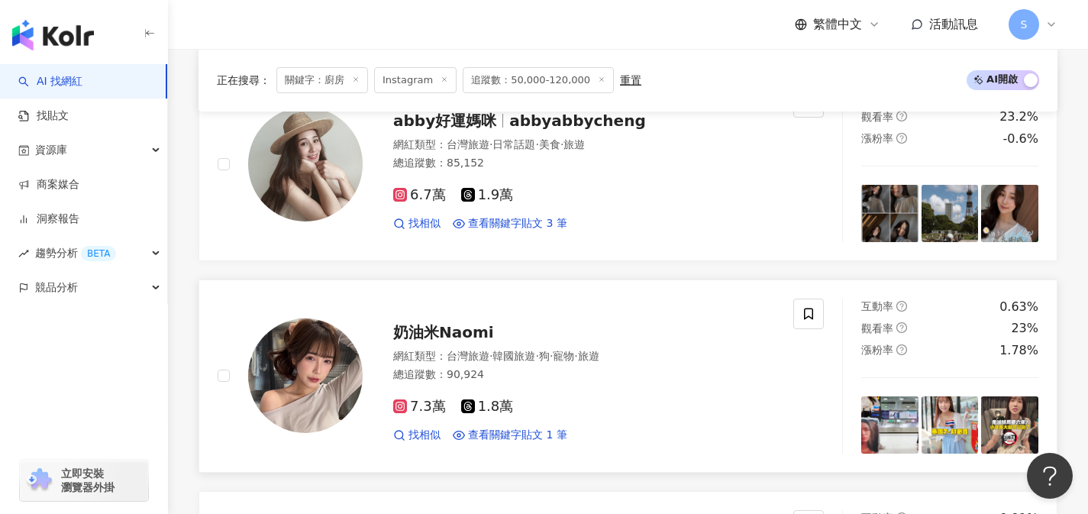
click at [543, 405] on div "7.3萬 1.8萬 找相似 查看關鍵字貼文 1 筆" at bounding box center [584, 414] width 382 height 56
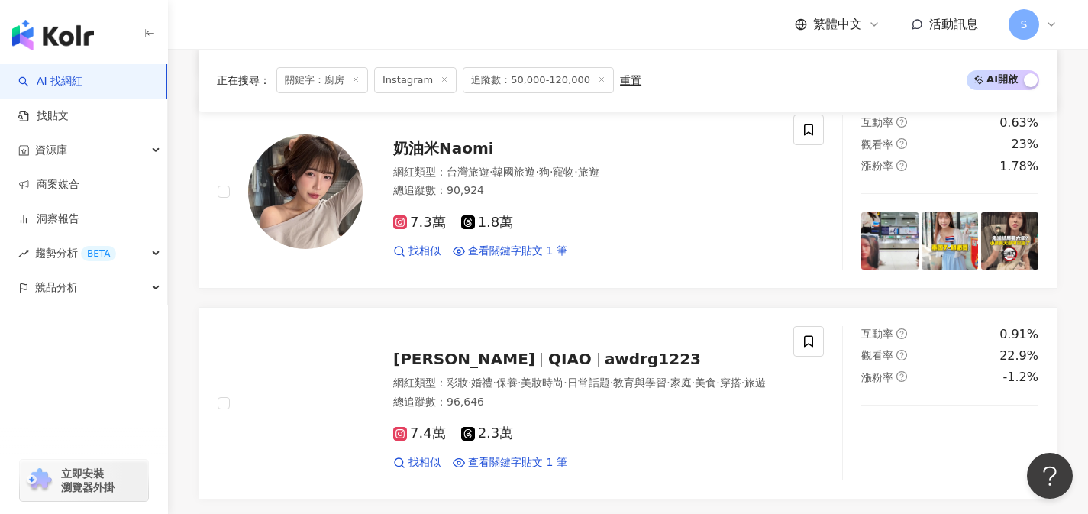
scroll to position [2534, 0]
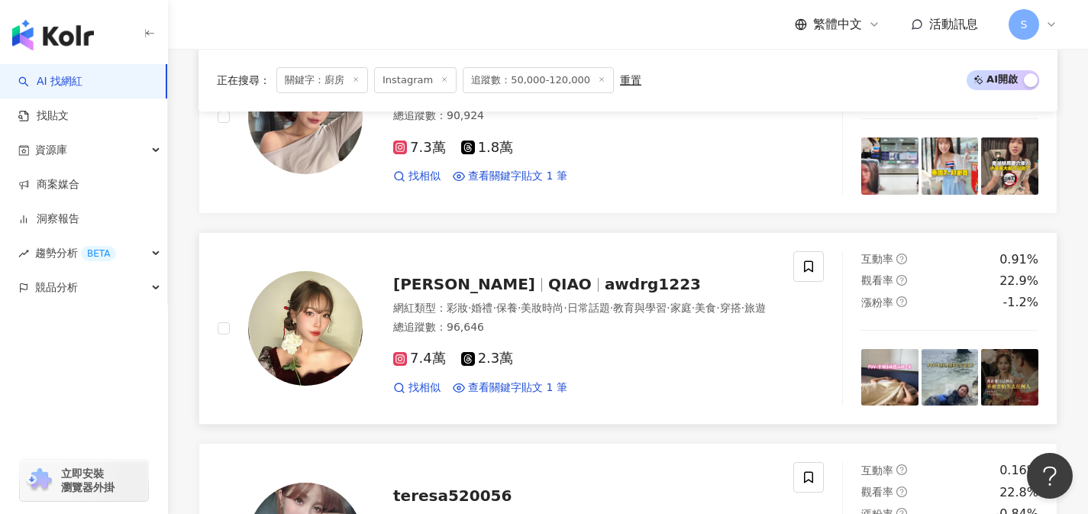
click at [543, 338] on div "網紅類型 ： 彩妝 · 婚禮 · 保養 · 美妝時尚 · 日常話題 · 教育與學習 · 家庭 · 美食 · 穿搭 · 旅遊 總追蹤數 ： 96,646" at bounding box center [584, 319] width 382 height 37
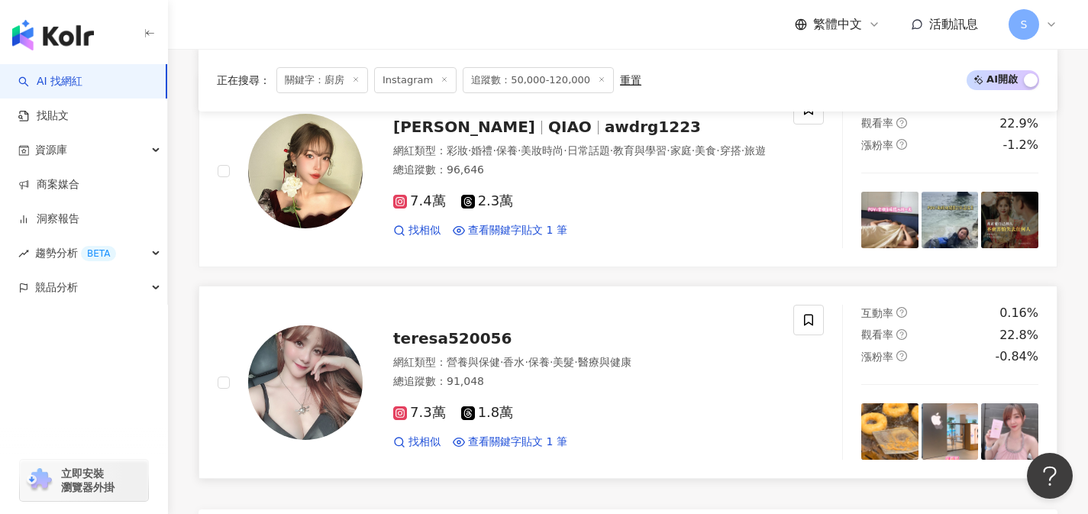
scroll to position [2681, 0]
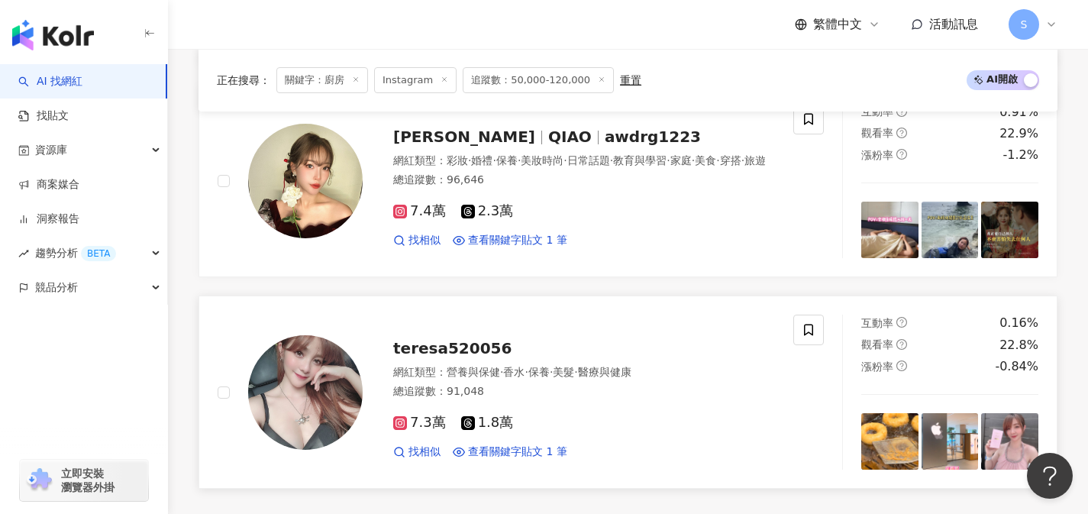
click at [680, 359] on div "teresa520056" at bounding box center [584, 347] width 382 height 21
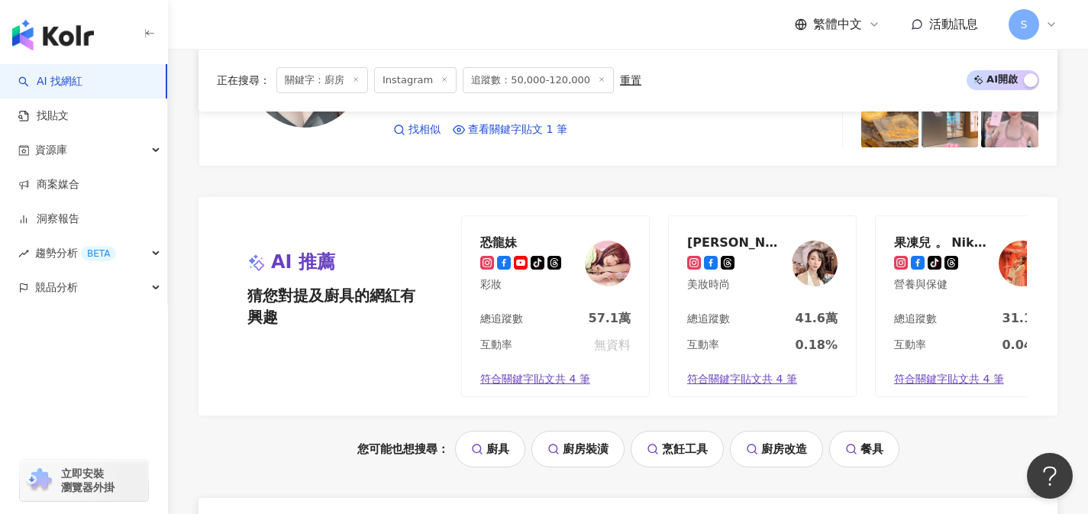
scroll to position [3213, 0]
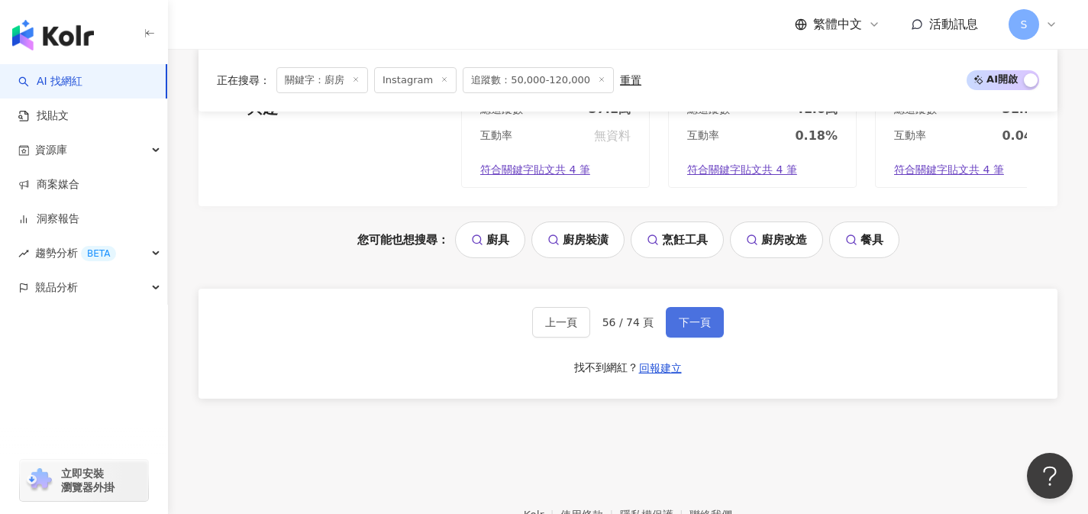
click at [711, 337] on button "下一頁" at bounding box center [695, 322] width 58 height 31
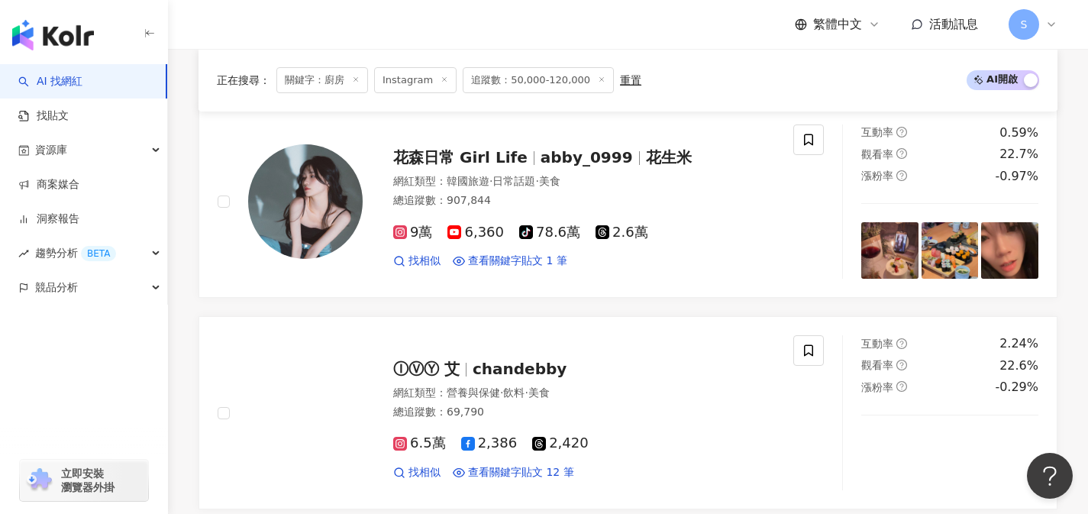
scroll to position [587, 0]
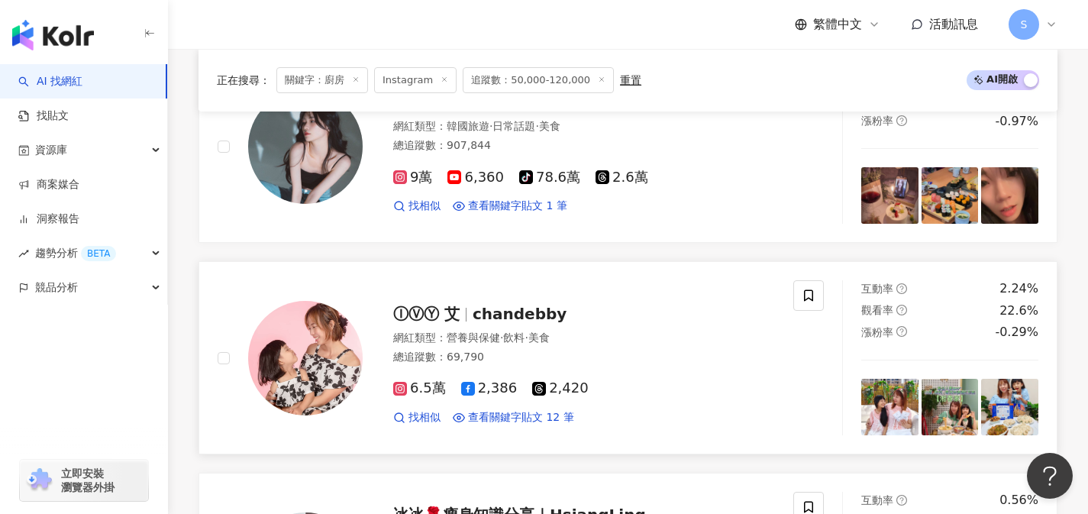
click at [550, 365] on div "總追蹤數 ： 69,790" at bounding box center [584, 357] width 382 height 15
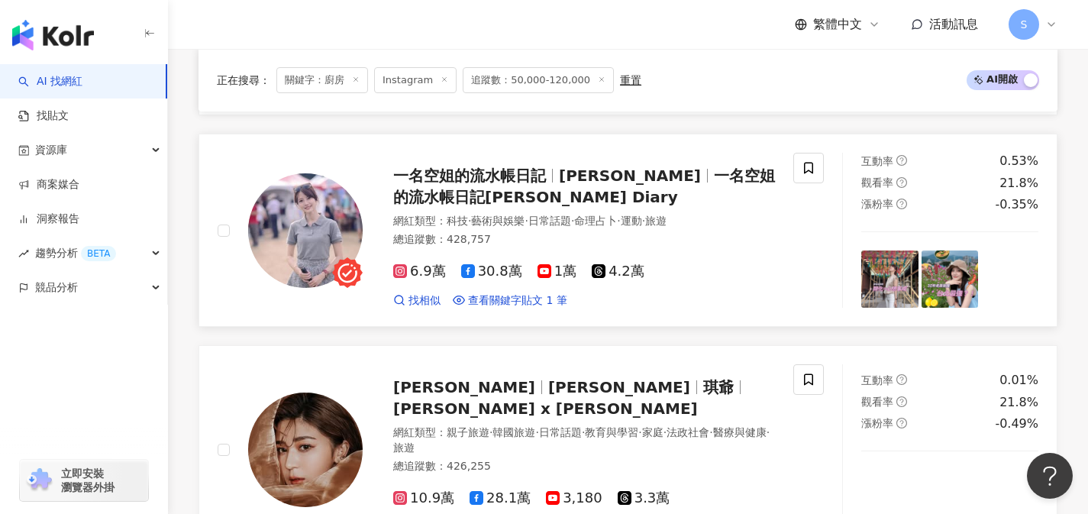
scroll to position [1791, 0]
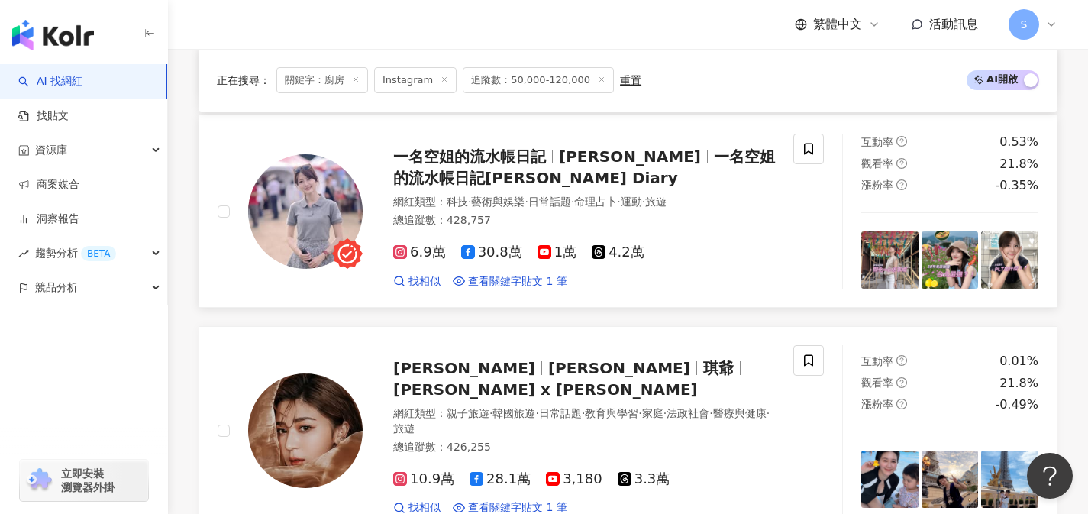
click at [694, 251] on div "6.9萬 30.8萬 1萬 4.2萬 找相似 查看關鍵字貼文 1 筆" at bounding box center [584, 260] width 382 height 56
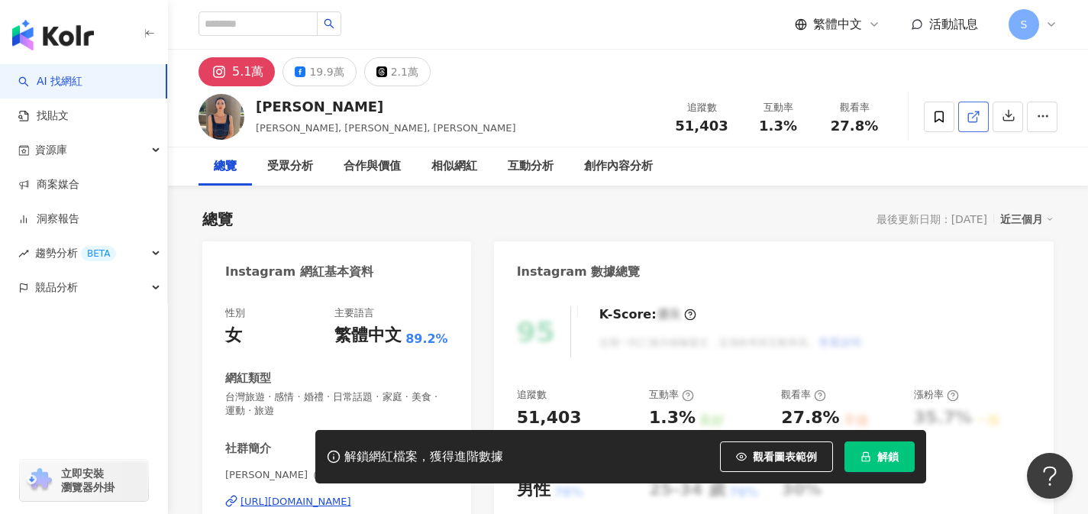
click at [970, 121] on icon at bounding box center [972, 117] width 8 height 8
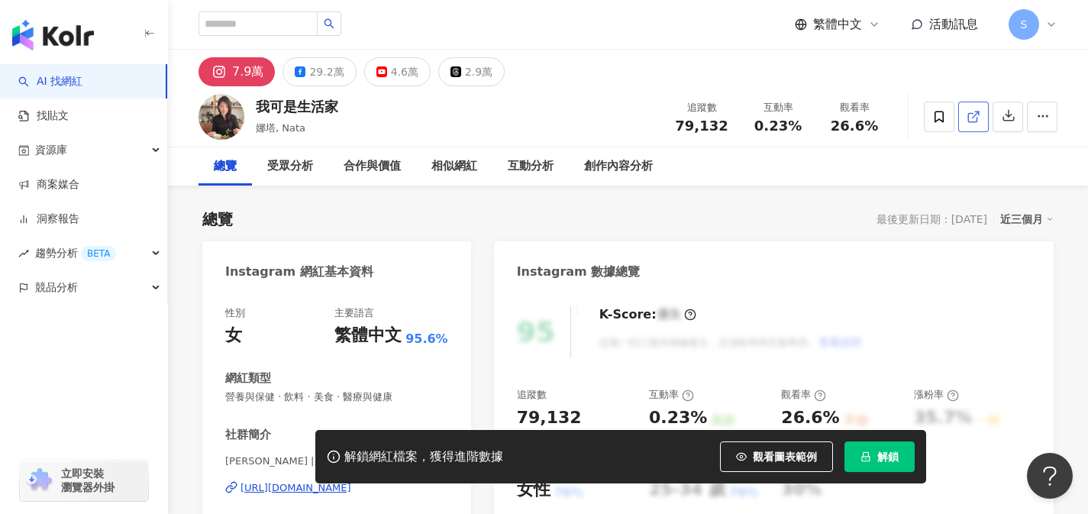
click at [973, 121] on icon at bounding box center [972, 117] width 8 height 8
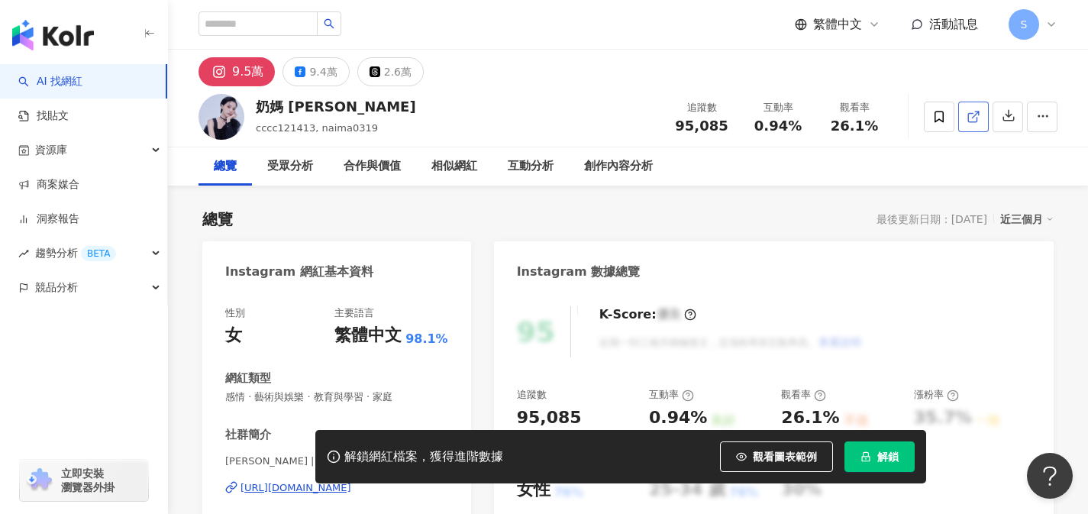
click at [982, 121] on link at bounding box center [973, 117] width 31 height 31
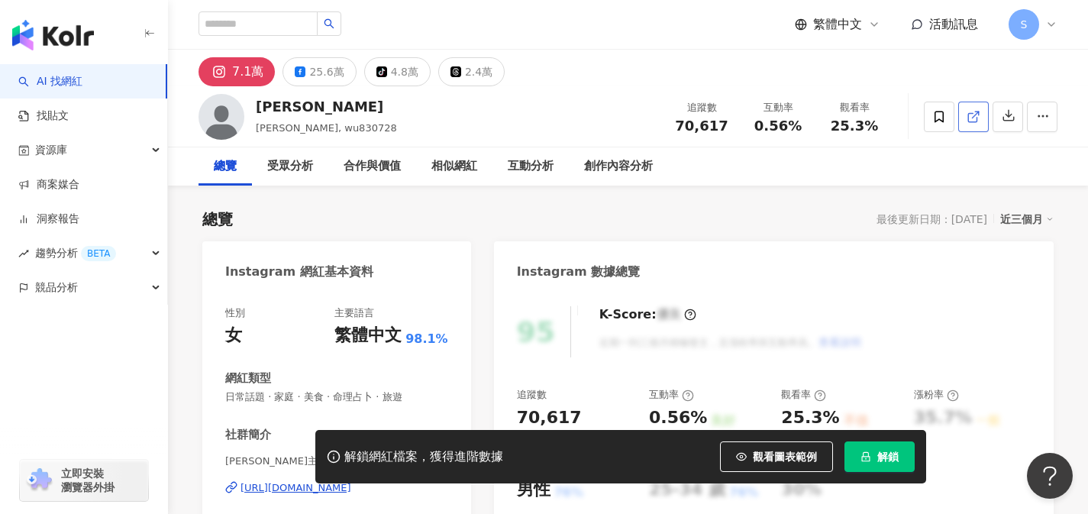
click at [976, 126] on link at bounding box center [973, 117] width 31 height 31
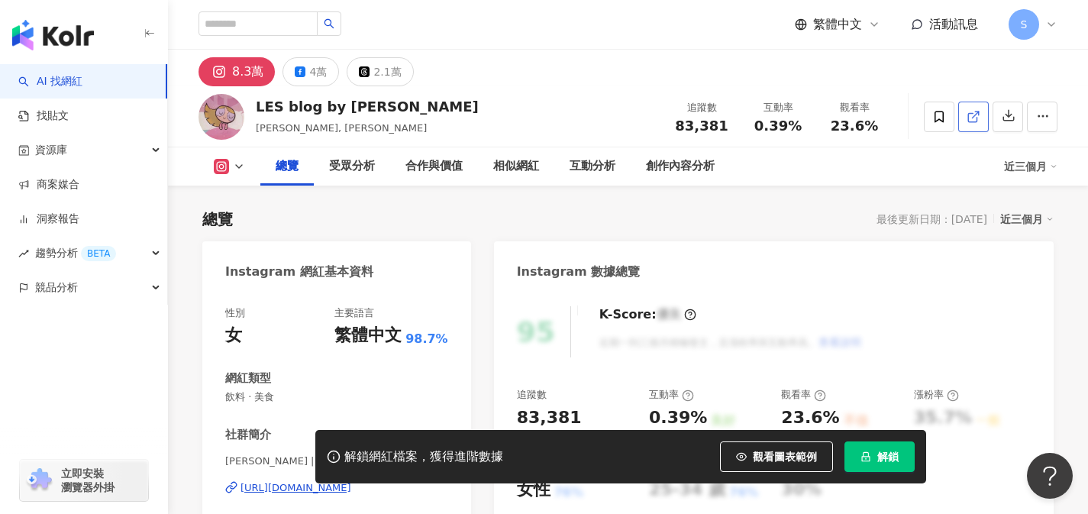
click at [972, 114] on icon at bounding box center [973, 117] width 14 height 14
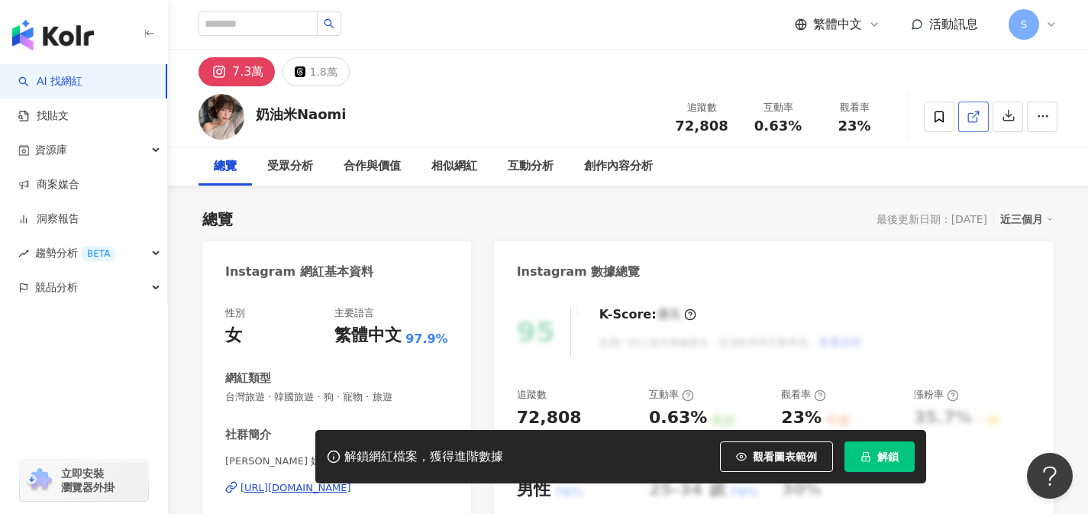
click at [975, 116] on icon at bounding box center [973, 117] width 14 height 14
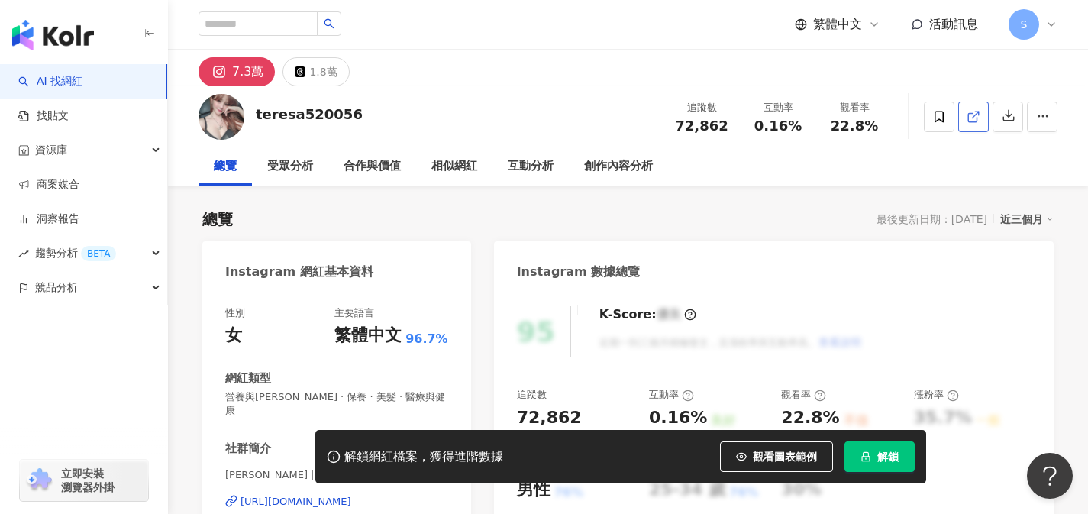
click at [974, 119] on icon at bounding box center [973, 117] width 14 height 14
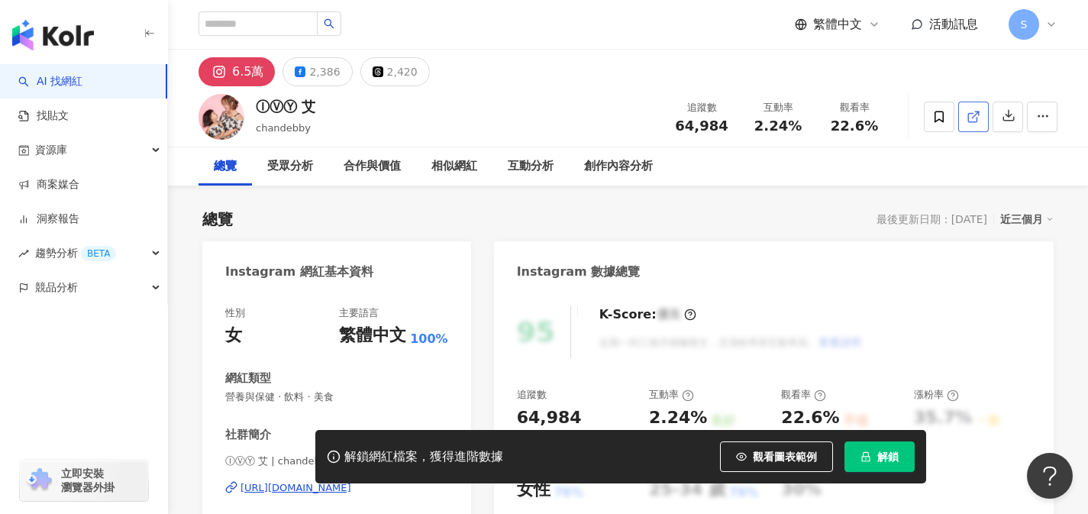
click at [979, 117] on icon at bounding box center [973, 117] width 14 height 14
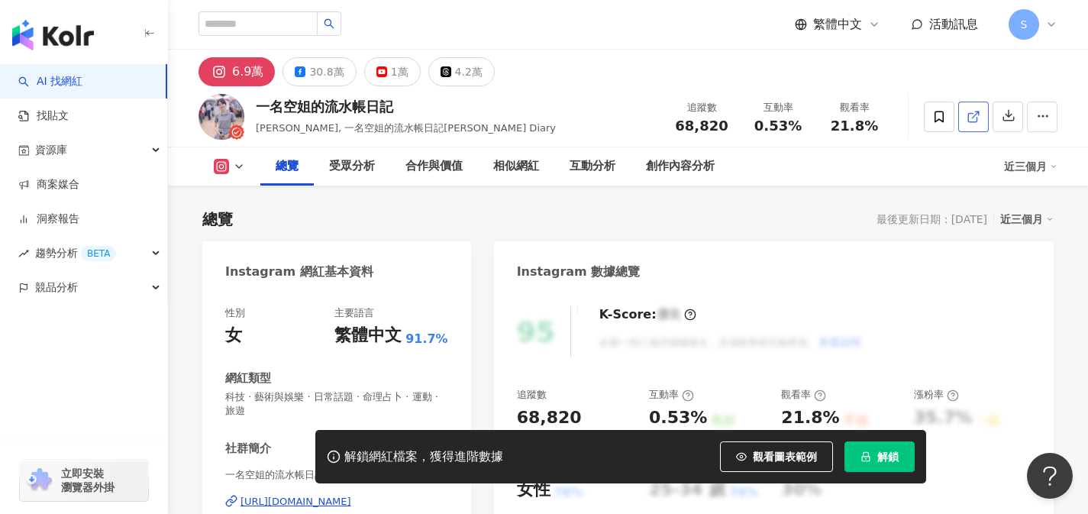
click at [975, 117] on icon at bounding box center [972, 117] width 8 height 8
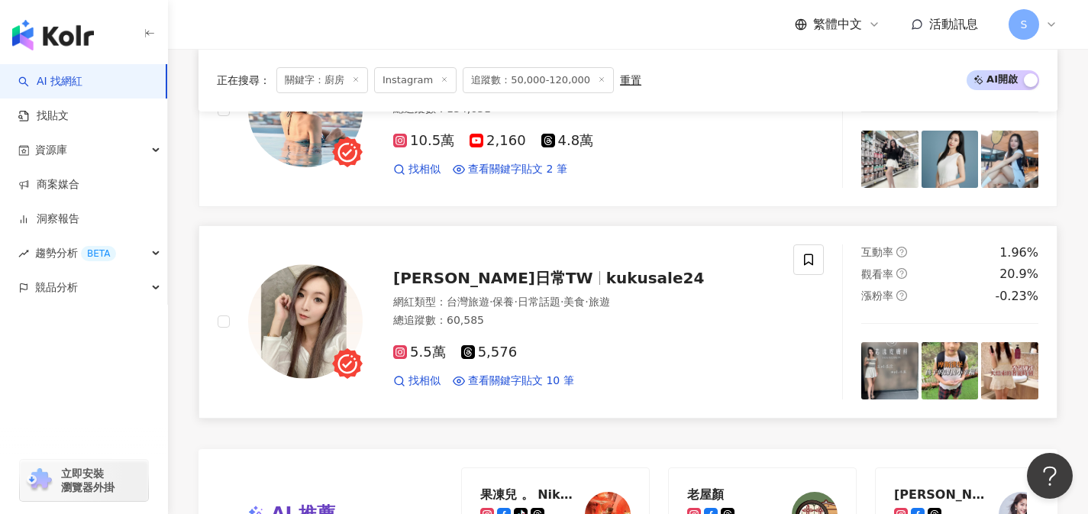
scroll to position [2757, 0]
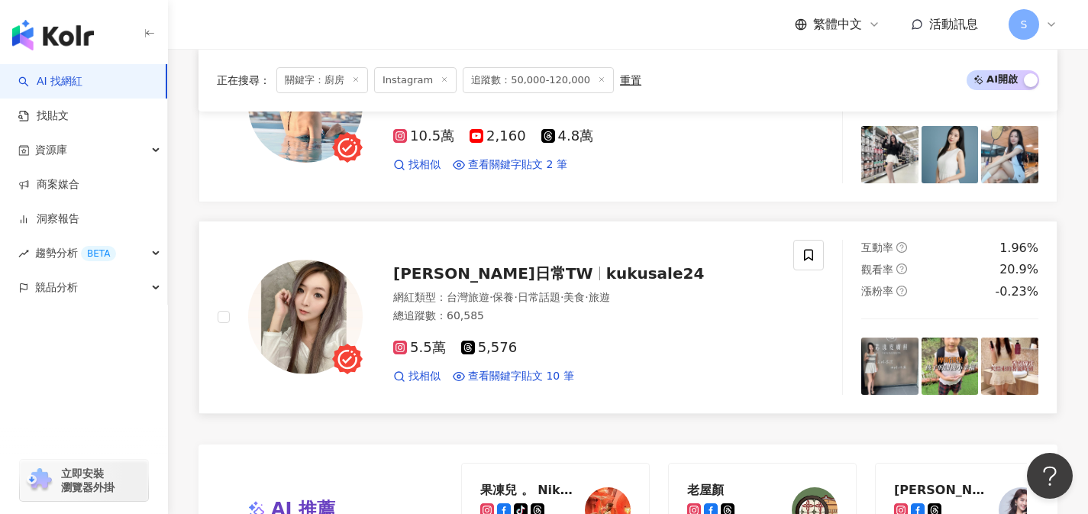
click at [547, 327] on div "5.5萬 5,576 找相似 查看關鍵字貼文 10 筆" at bounding box center [584, 355] width 382 height 56
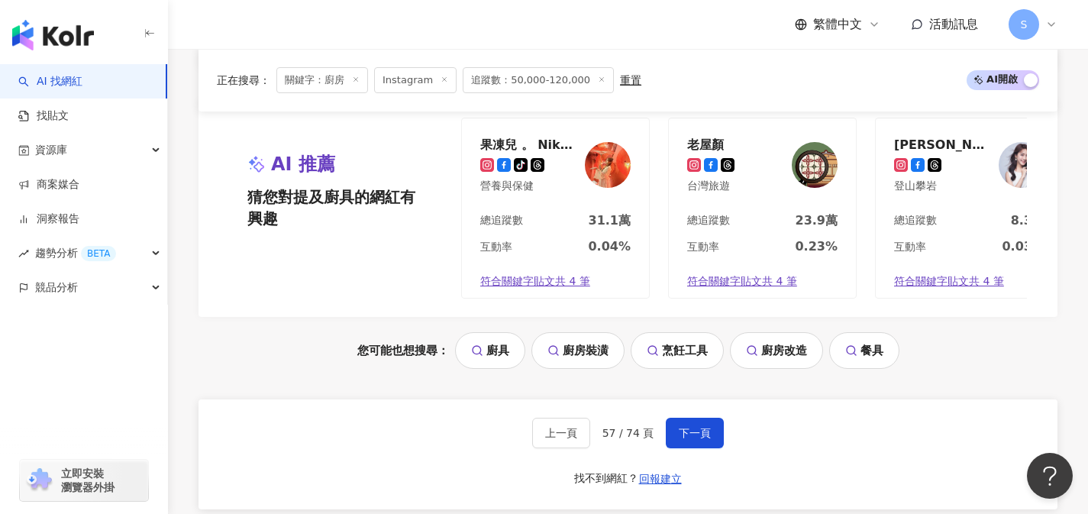
scroll to position [3113, 0]
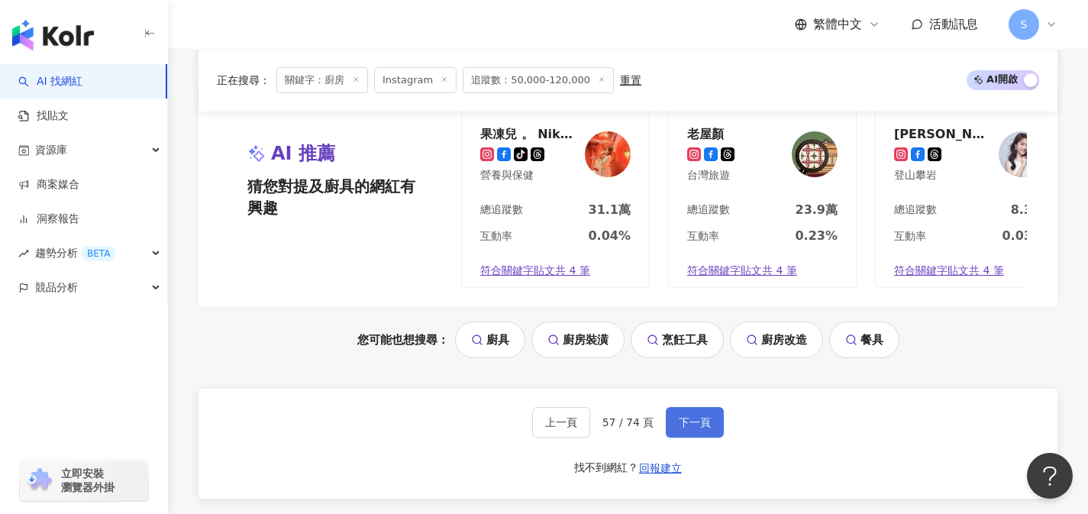
click at [701, 428] on span "下一頁" at bounding box center [695, 422] width 32 height 12
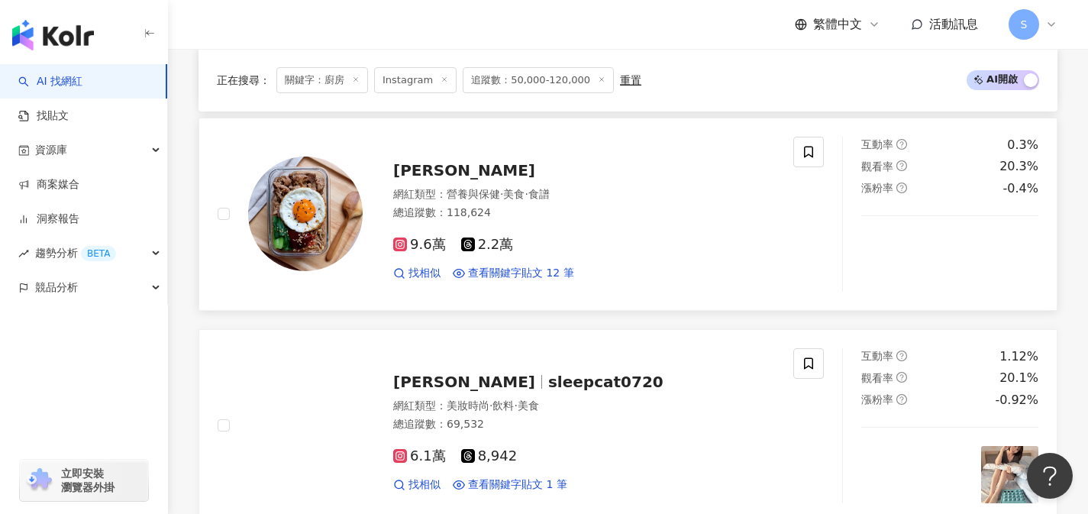
scroll to position [1176, 0]
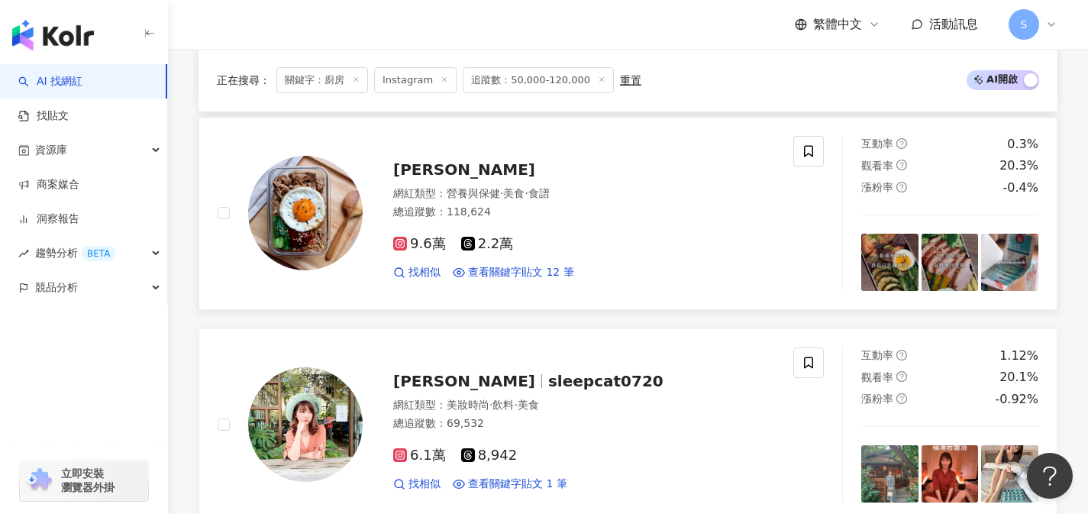
click at [540, 260] on div "9.6萬 2.2萬 找相似 查看關鍵字貼文 12 筆" at bounding box center [584, 252] width 382 height 56
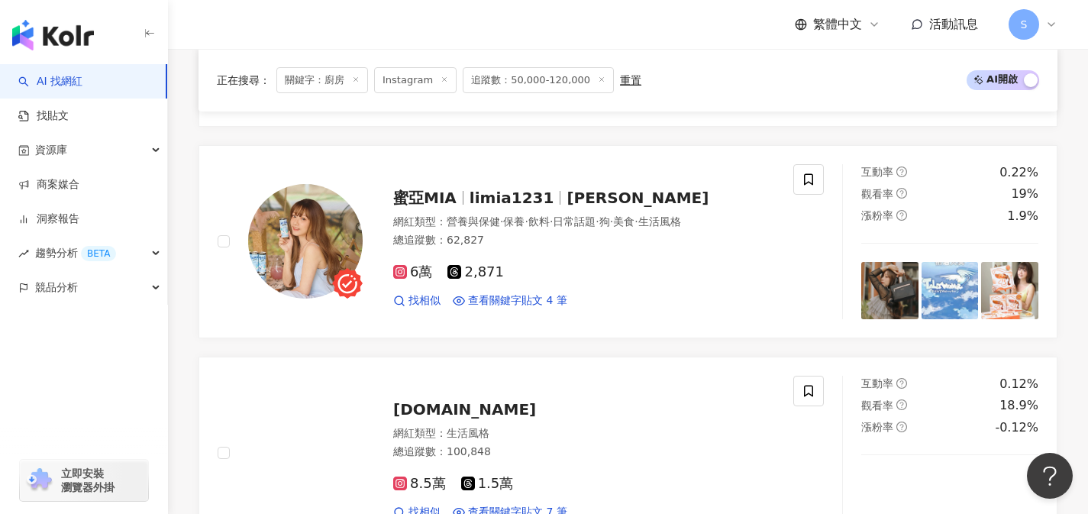
scroll to position [2633, 0]
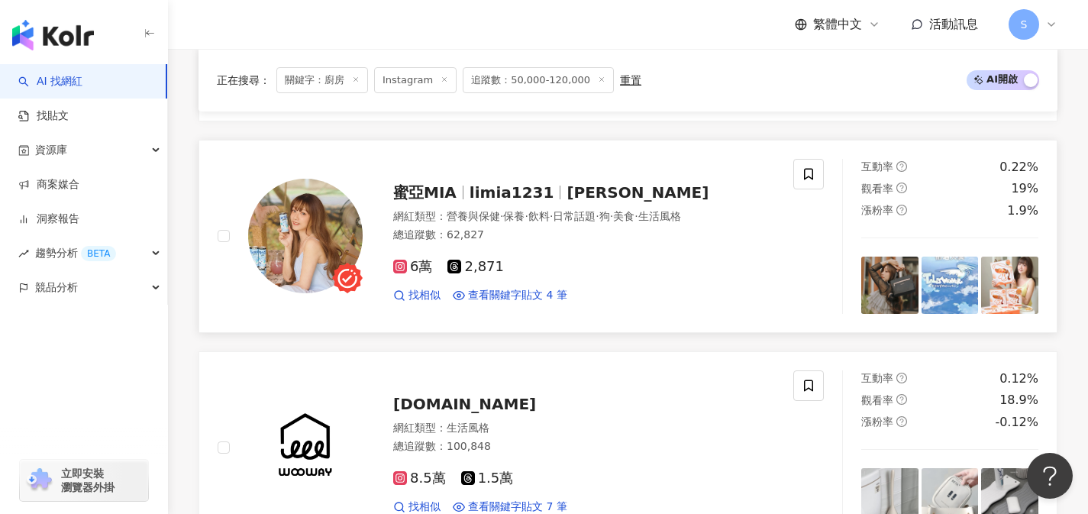
click at [556, 282] on div "6萬 2,871 找相似 查看關鍵字貼文 4 筆" at bounding box center [584, 275] width 382 height 56
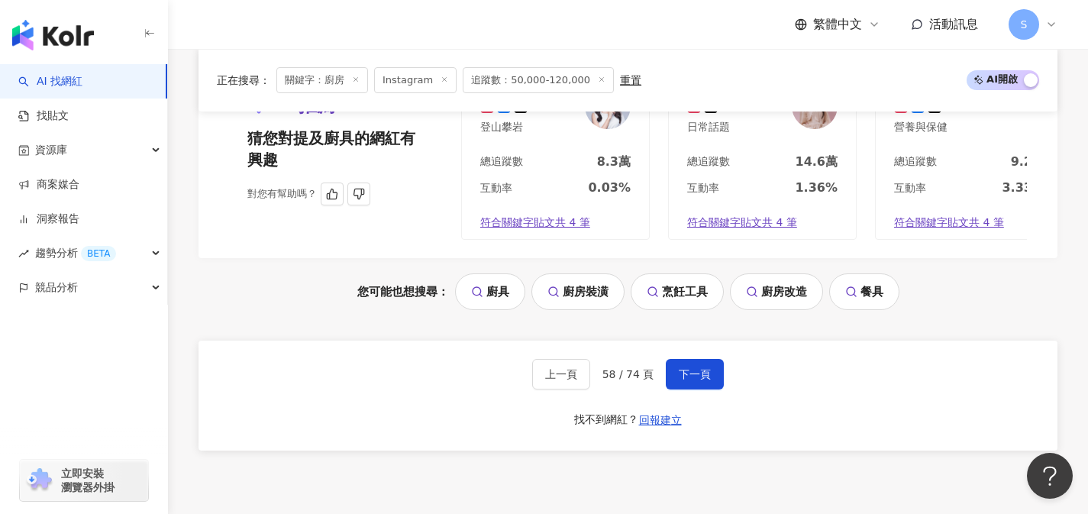
scroll to position [3171, 0]
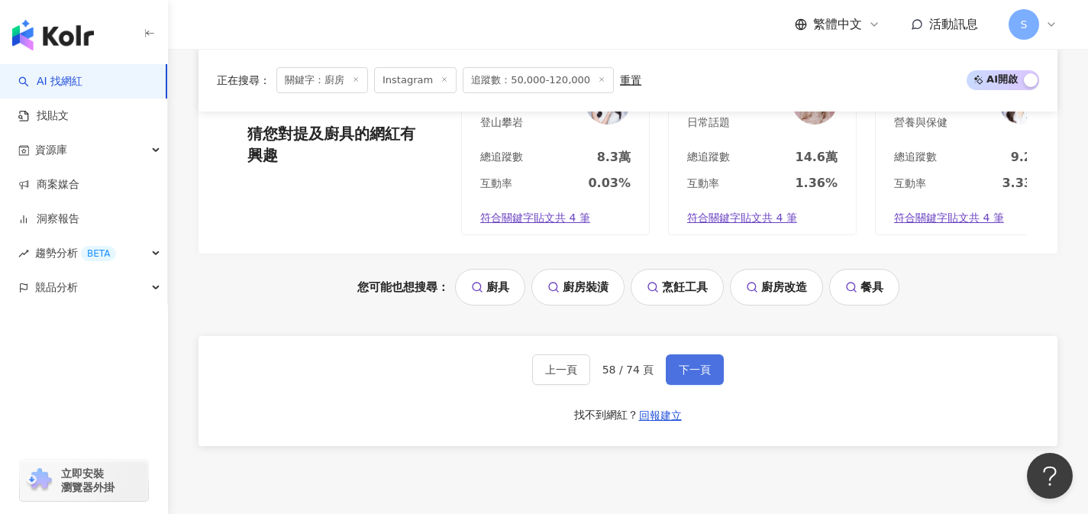
click at [679, 376] on span "下一頁" at bounding box center [695, 369] width 32 height 12
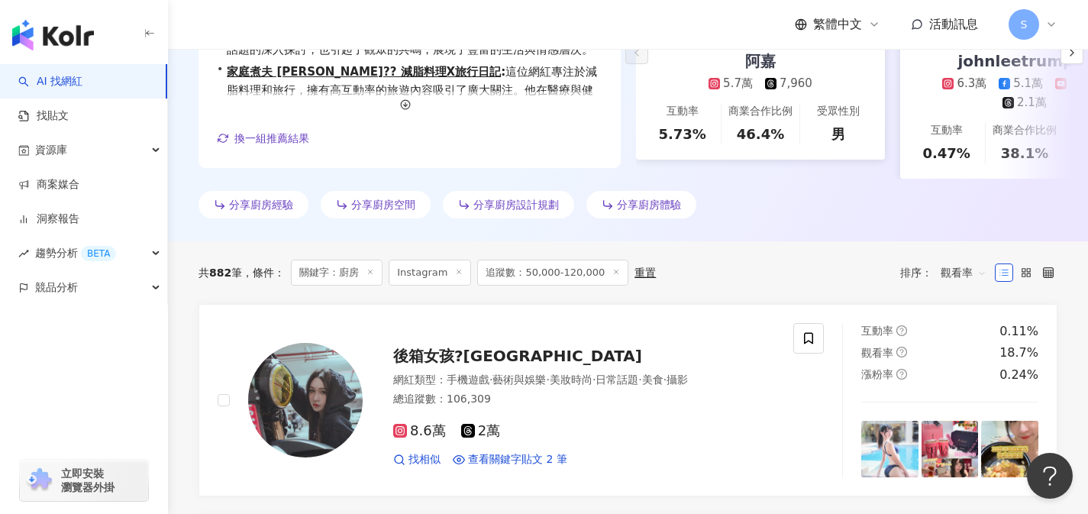
scroll to position [511, 0]
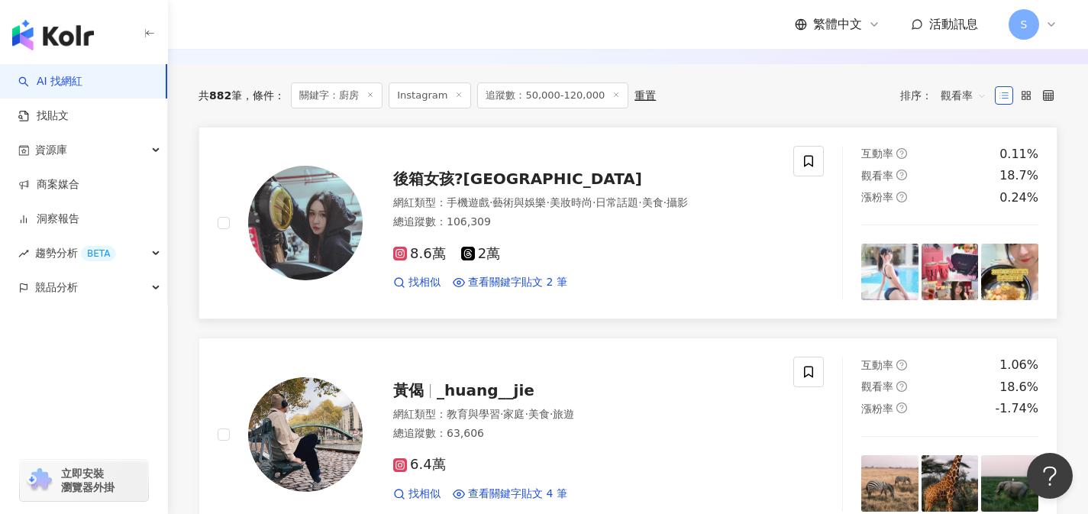
click at [546, 263] on div "8.6萬 2萬" at bounding box center [584, 254] width 382 height 17
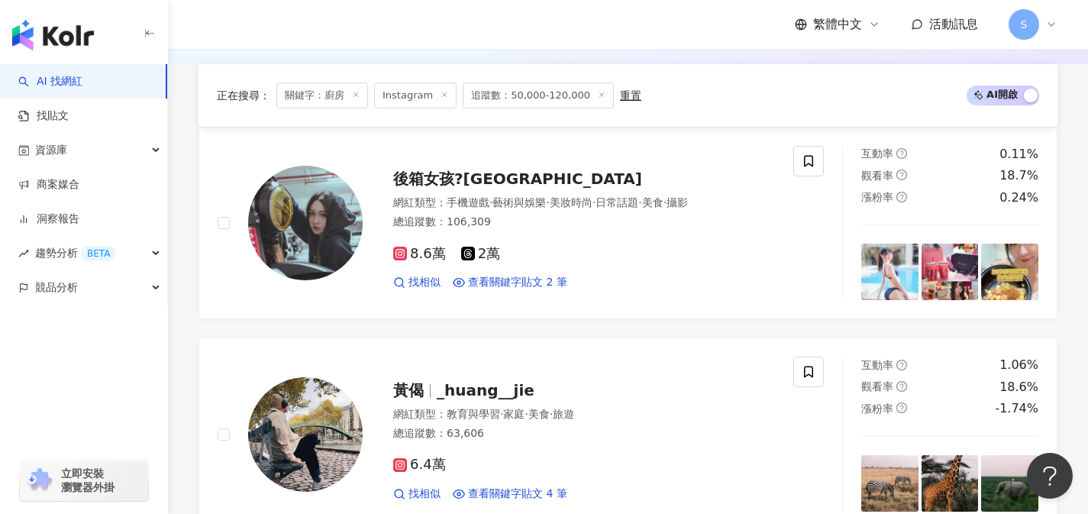
scroll to position [921, 0]
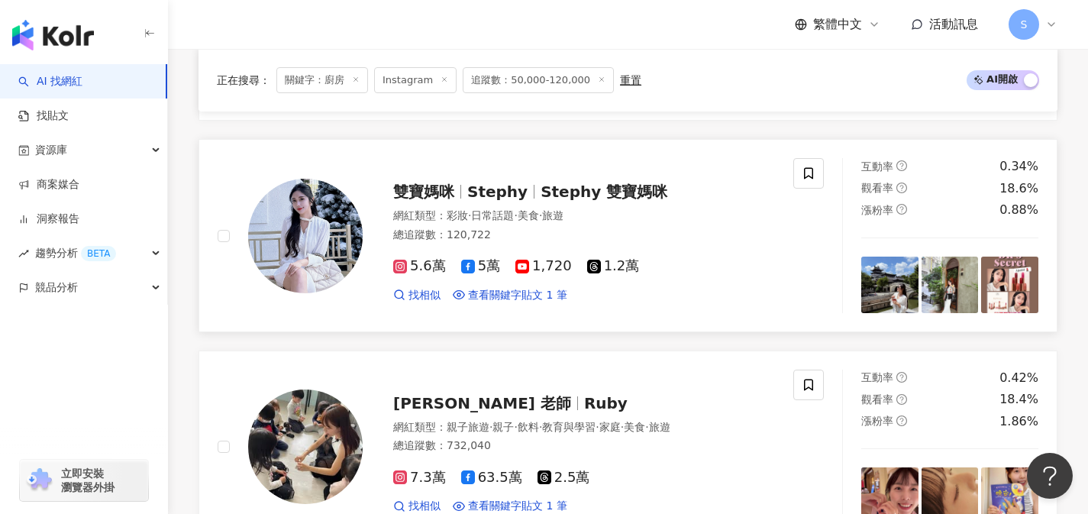
click at [538, 325] on link "雙寶媽咪 Stephy Stephy 雙寶媽咪 網紅類型 ： 彩妝 · 日常話題 · 美食 · 旅遊 總追蹤數 ： 120,722 5.6萬 5萬 1,720…" at bounding box center [627, 235] width 859 height 193
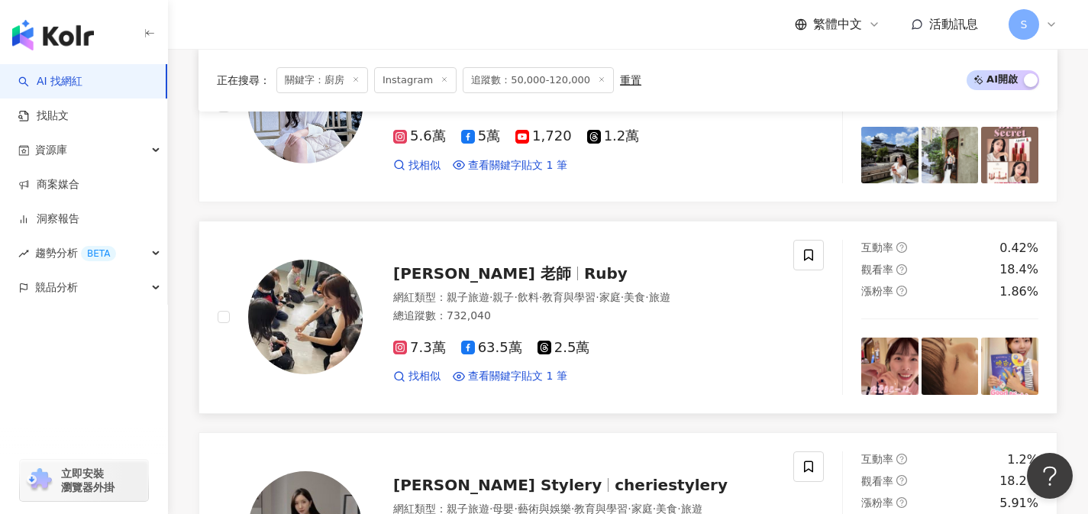
scroll to position [1051, 0]
click at [600, 323] on div "總追蹤數 ： 732,040" at bounding box center [584, 315] width 382 height 15
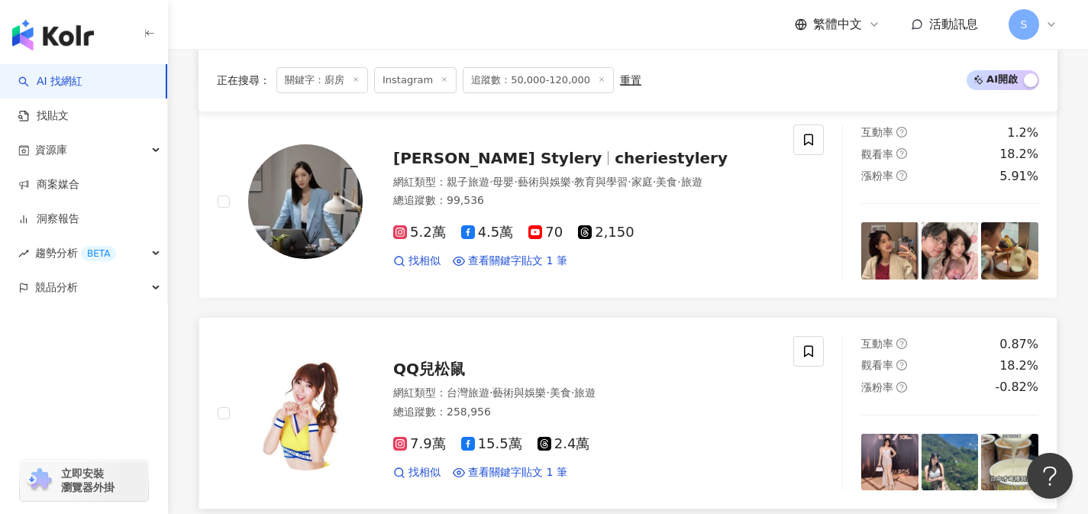
scroll to position [1373, 0]
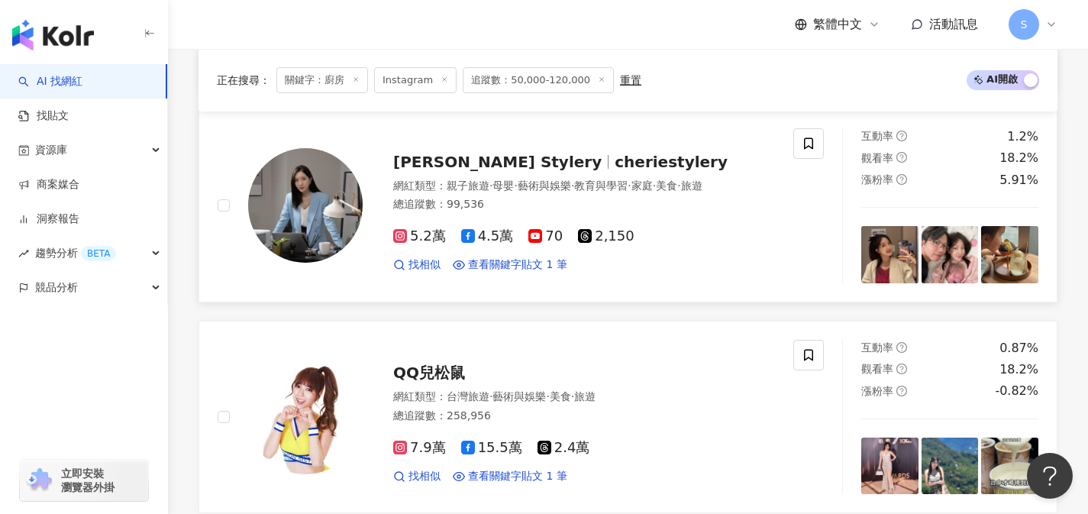
click at [625, 272] on div "找相似 查看關鍵字貼文 1 筆" at bounding box center [584, 264] width 382 height 15
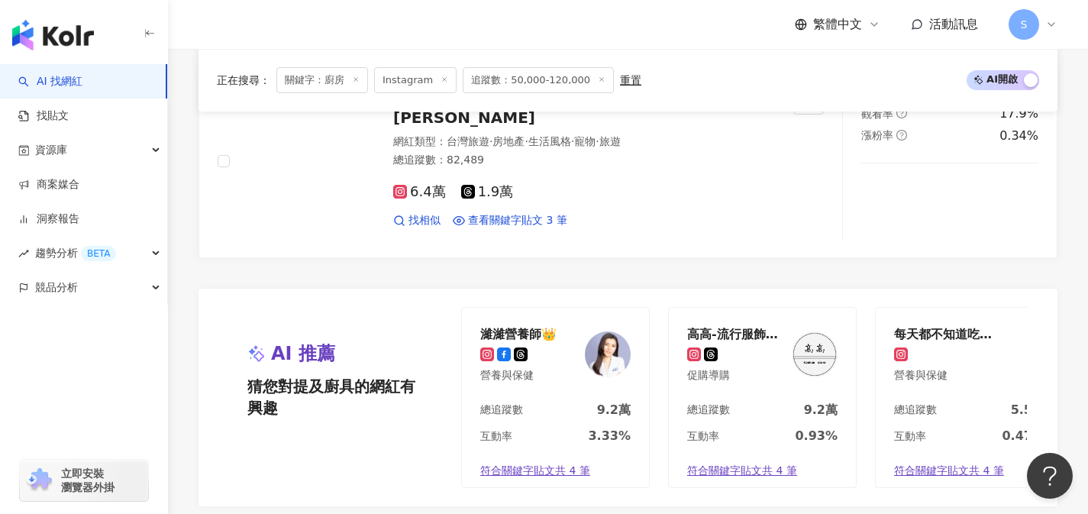
scroll to position [3039, 0]
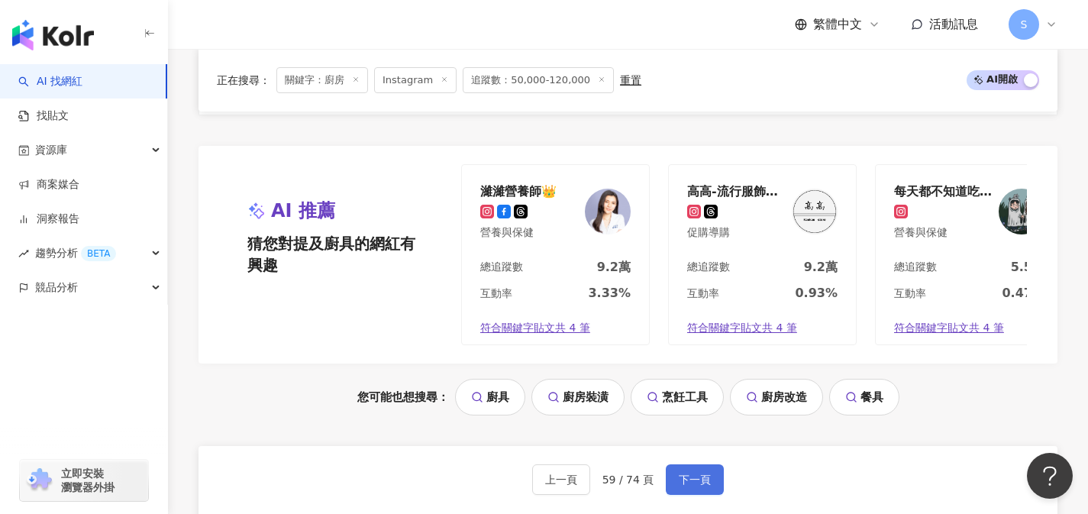
click at [681, 485] on span "下一頁" at bounding box center [695, 479] width 32 height 12
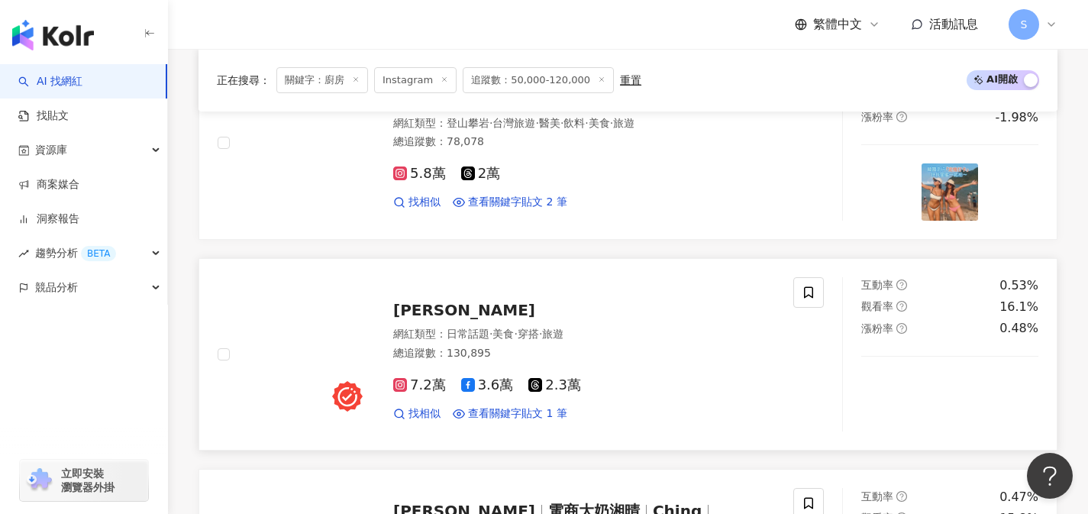
scroll to position [1518, 0]
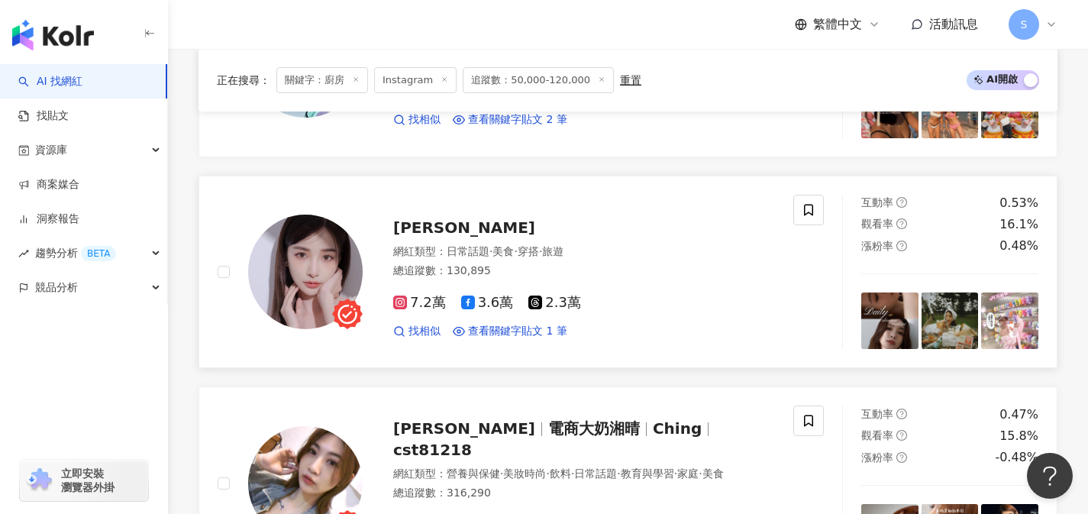
click at [586, 260] on div "網紅類型 ： 日常話題 · 美食 · 穿搭 · 旅遊" at bounding box center [584, 251] width 382 height 15
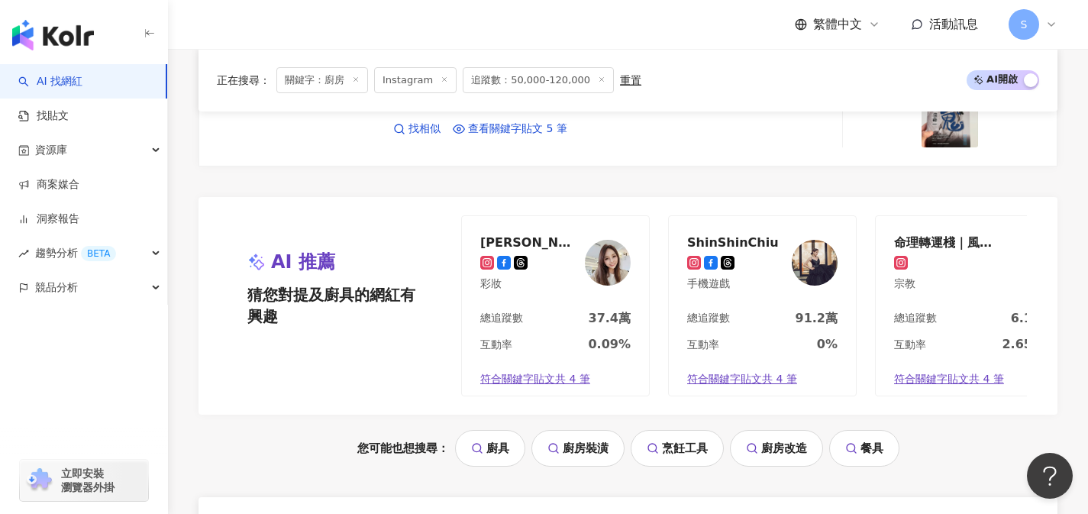
scroll to position [3326, 0]
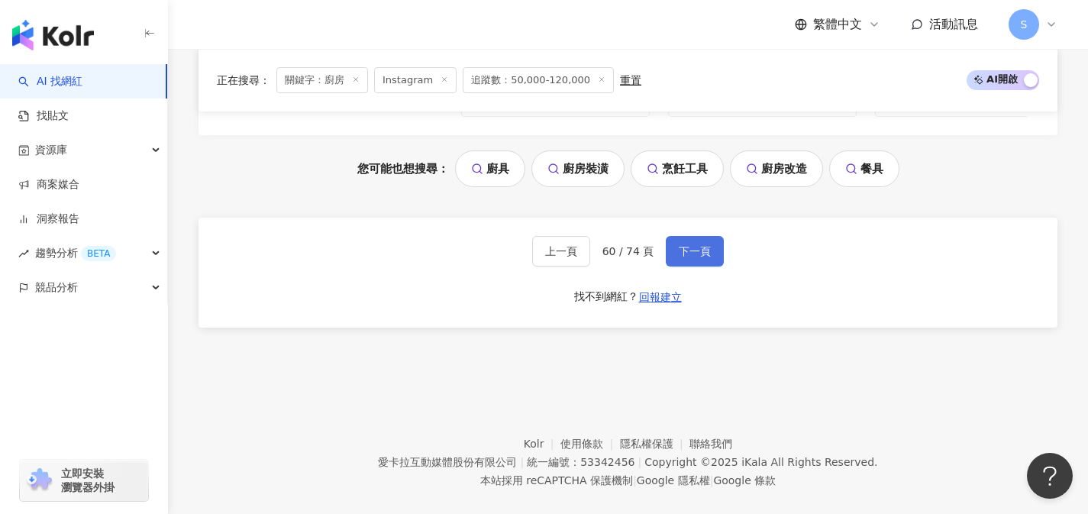
click at [707, 245] on span "下一頁" at bounding box center [695, 251] width 32 height 12
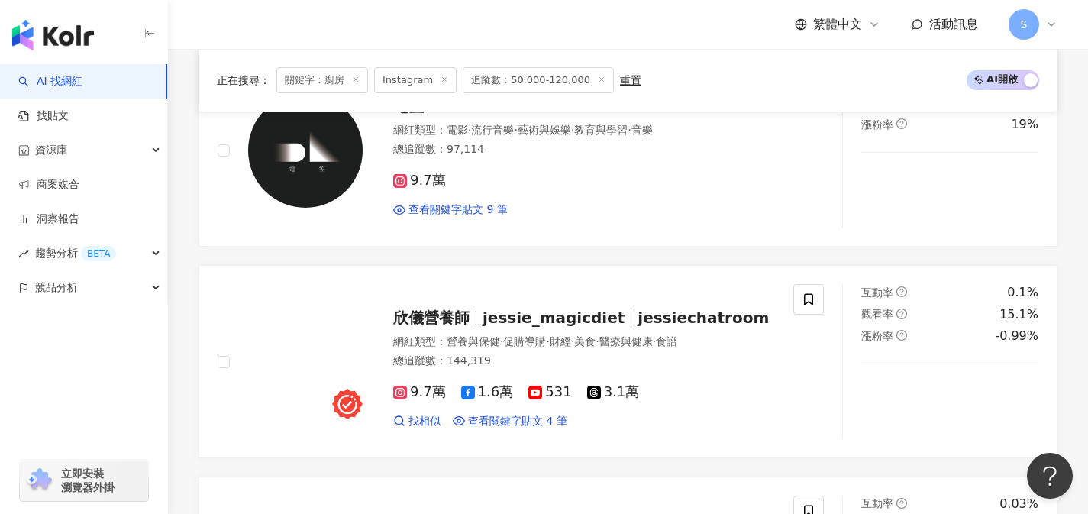
scroll to position [880, 0]
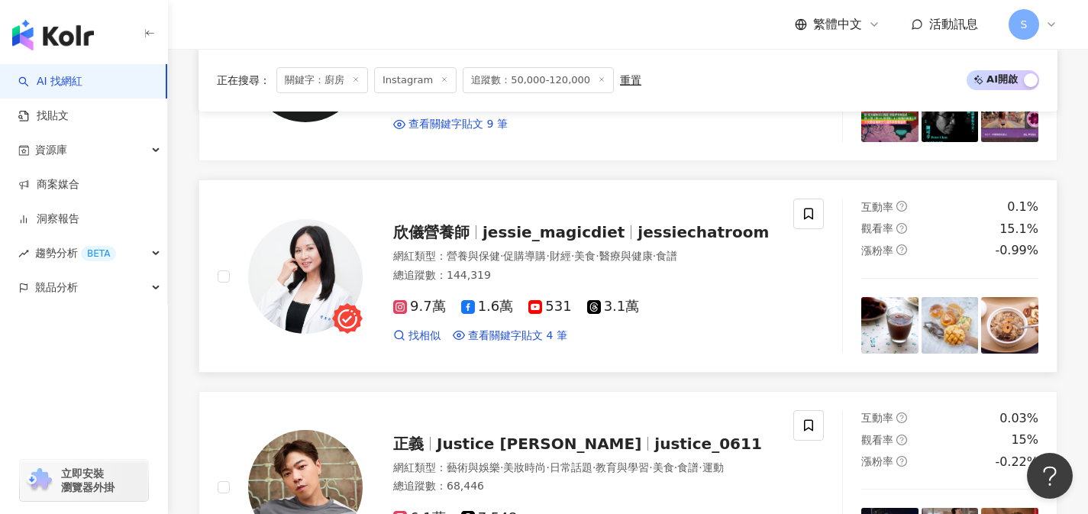
click at [498, 353] on div "欣儀營養師 jessie_magicdiet jessiechatroom 網紅類型 ： 營養與保健 · 促購導購 · 財經 · 美食 · 醫療與健康 · 食…" at bounding box center [506, 275] width 576 height 155
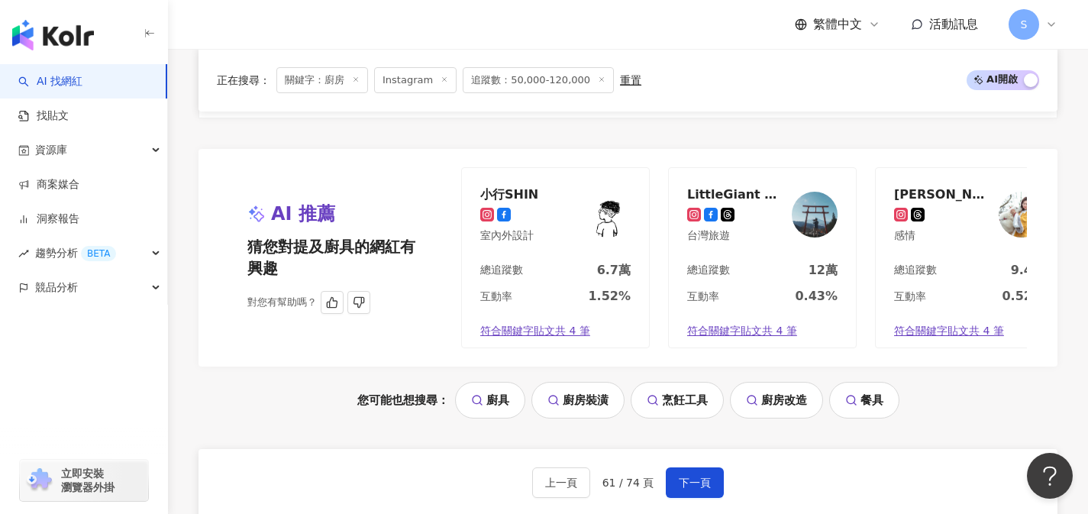
scroll to position [3200, 0]
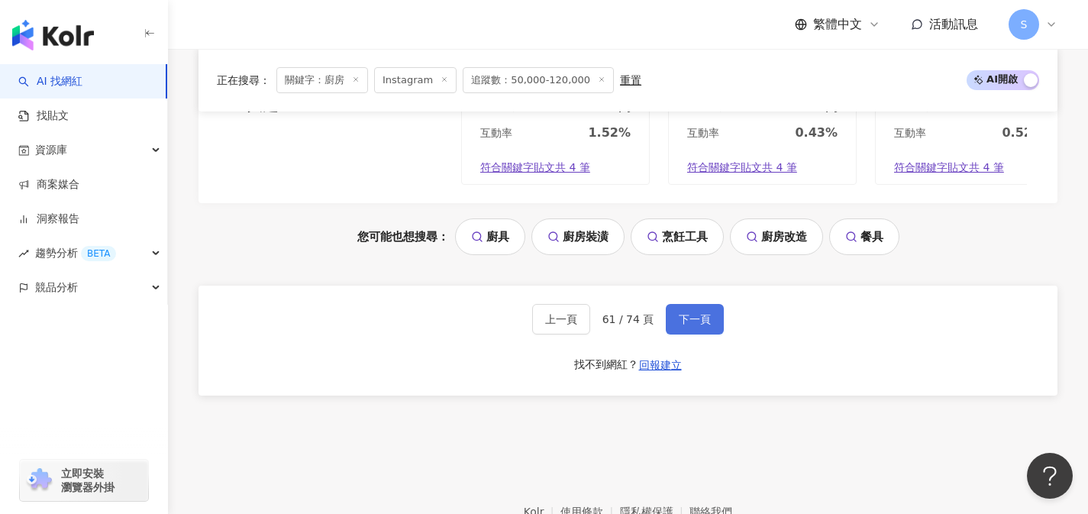
click at [701, 325] on span "下一頁" at bounding box center [695, 319] width 32 height 12
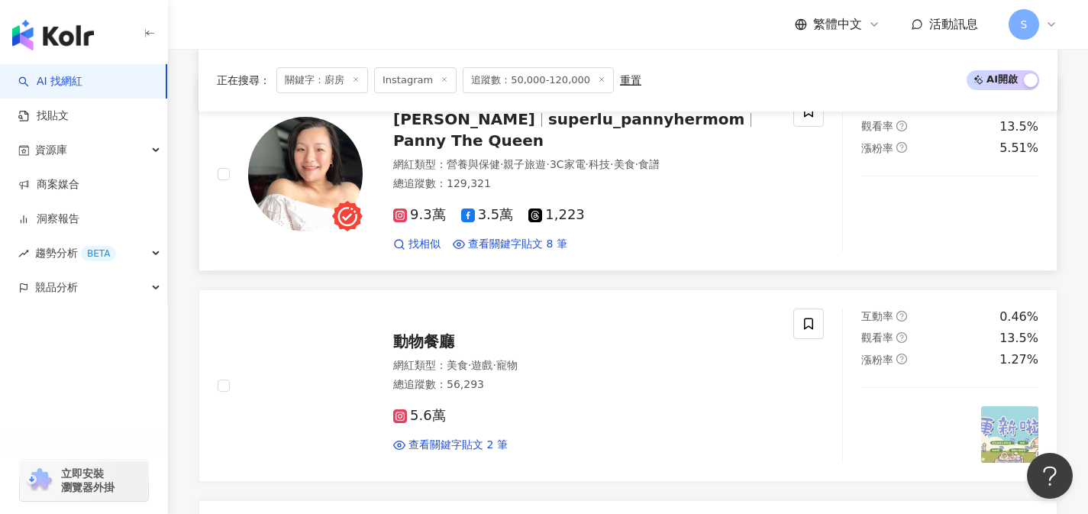
scroll to position [985, 0]
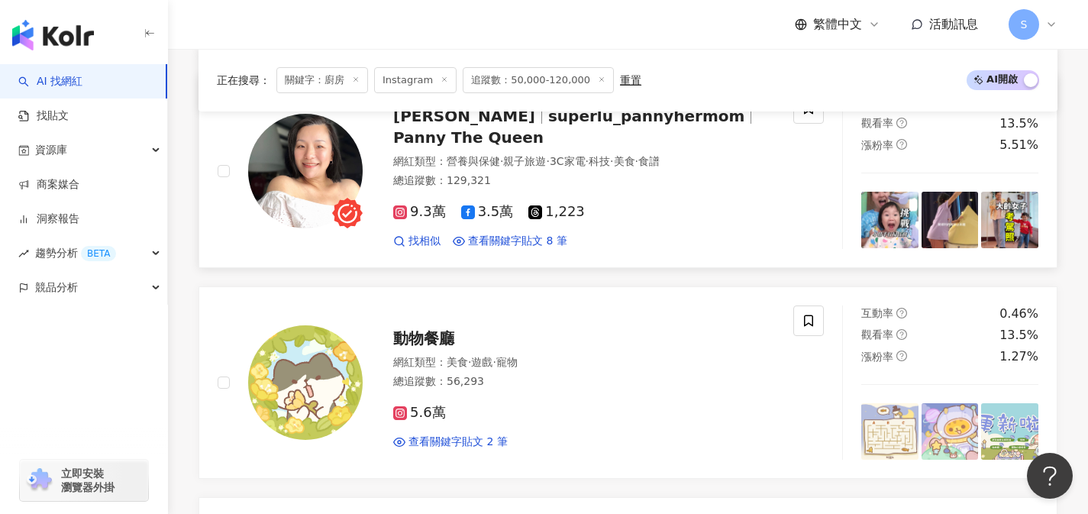
click at [700, 243] on div "找相似 查看關鍵字貼文 8 筆" at bounding box center [584, 241] width 382 height 15
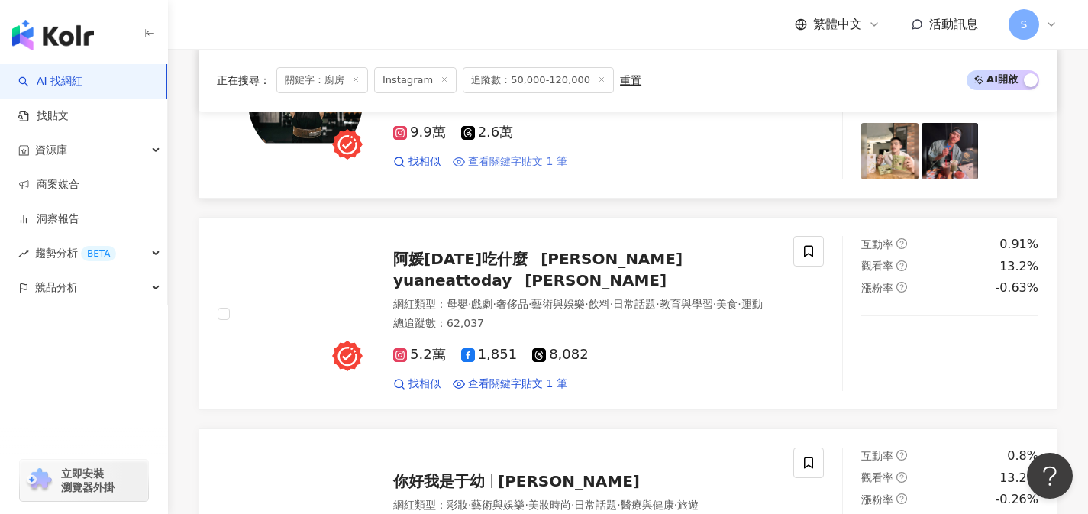
scroll to position [1927, 0]
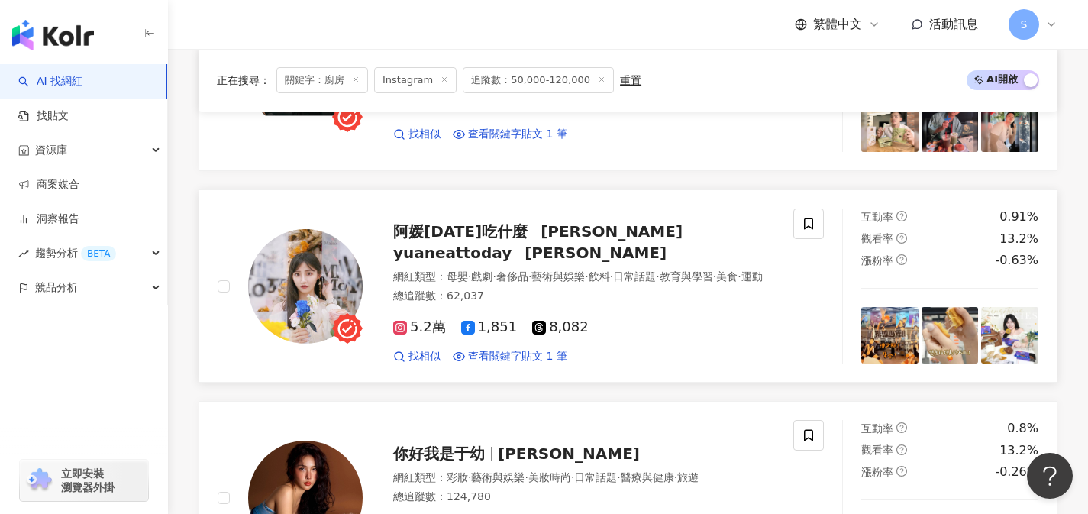
click at [544, 304] on div "總追蹤數 ： 62,037" at bounding box center [584, 296] width 382 height 15
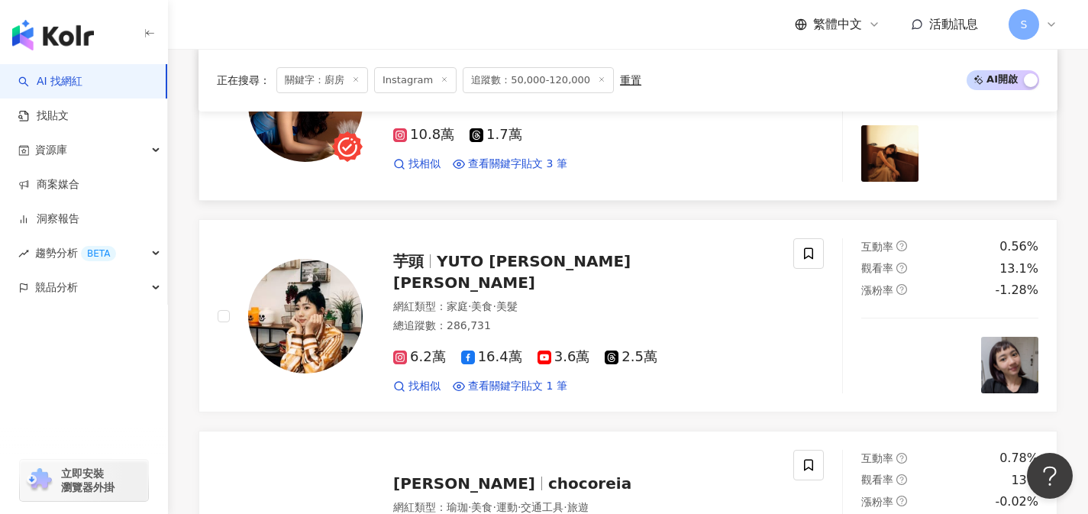
scroll to position [2320, 0]
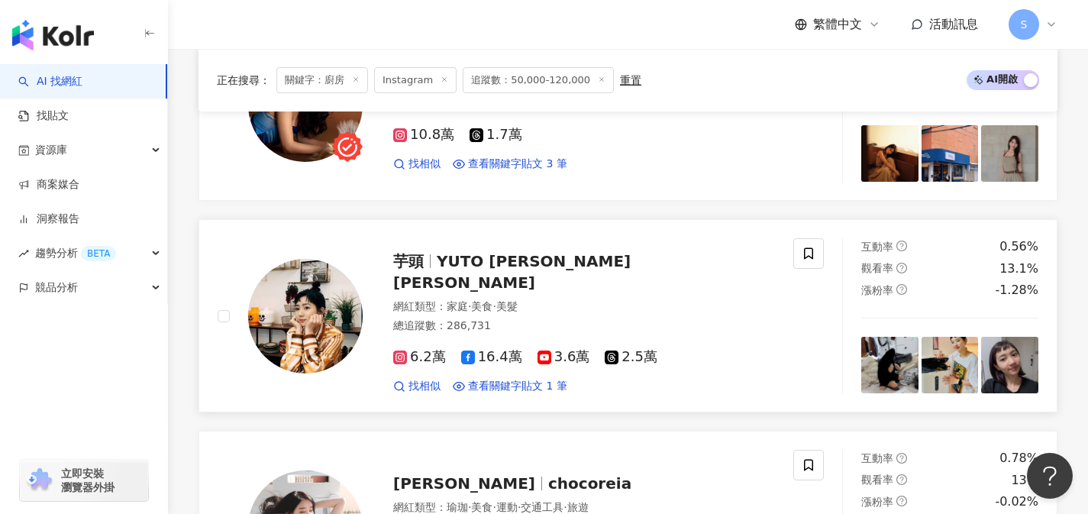
click at [566, 306] on div "網紅類型 ： 家庭 · 美食 · 美髮" at bounding box center [584, 306] width 382 height 15
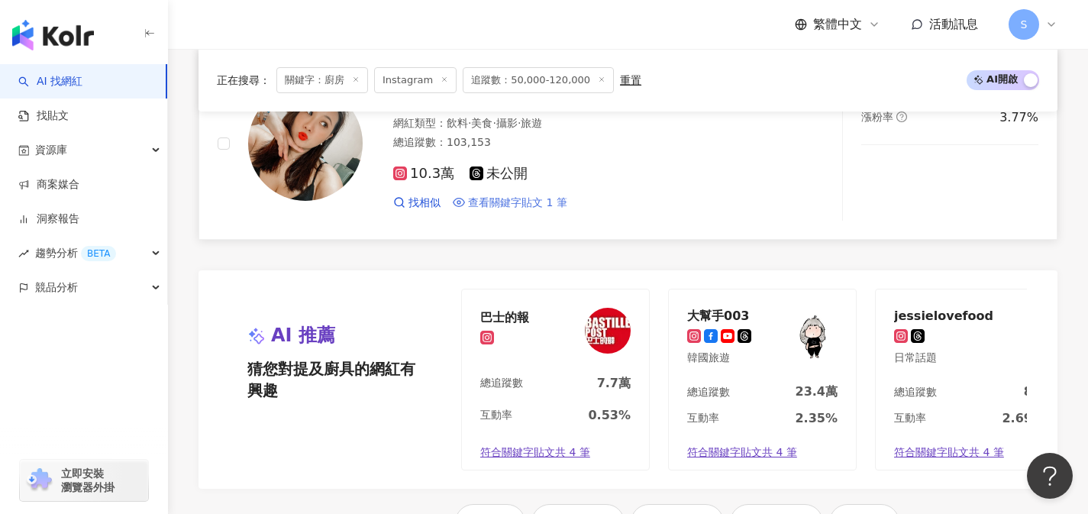
scroll to position [3208, 0]
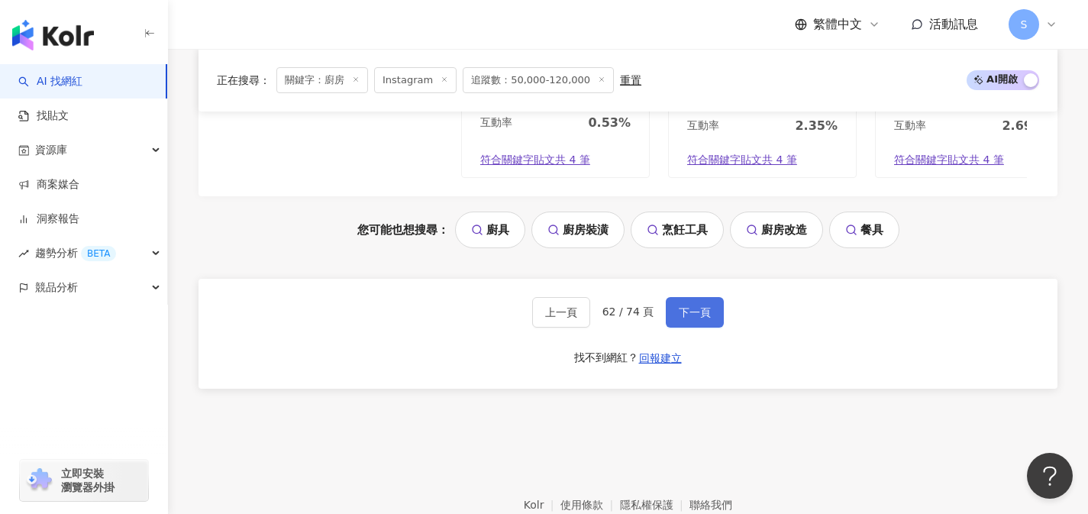
click at [686, 318] on span "下一頁" at bounding box center [695, 312] width 32 height 12
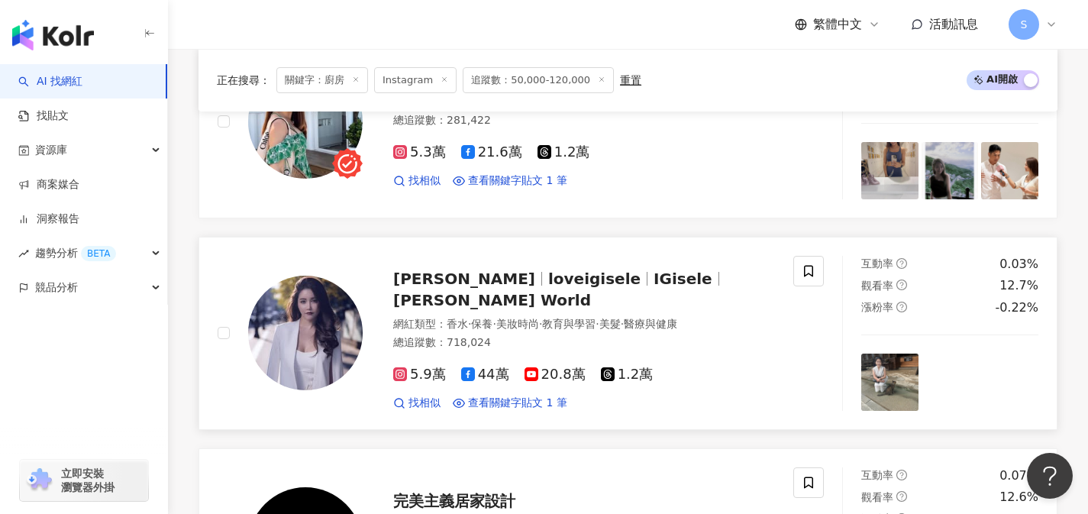
scroll to position [1066, 0]
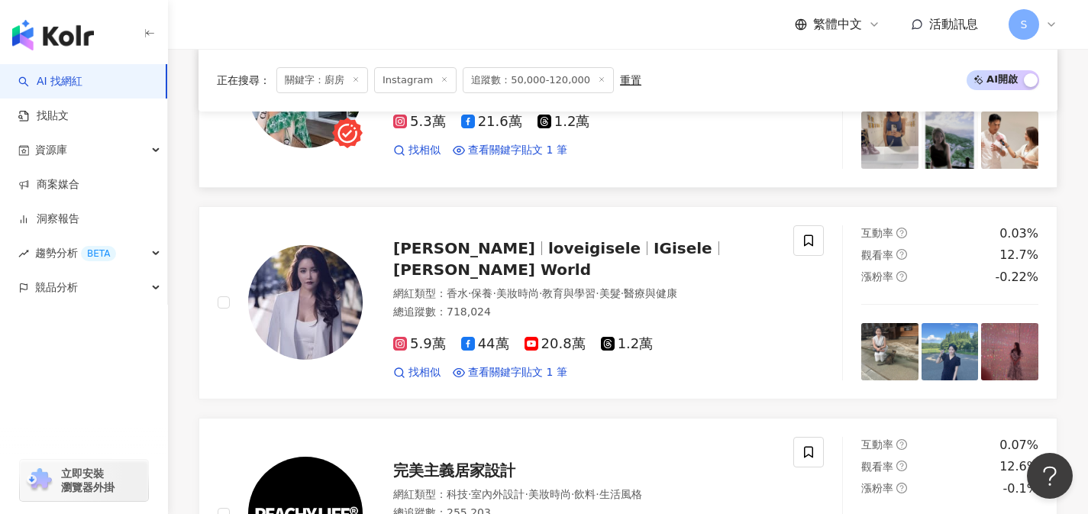
click at [682, 169] on div "呂佳宜 chia0412 網紅類型 ： 棒球 · 高爾夫 · 藝術與娛樂 · 日常話題 · 美食 · 命理占卜 · 運動 · 旅遊 總追蹤數 ： 281,42…" at bounding box center [506, 91] width 576 height 155
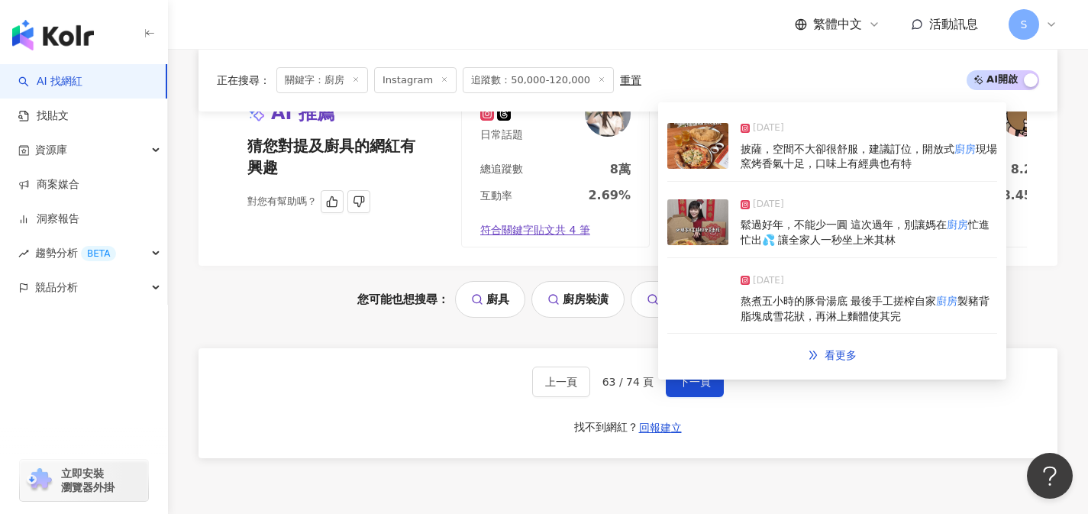
scroll to position [3155, 0]
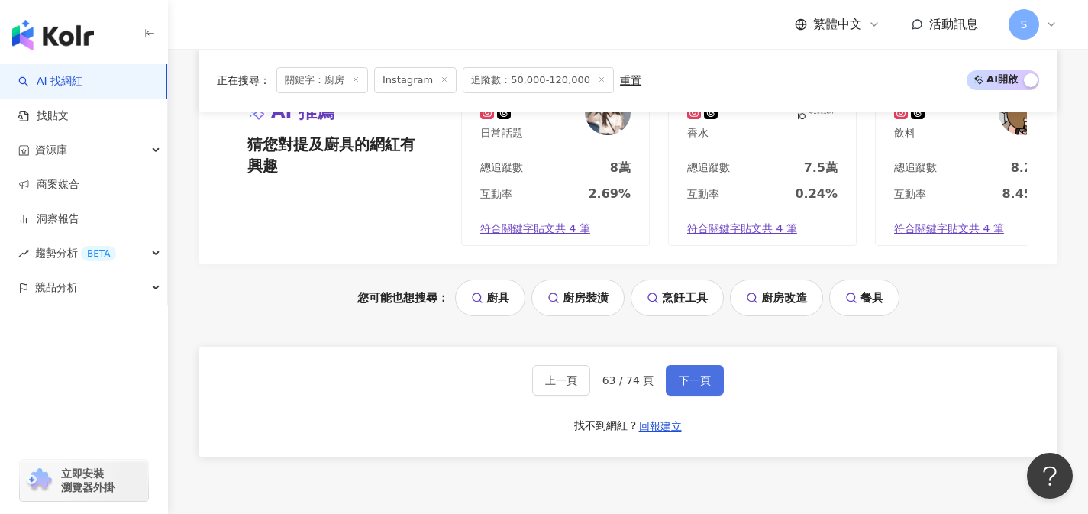
click at [685, 393] on button "下一頁" at bounding box center [695, 380] width 58 height 31
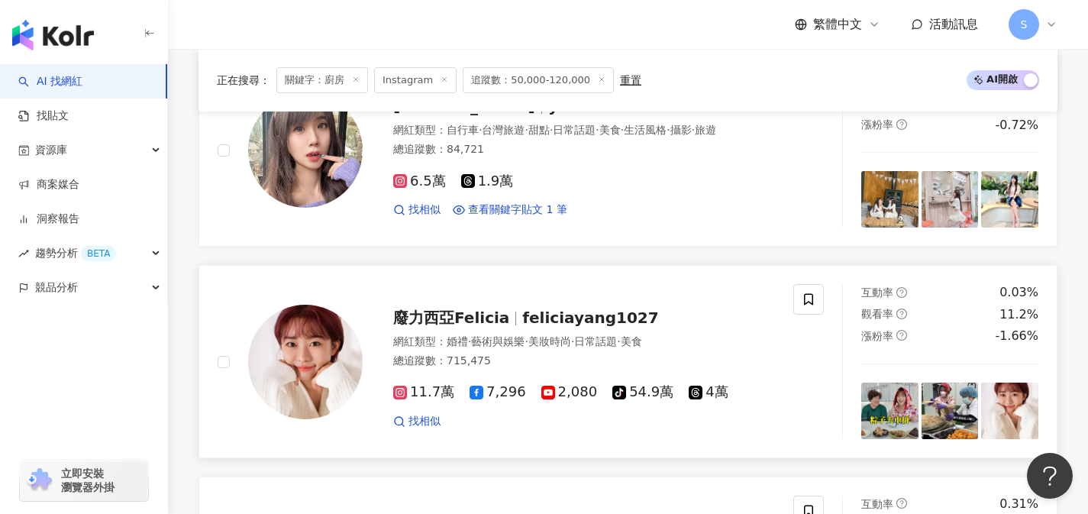
scroll to position [607, 0]
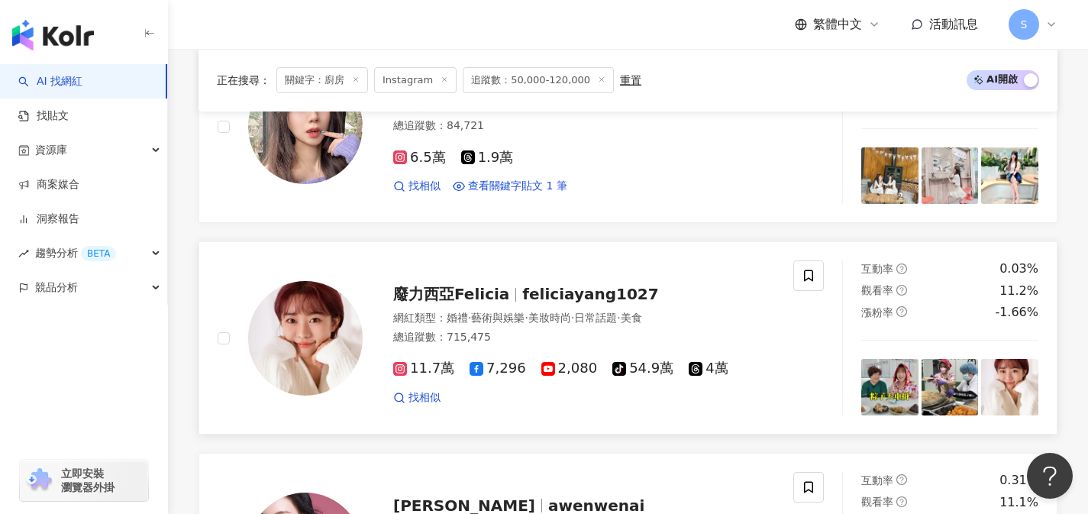
click at [619, 405] on div "找相似" at bounding box center [584, 397] width 382 height 15
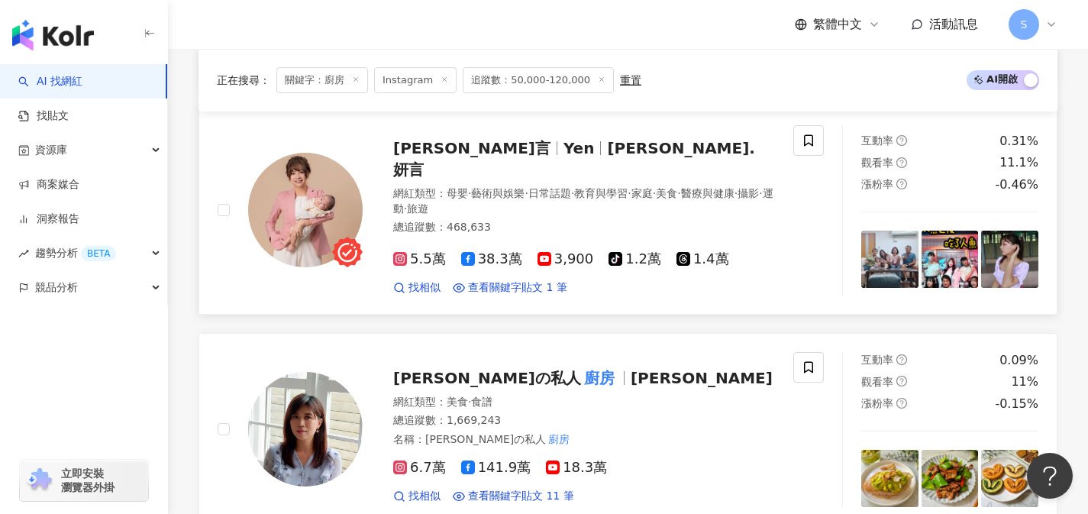
scroll to position [1171, 0]
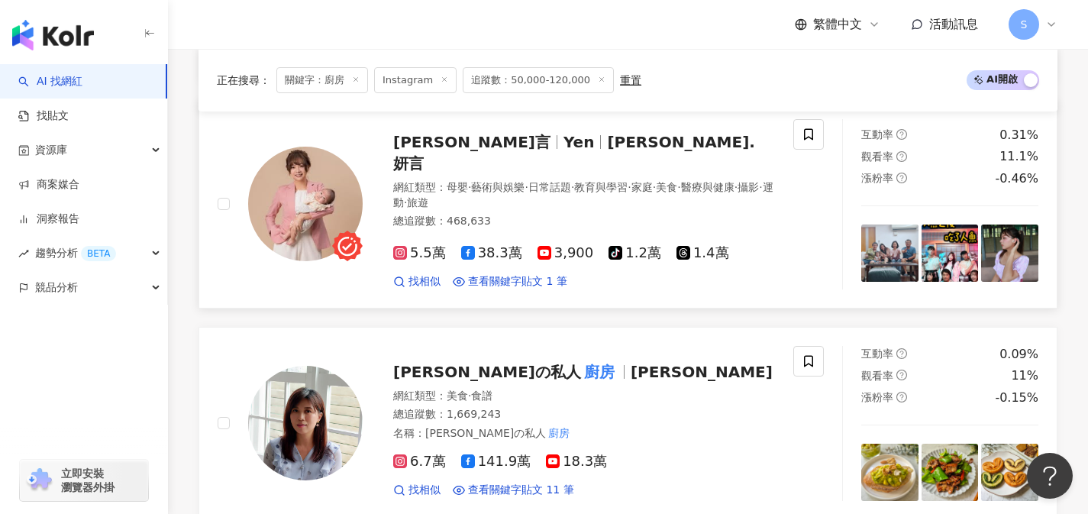
click at [634, 220] on div "總追蹤數 ： 468,633" at bounding box center [584, 221] width 382 height 15
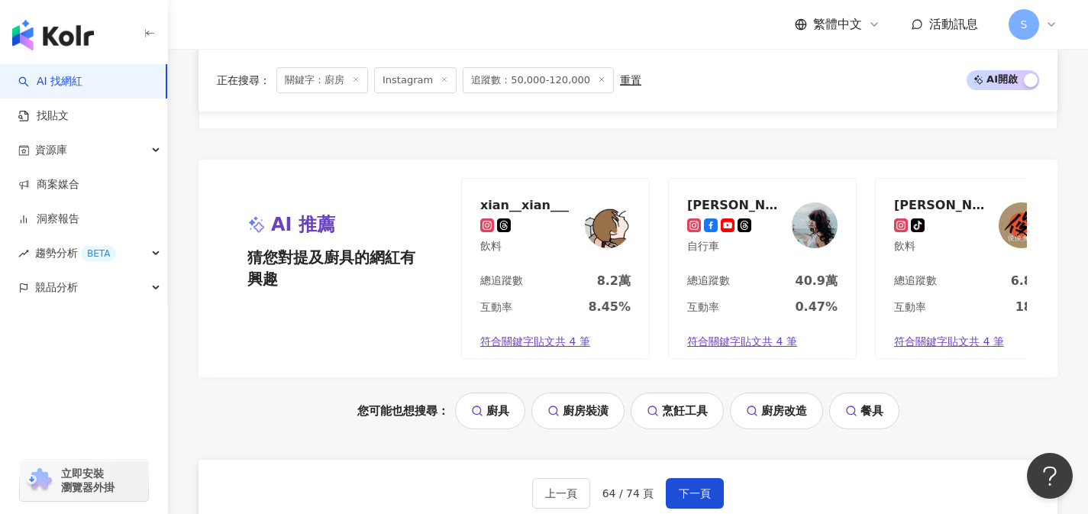
scroll to position [3241, 0]
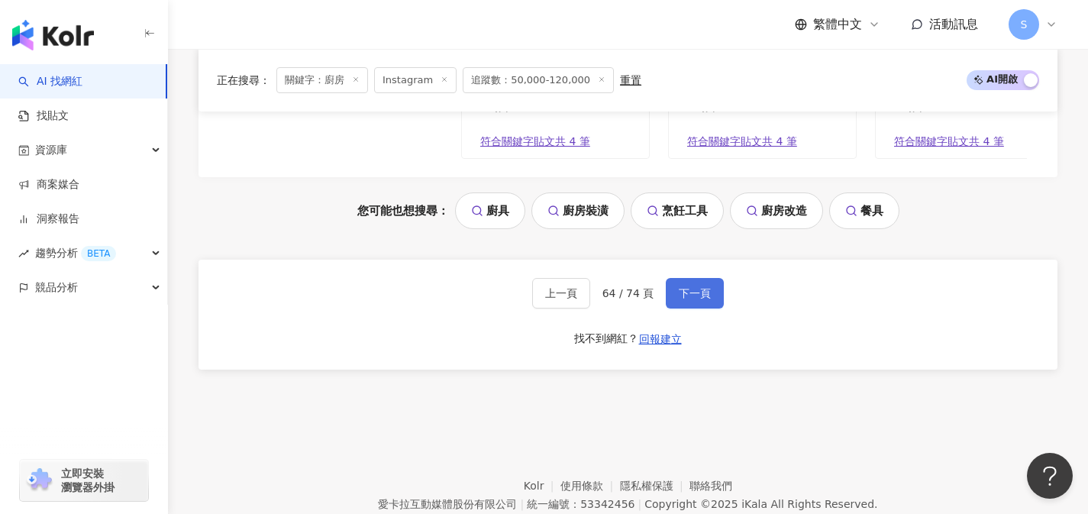
click at [696, 299] on span "下一頁" at bounding box center [695, 293] width 32 height 12
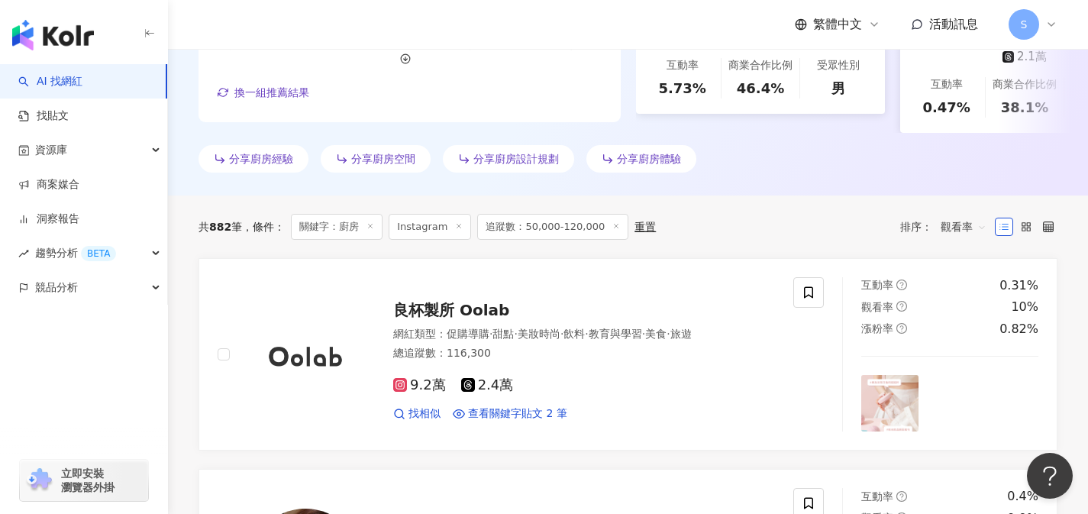
scroll to position [392, 0]
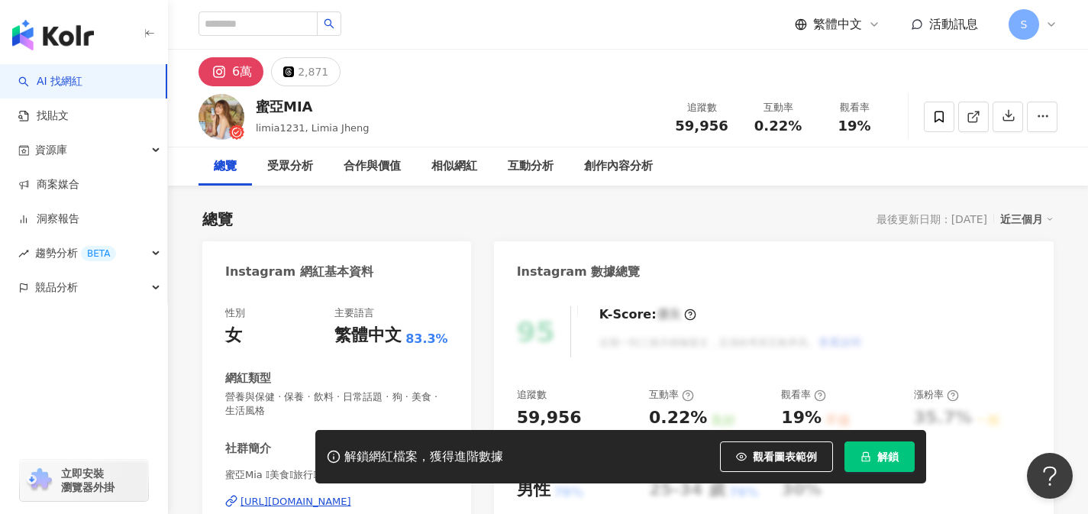
drag, startPoint x: 965, startPoint y: 117, endPoint x: 925, endPoint y: 143, distance: 47.8
click at [965, 117] on link at bounding box center [973, 117] width 31 height 31
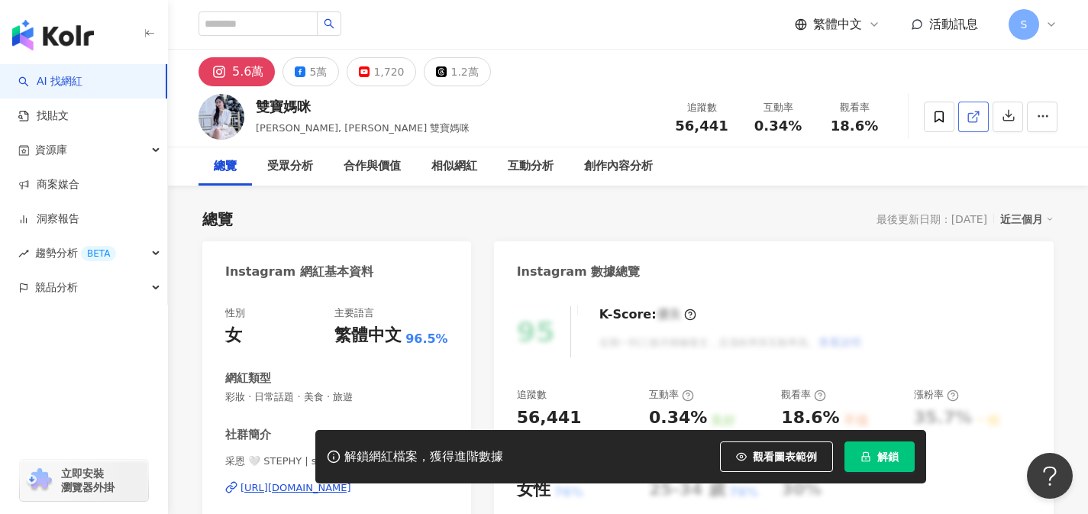
click at [973, 118] on icon at bounding box center [973, 117] width 14 height 14
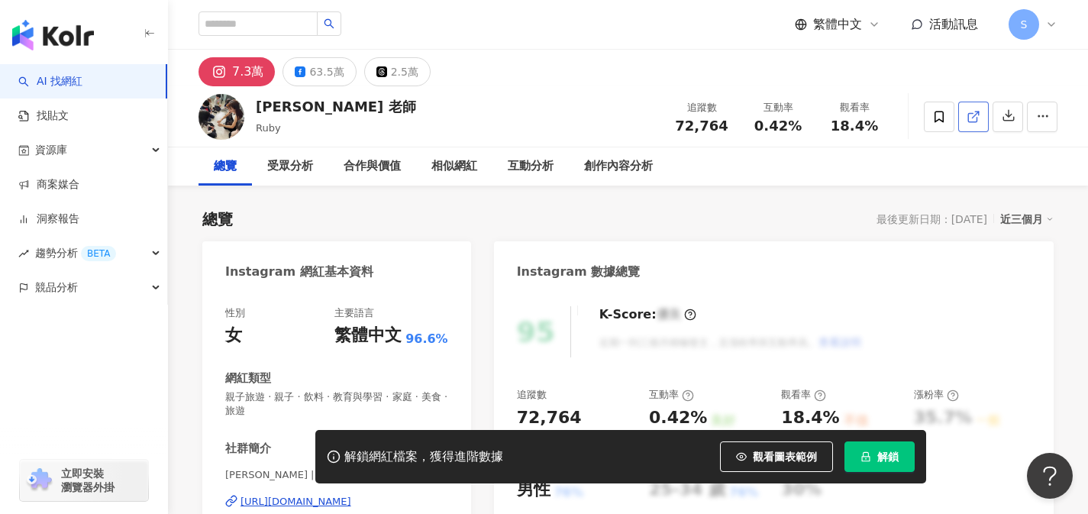
click at [956, 119] on div at bounding box center [991, 117] width 134 height 46
click at [972, 117] on line at bounding box center [975, 114] width 6 height 6
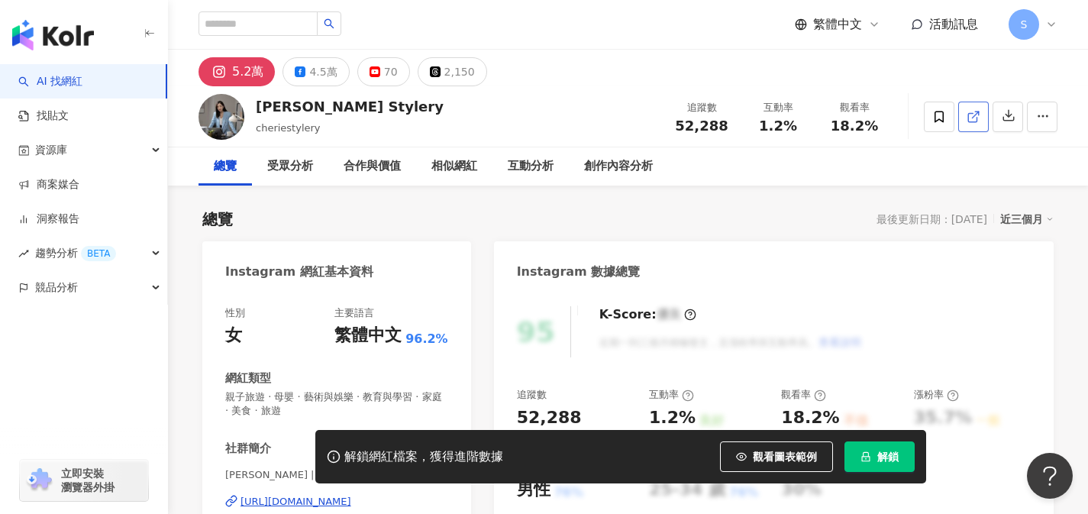
click at [975, 119] on icon at bounding box center [973, 117] width 14 height 14
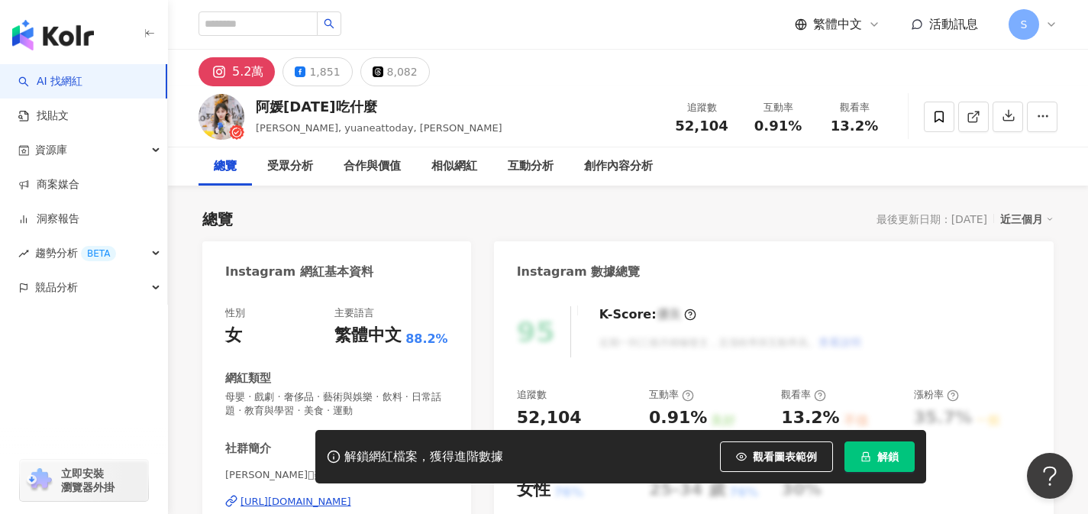
drag, startPoint x: 973, startPoint y: 123, endPoint x: 959, endPoint y: 168, distance: 47.3
click at [973, 123] on icon at bounding box center [973, 117] width 14 height 14
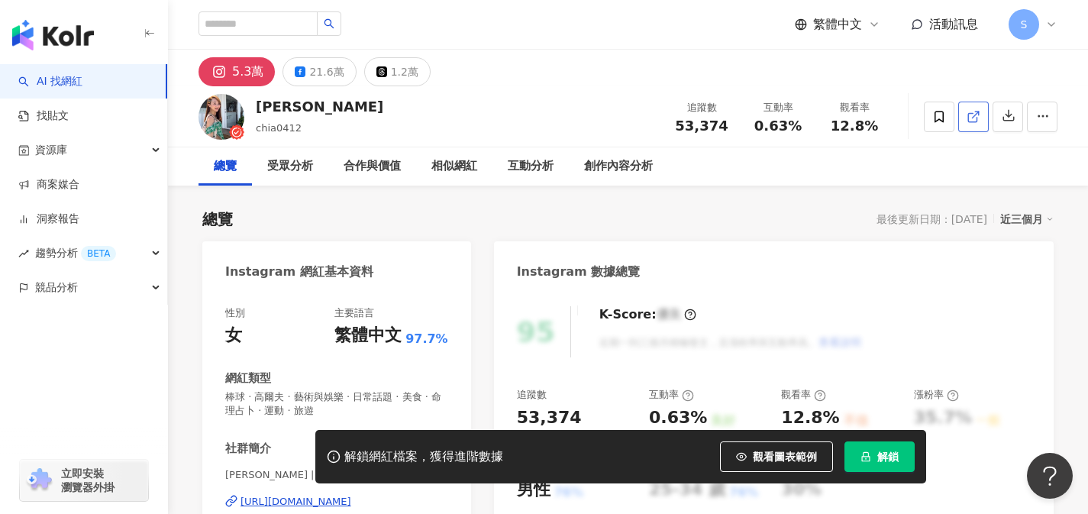
click at [967, 126] on link at bounding box center [973, 117] width 31 height 31
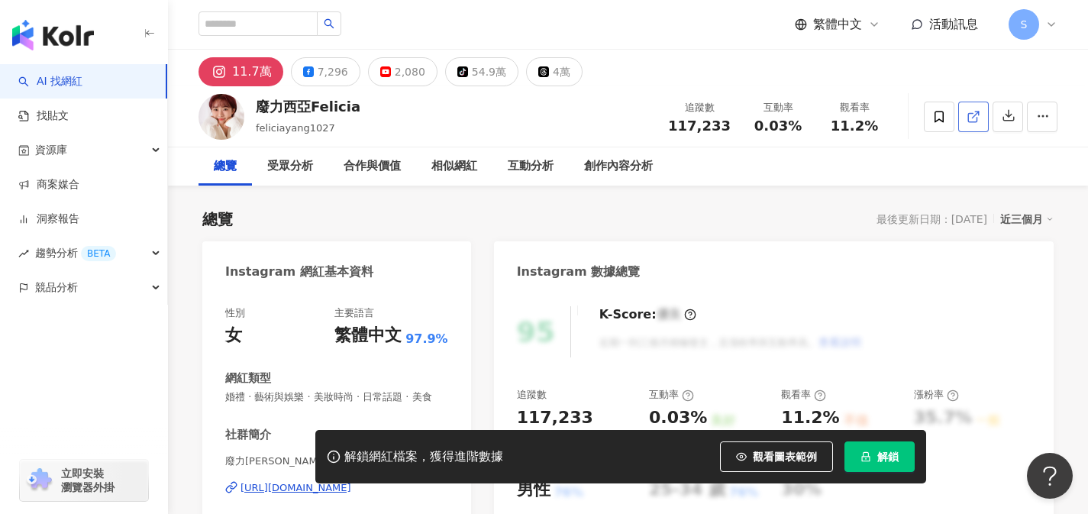
click at [973, 116] on line at bounding box center [975, 114] width 6 height 6
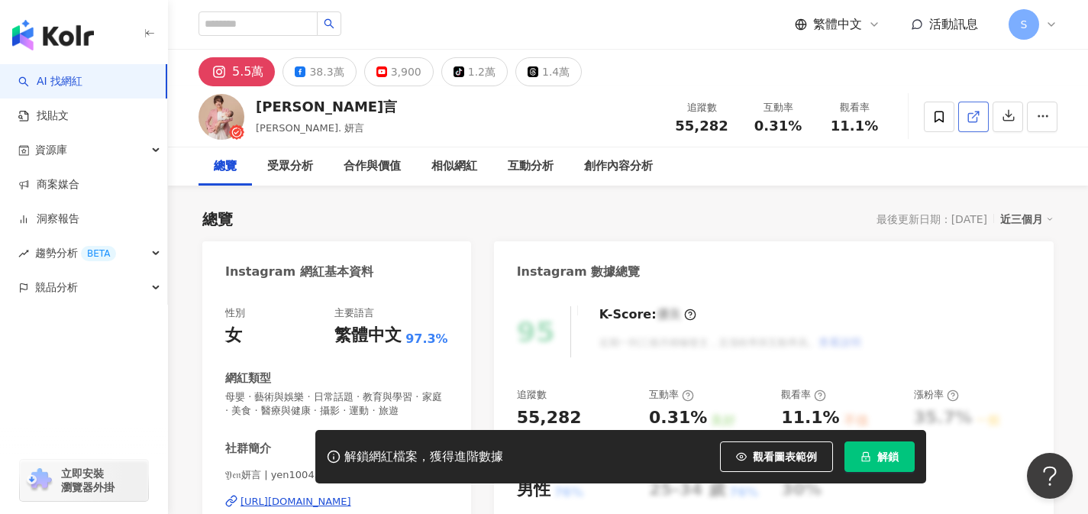
click at [979, 120] on icon at bounding box center [973, 117] width 14 height 14
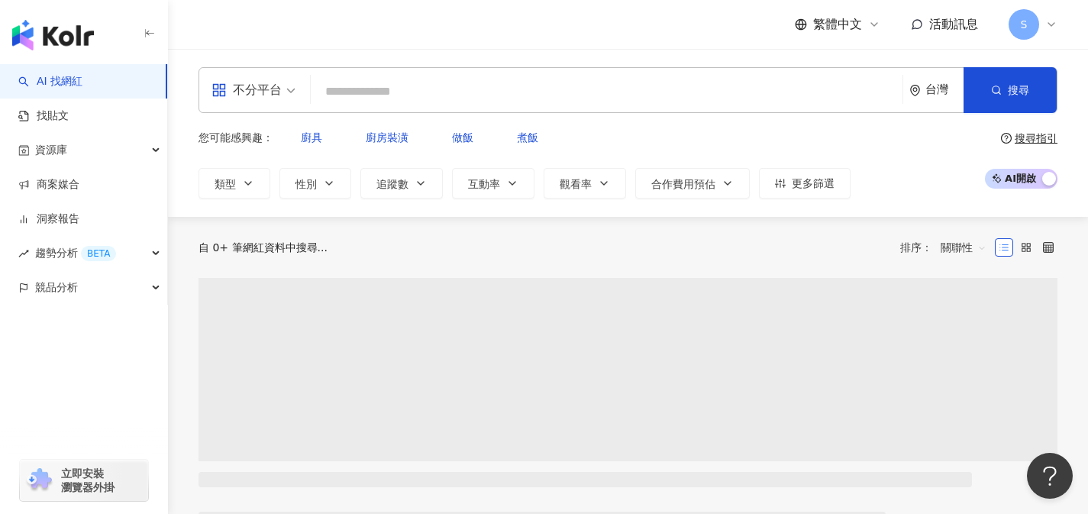
click at [243, 89] on div "不分平台" at bounding box center [246, 90] width 70 height 24
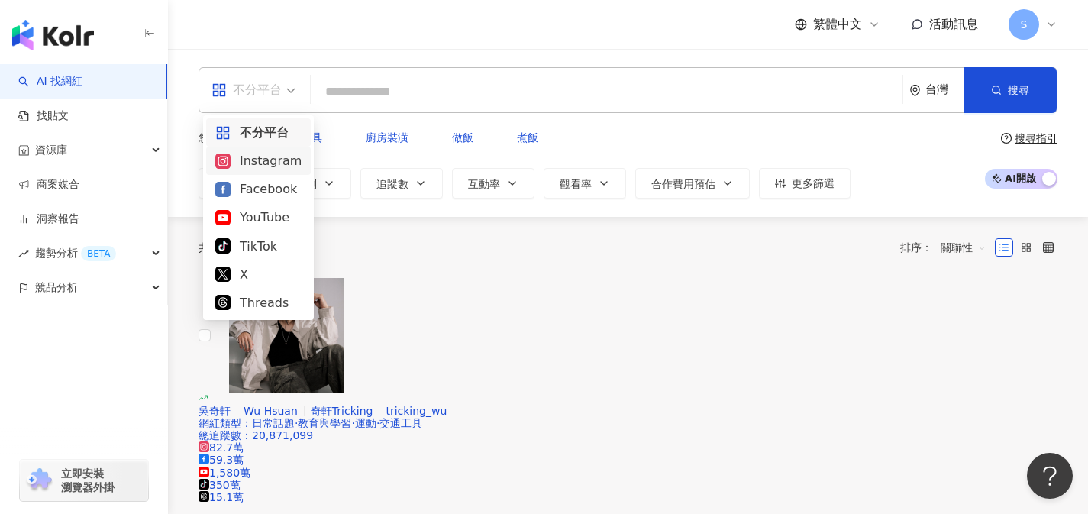
click at [265, 164] on div "Instagram" at bounding box center [258, 160] width 86 height 19
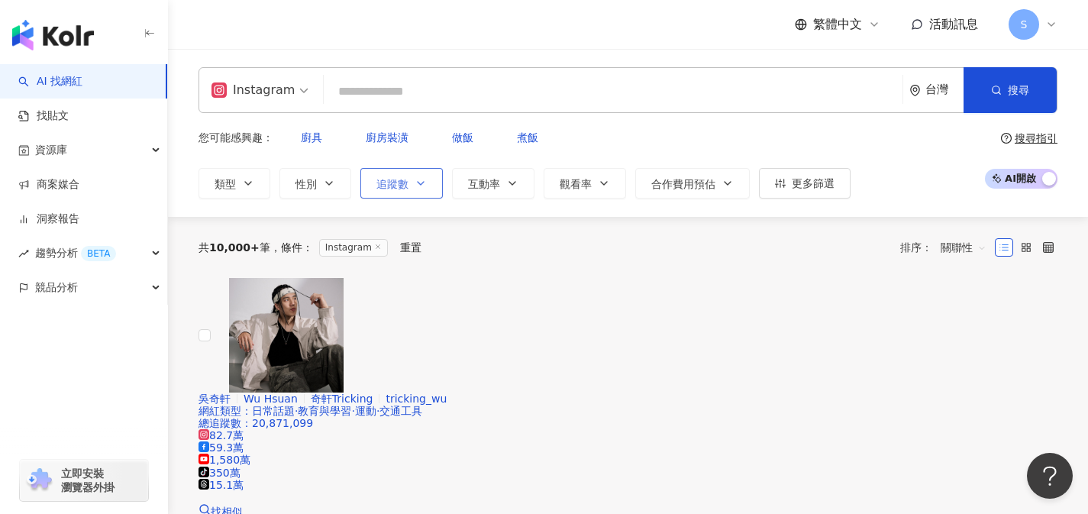
click at [423, 177] on icon "button" at bounding box center [420, 183] width 12 height 12
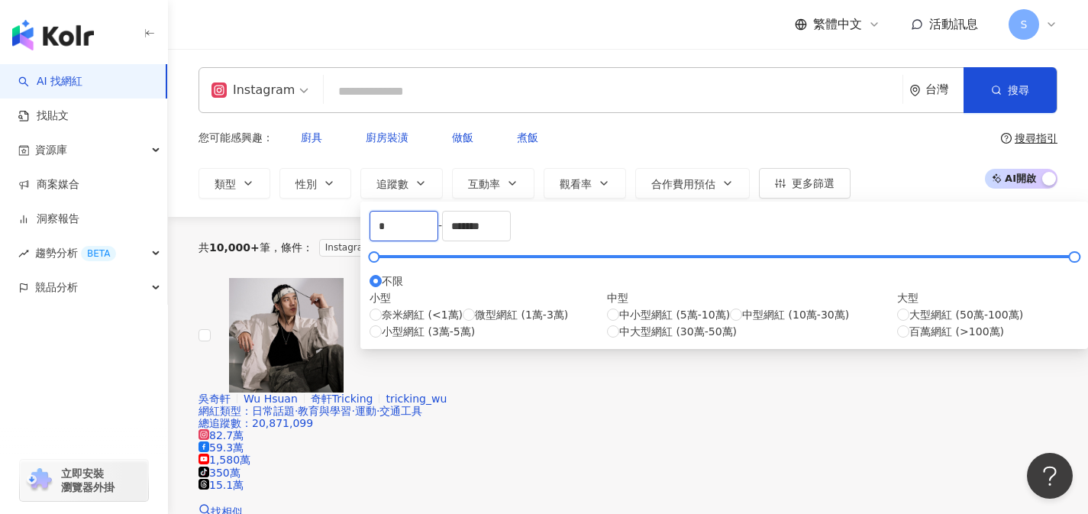
drag, startPoint x: 363, startPoint y: 242, endPoint x: 301, endPoint y: 243, distance: 61.1
type input "*****"
drag, startPoint x: 650, startPoint y: 232, endPoint x: 527, endPoint y: 244, distance: 122.7
click at [527, 244] on div "***** - ******* 不限 小型 奈米網紅 (<1萬) 微型網紅 (1萬-3萬) 小型網紅 (3萬-5萬) 中型 中小型網紅 (5萬-10萬) 中型…" at bounding box center [723, 275] width 709 height 129
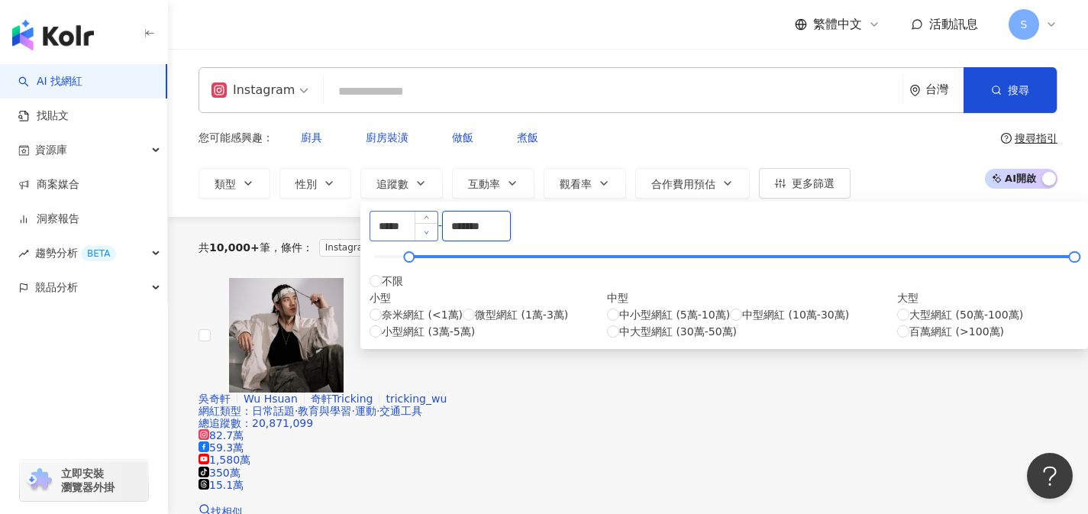
drag, startPoint x: 670, startPoint y: 234, endPoint x: 559, endPoint y: 240, distance: 111.7
click at [559, 240] on div "***** - ******* 不限 小型 奈米網紅 (<1萬) 微型網紅 (1萬-3萬) 小型網紅 (3萬-5萬) 中型 中小型網紅 (5萬-10萬) 中型…" at bounding box center [723, 275] width 709 height 129
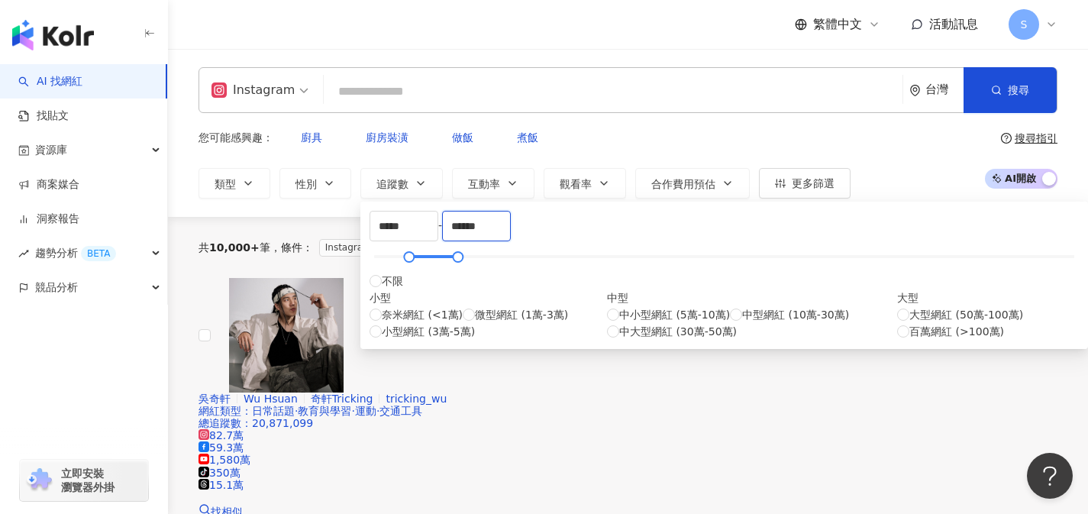
type input "******"
click at [865, 235] on div "共 10,000+ 筆 條件 ： Instagram 重置 排序： 關聯性" at bounding box center [627, 247] width 859 height 24
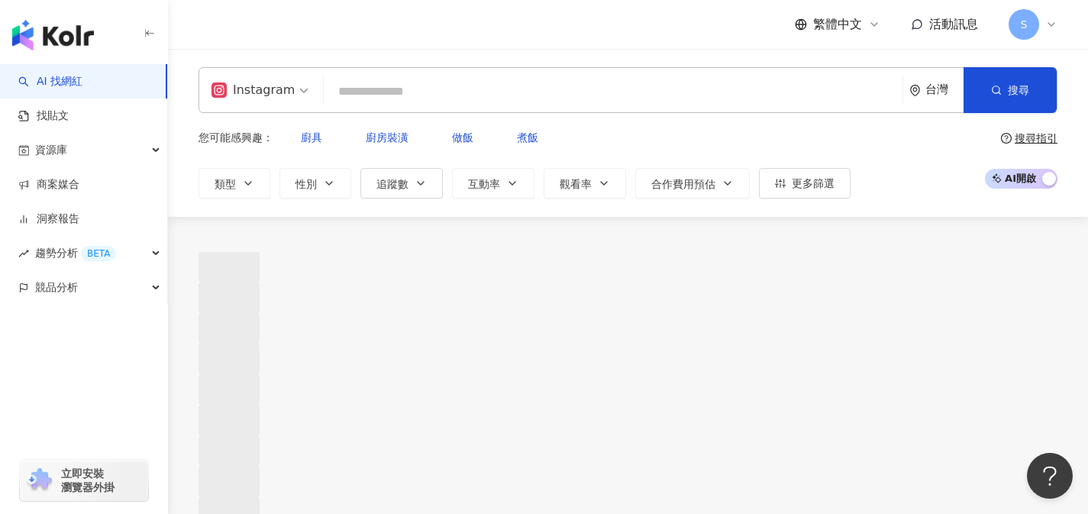
click at [563, 85] on input "search" at bounding box center [613, 91] width 566 height 29
type input "*"
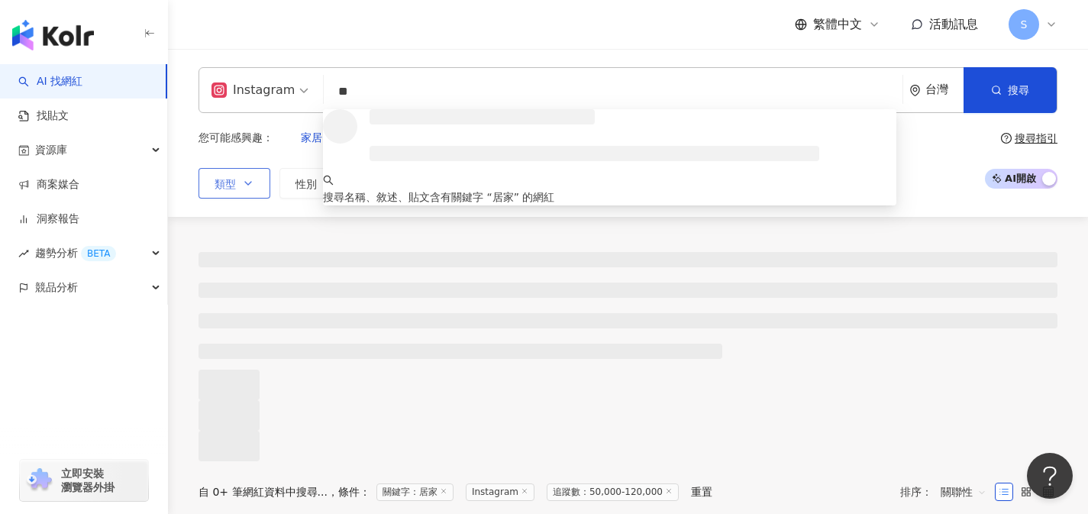
click at [248, 168] on button "類型" at bounding box center [234, 183] width 72 height 31
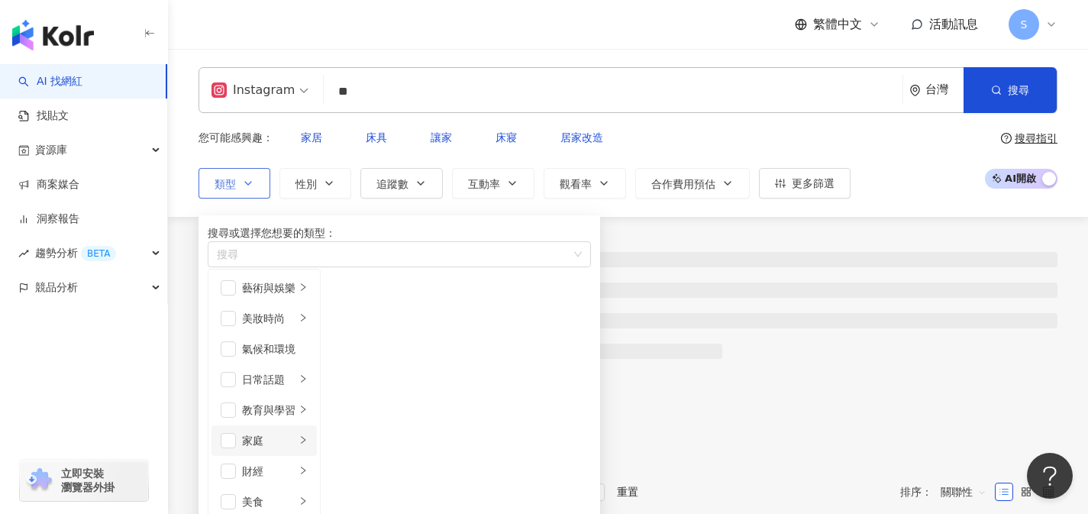
scroll to position [61, 0]
click at [227, 433] on span "button" at bounding box center [228, 440] width 15 height 15
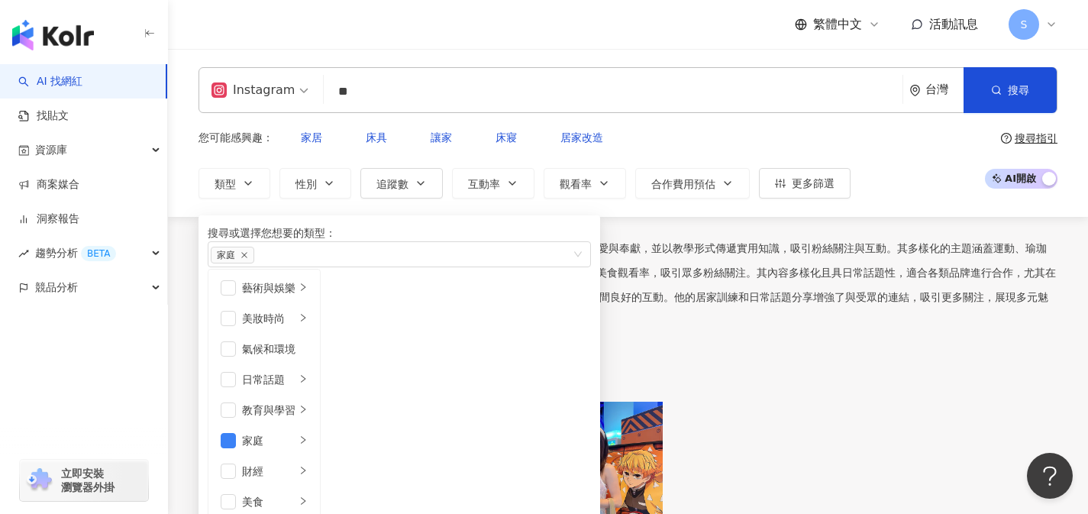
click at [882, 145] on div "您可能感興趣： 家居 床具 讓家 床寢 居家改造 類型 搜尋或選擇您想要的類型： 家庭 藝術與娛樂 美妝時尚 氣候和環境 日常話題 教育與學習 家庭 財經 美…" at bounding box center [627, 160] width 859 height 76
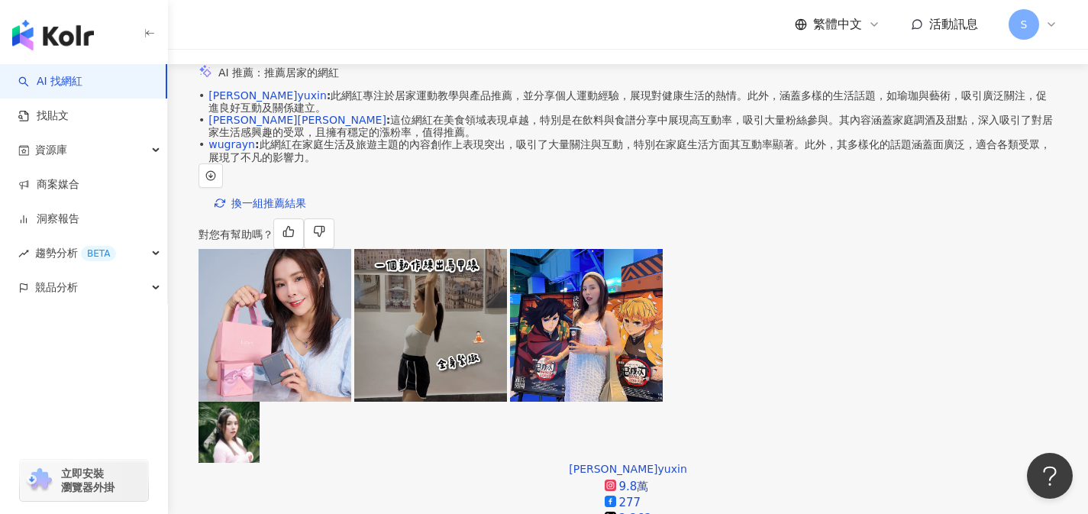
scroll to position [225, 0]
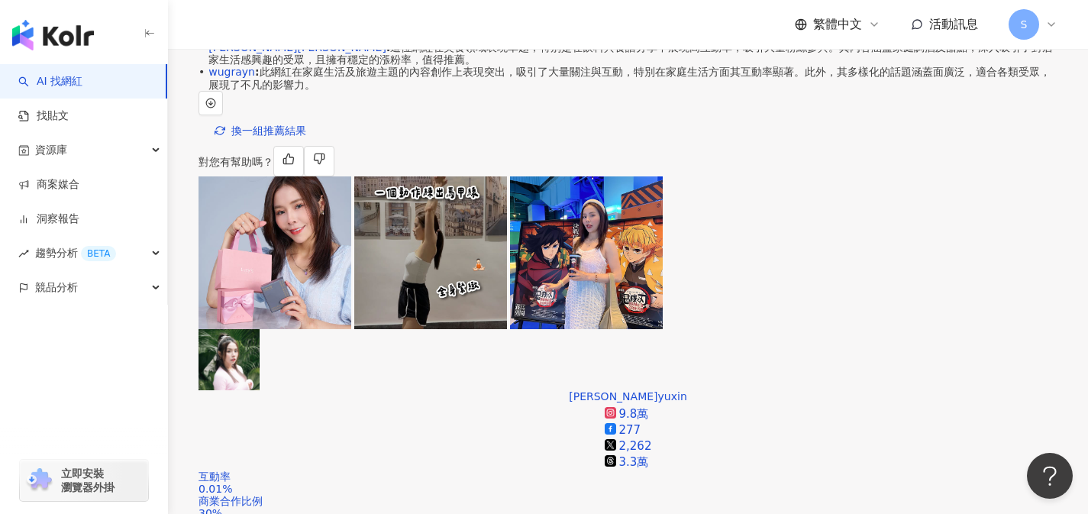
click at [962, 317] on div "觀看率" at bounding box center [963, 317] width 38 height 17
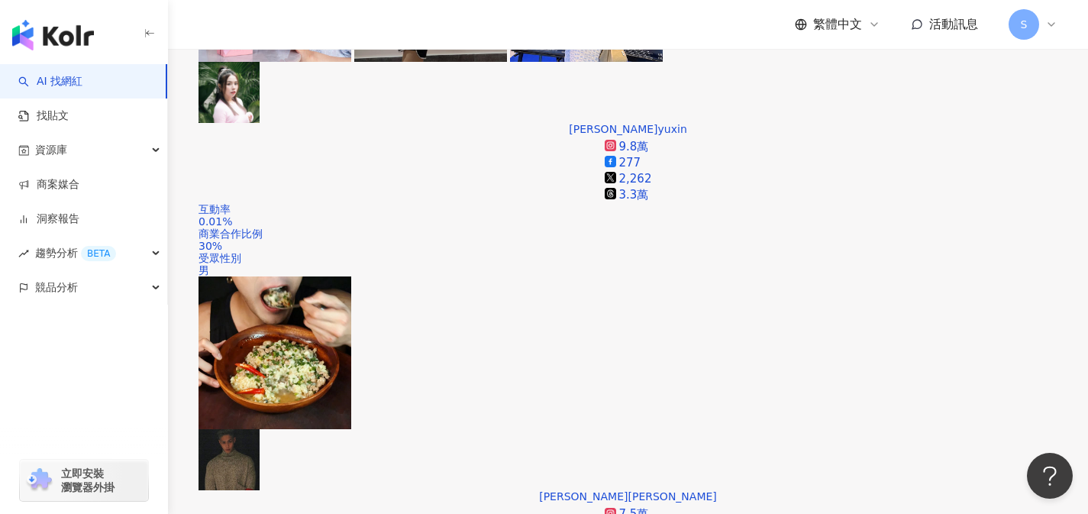
scroll to position [679, 0]
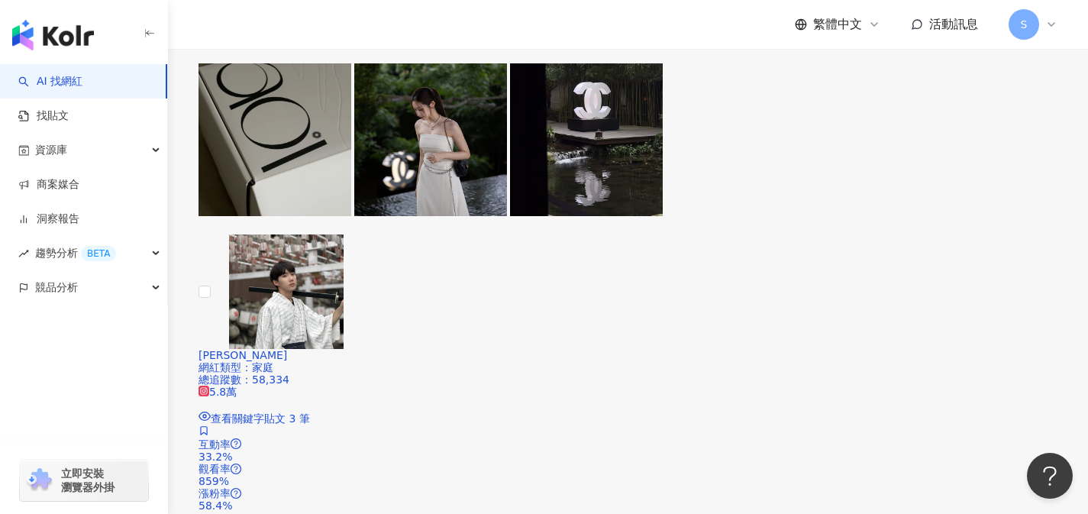
scroll to position [3165, 0]
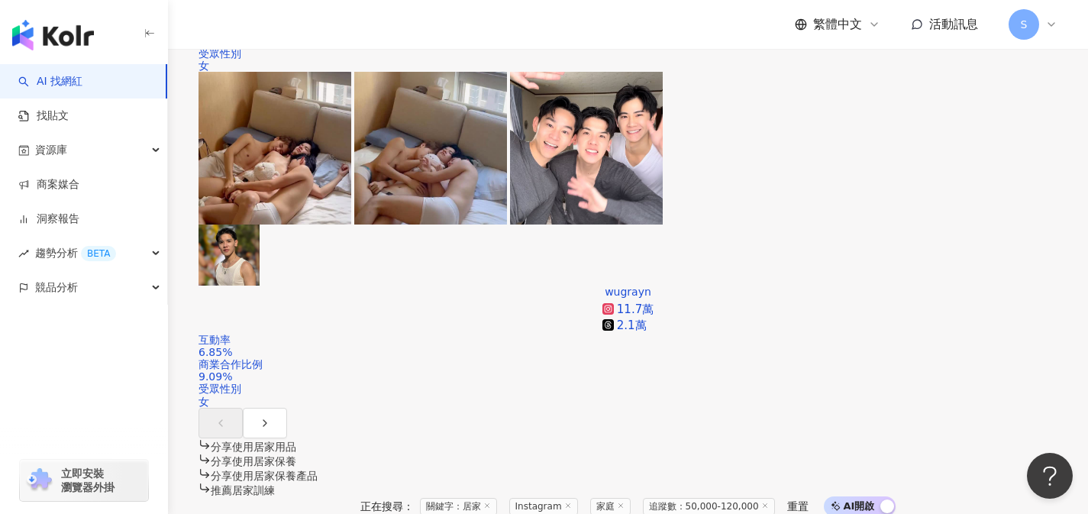
scroll to position [1042, 0]
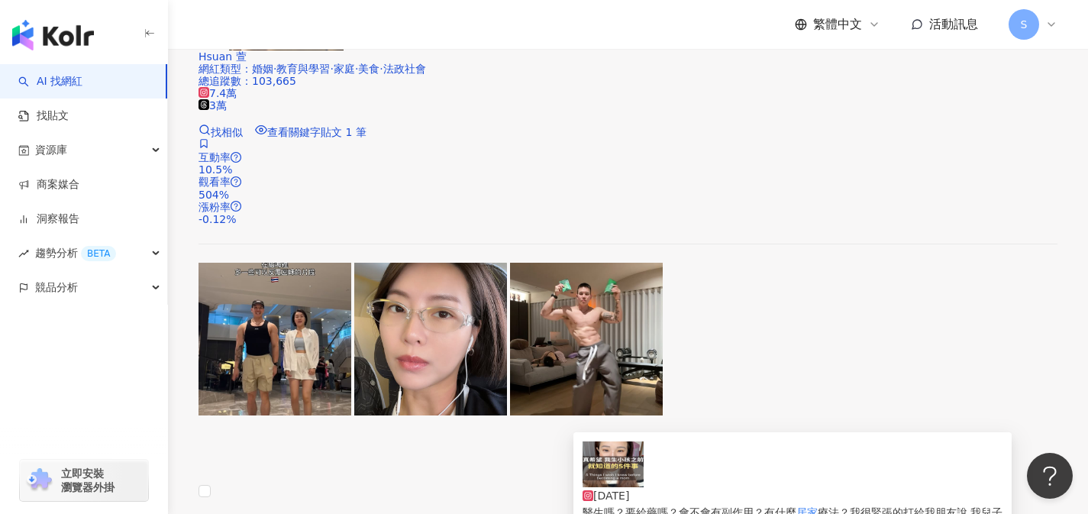
scroll to position [2617, 0]
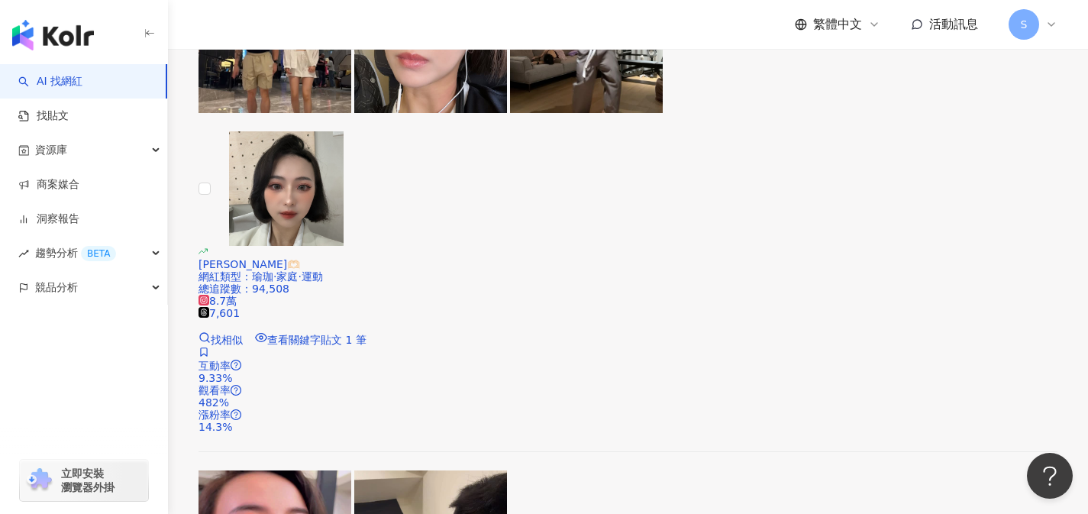
scroll to position [3096, 0]
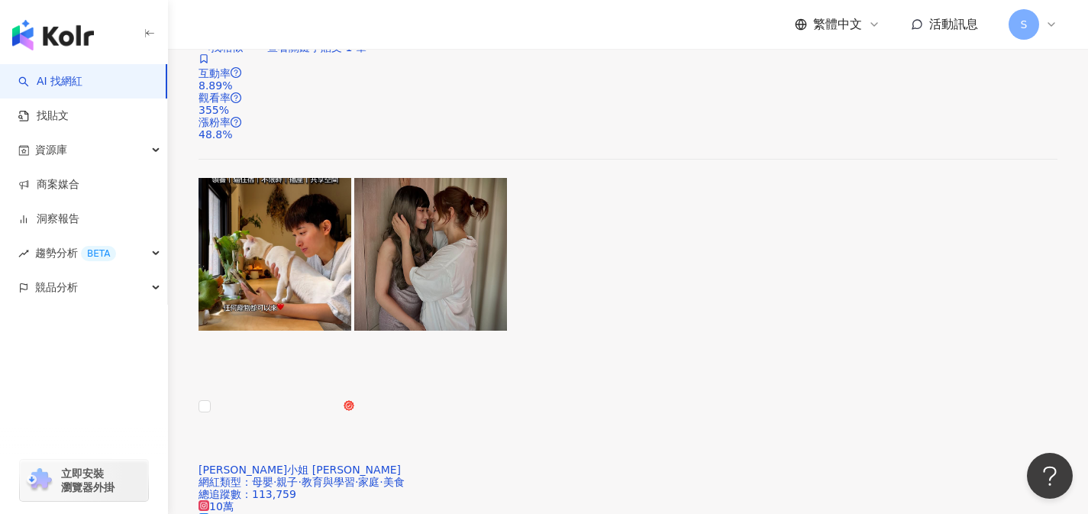
scroll to position [2804, 0]
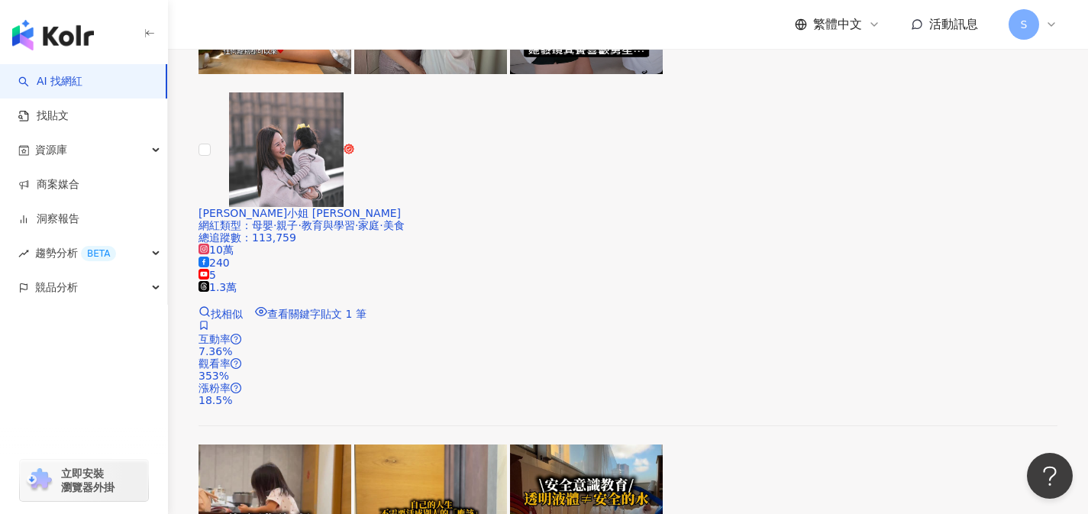
scroll to position [3149, 0]
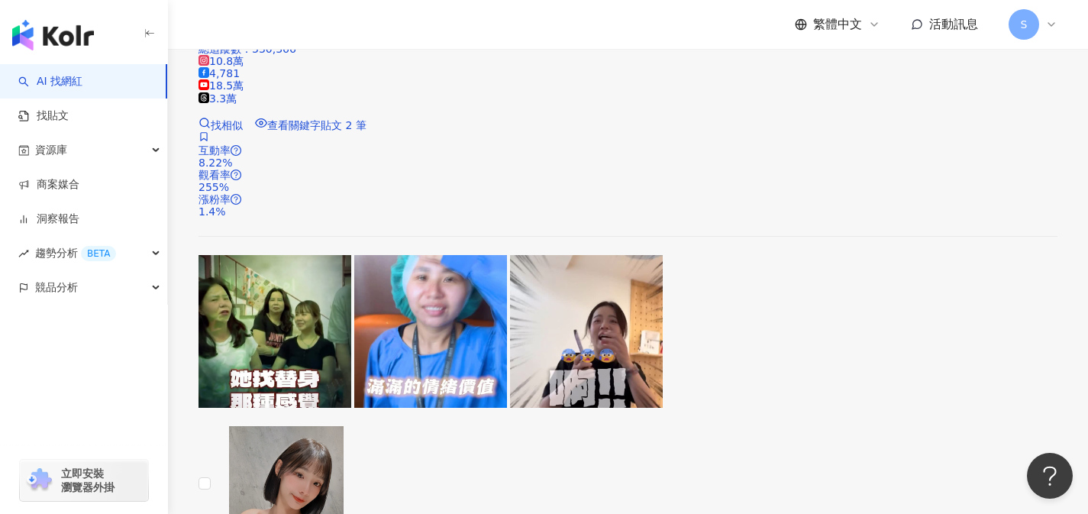
scroll to position [3266, 0]
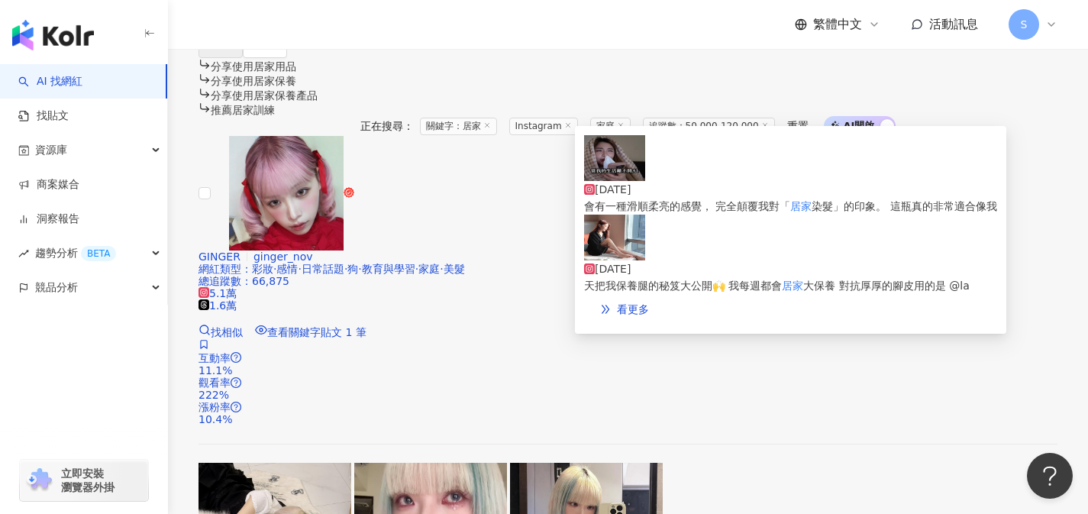
scroll to position [1253, 0]
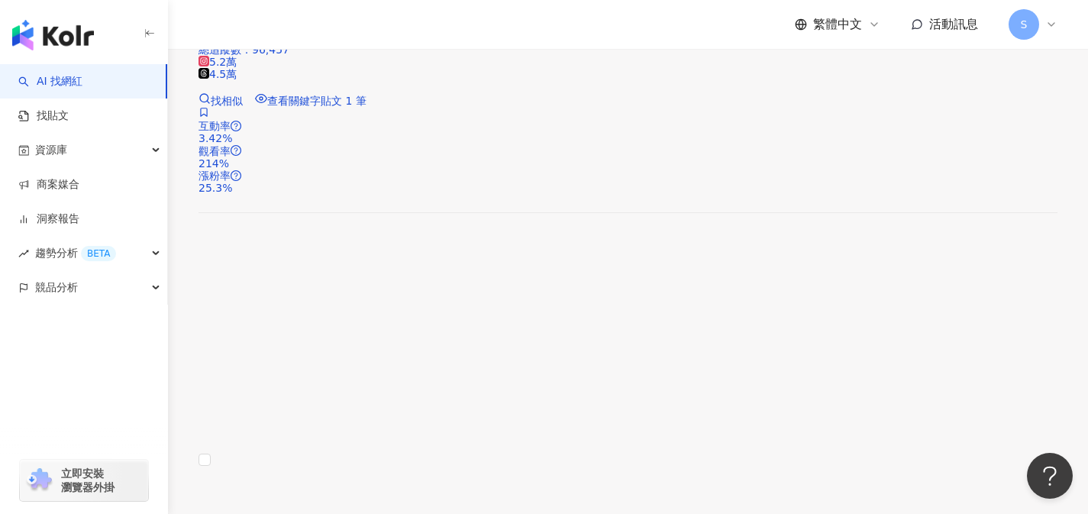
scroll to position [2678, 0]
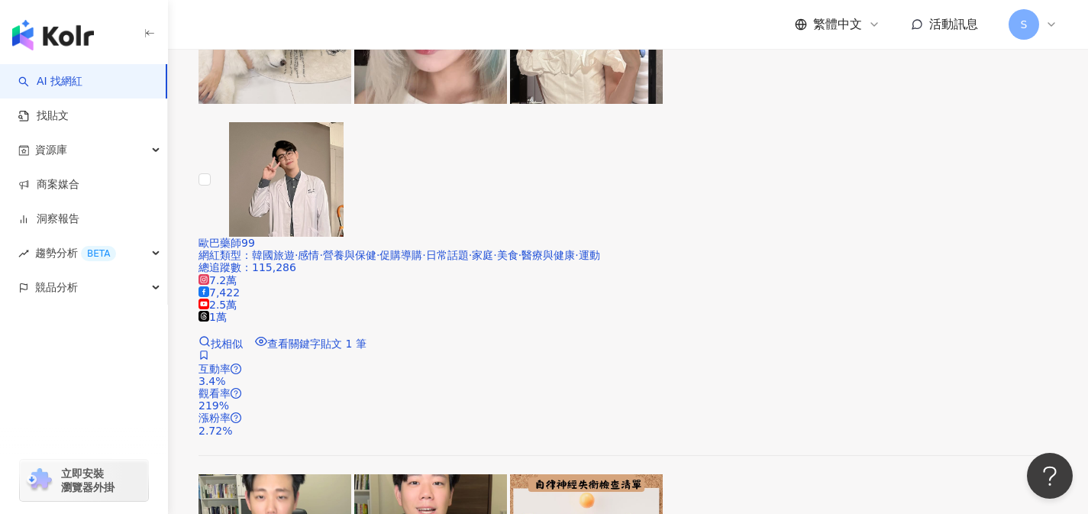
scroll to position [0, 0]
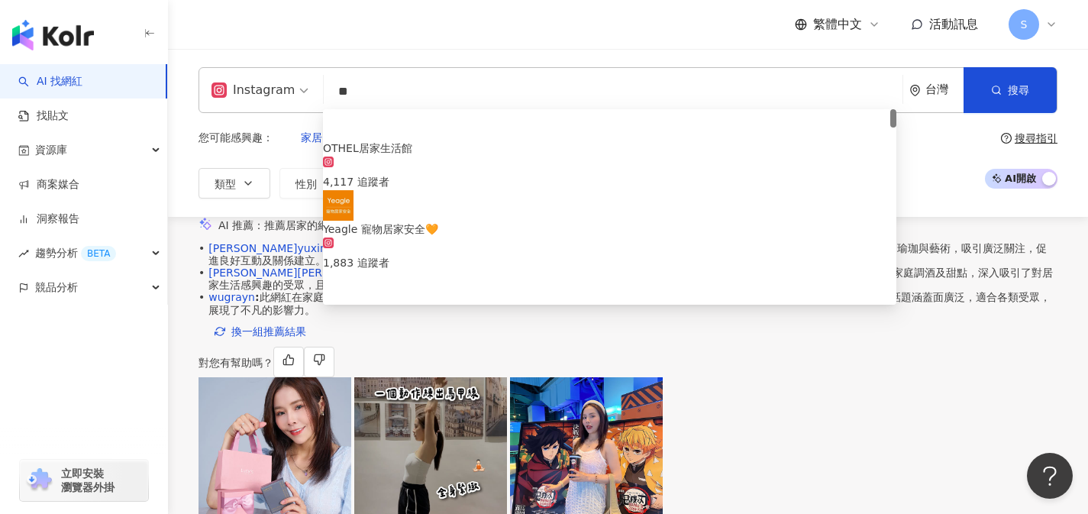
drag, startPoint x: 372, startPoint y: 92, endPoint x: 321, endPoint y: 96, distance: 52.0
click at [321, 95] on div "Instagram ** 台灣 搜尋 5b31f4f6-a303-4fdb-8206-091143579dd3 OTHEL居家生活館 4,117 追蹤者 Ye…" at bounding box center [627, 90] width 859 height 46
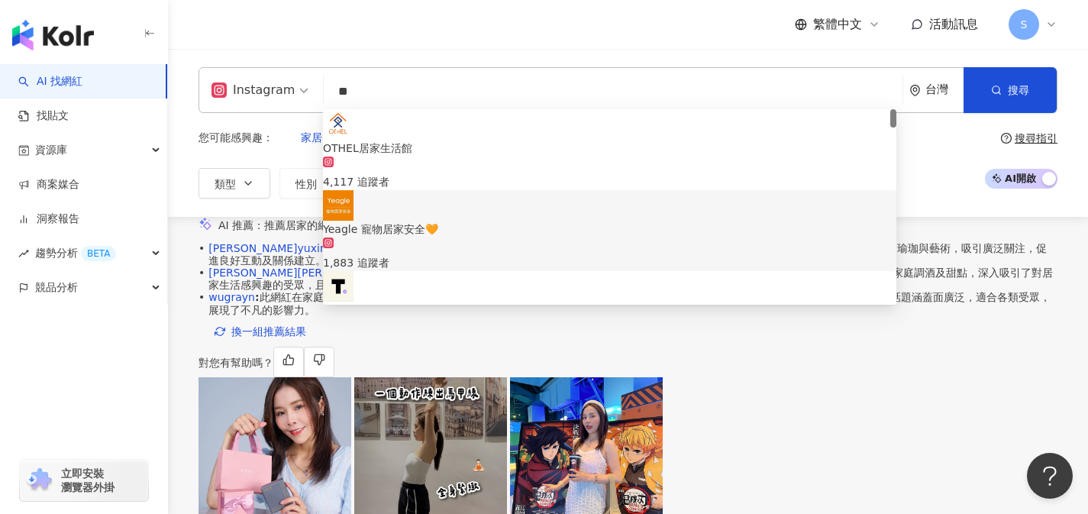
paste input "*******"
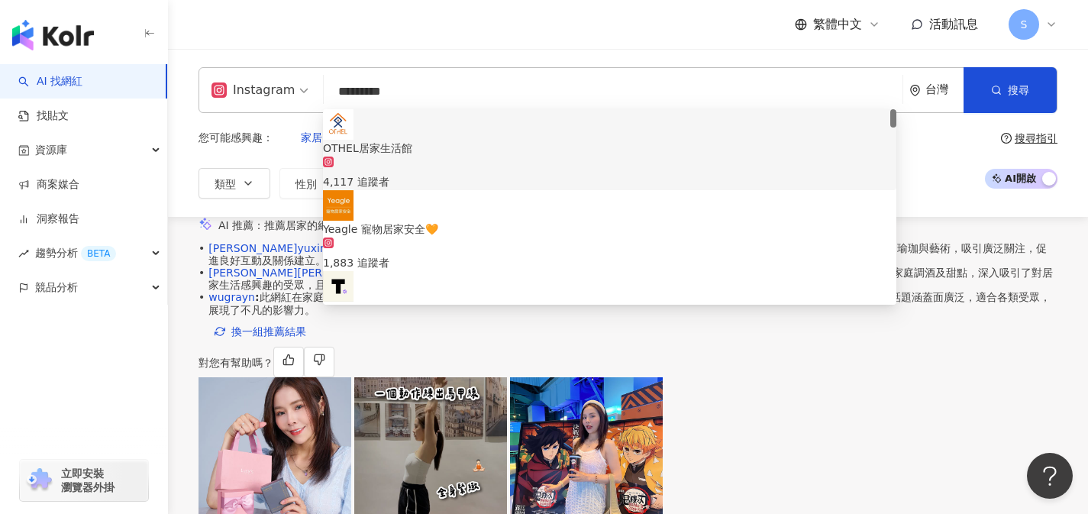
type input "*********"
click at [659, 26] on div "繁體中文 活動訊息 S" at bounding box center [627, 24] width 859 height 49
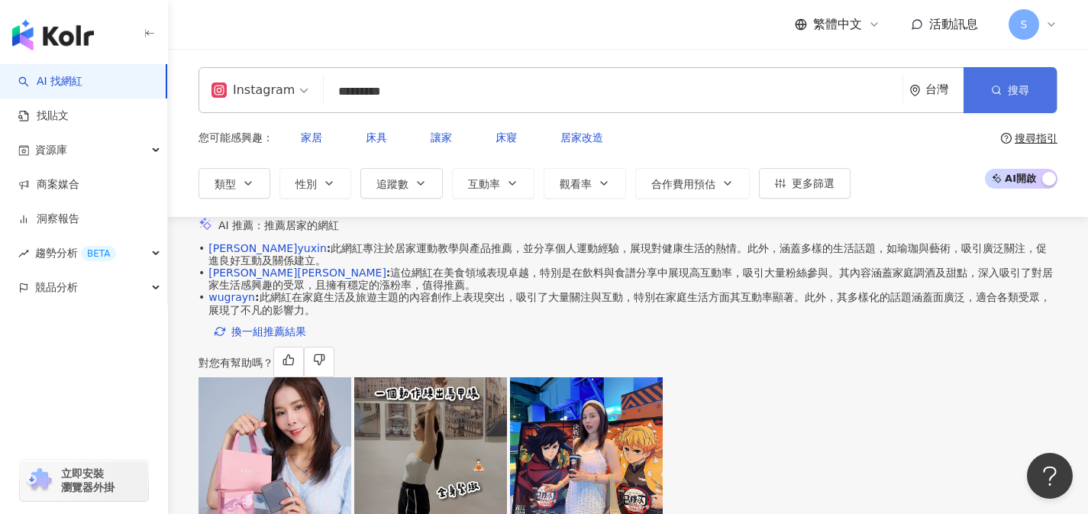
click at [1000, 90] on icon "button" at bounding box center [996, 90] width 11 height 11
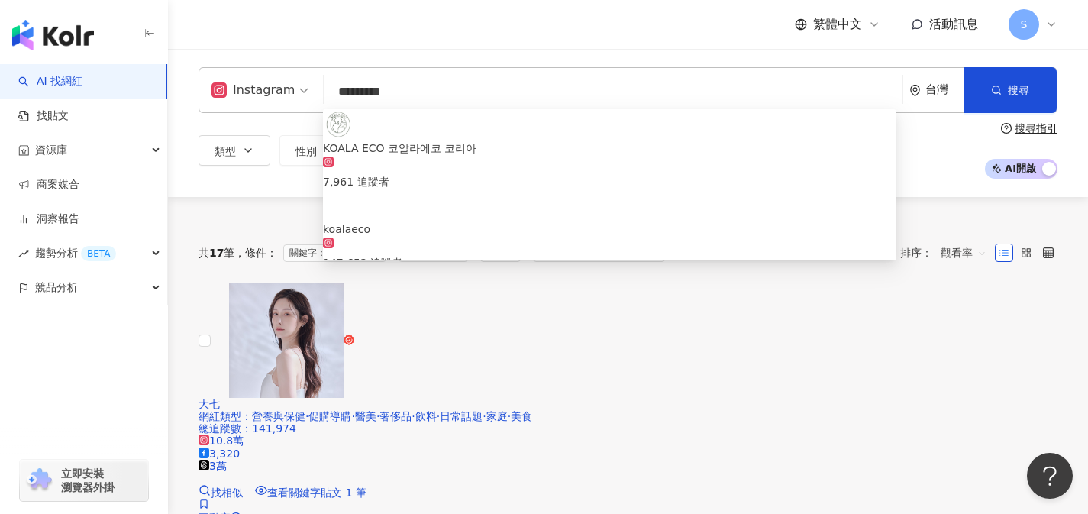
drag, startPoint x: 364, startPoint y: 92, endPoint x: 418, endPoint y: 92, distance: 53.4
click at [418, 92] on input "*********" at bounding box center [613, 91] width 566 height 29
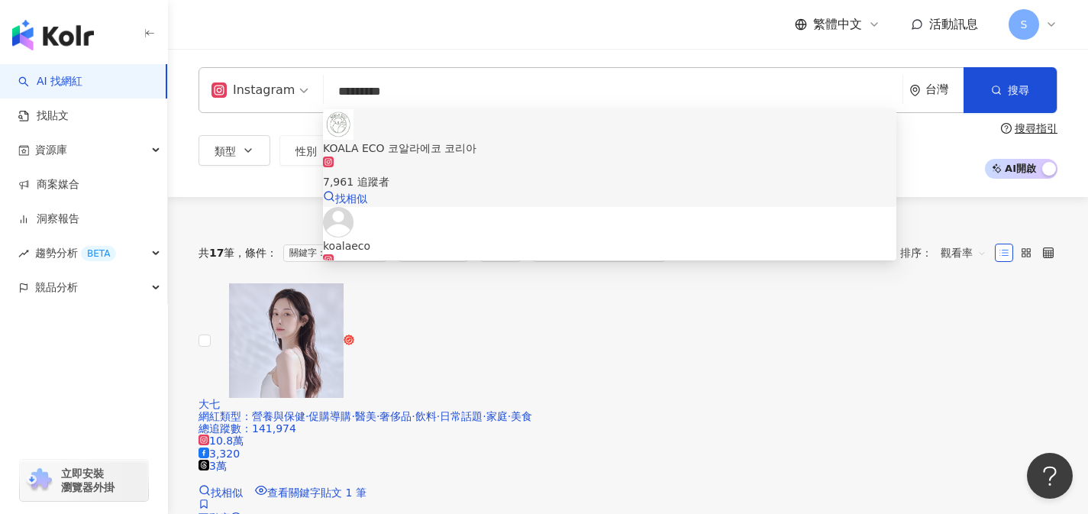
click at [437, 140] on div "KOALA ECO 코알라에코 코리아" at bounding box center [609, 148] width 573 height 17
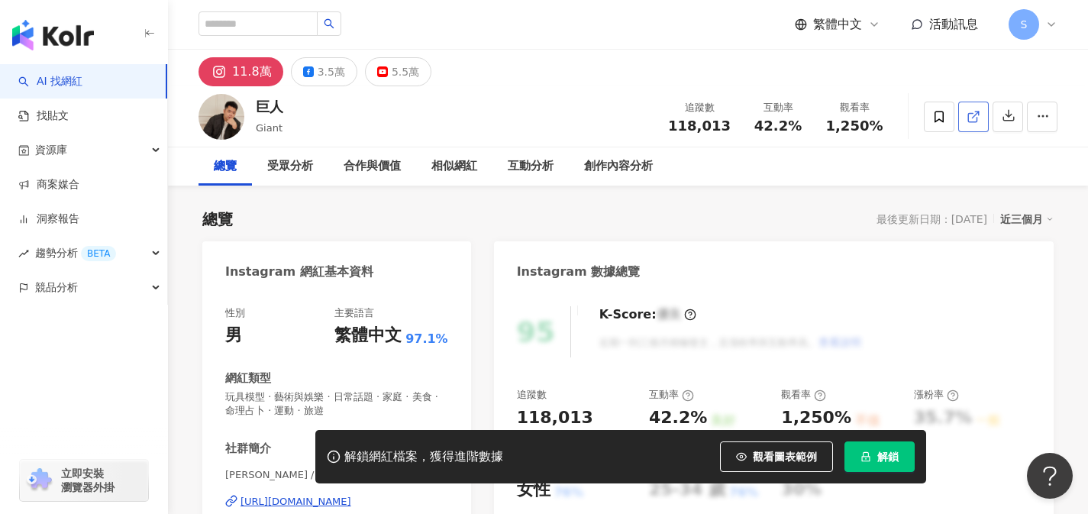
click at [982, 118] on link at bounding box center [973, 117] width 31 height 31
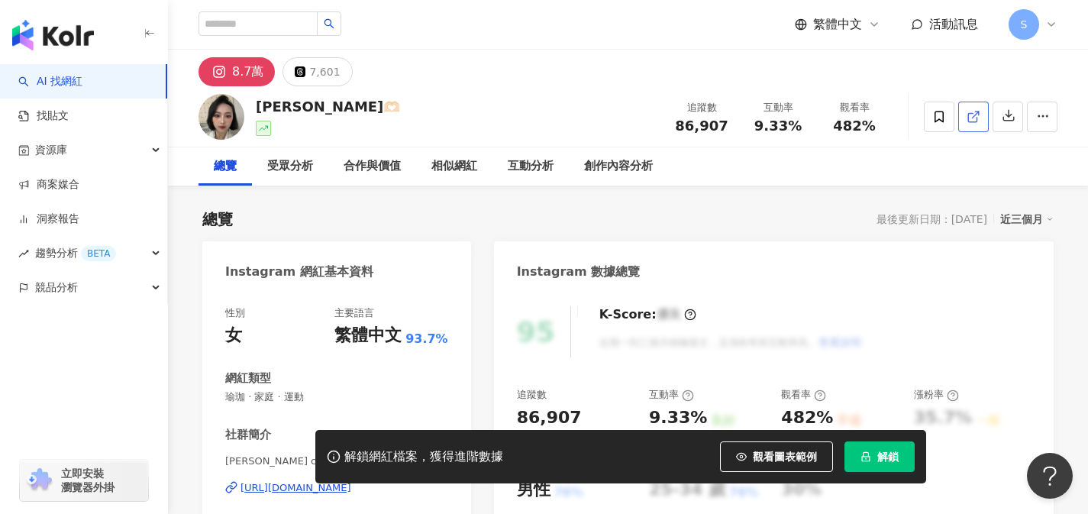
click at [975, 121] on icon at bounding box center [972, 117] width 8 height 8
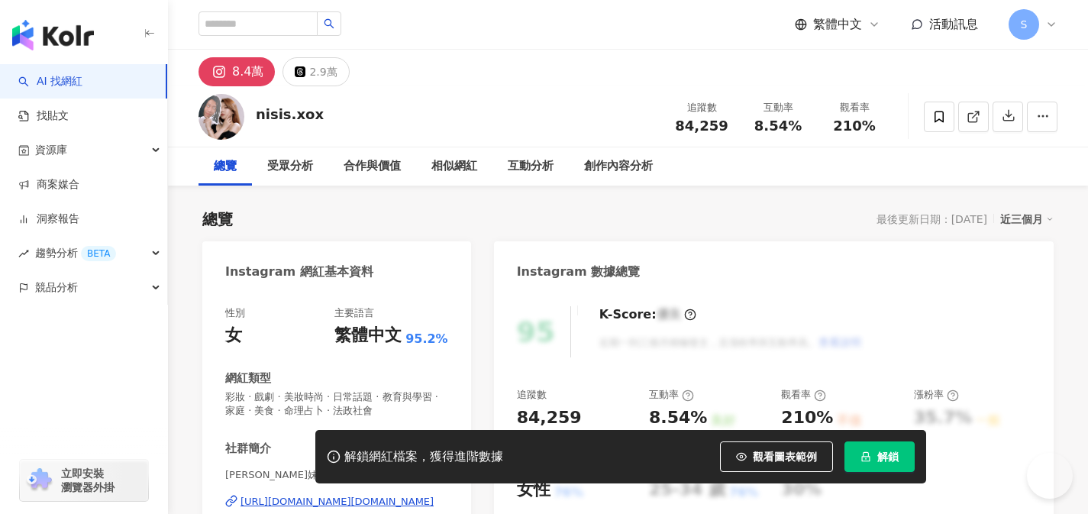
click at [972, 118] on icon at bounding box center [973, 117] width 14 height 14
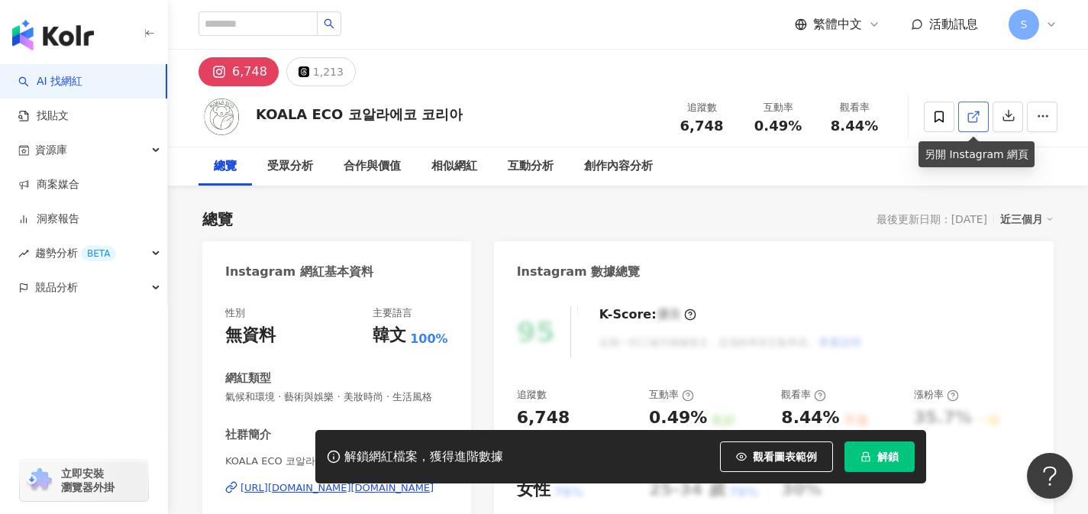
click at [973, 122] on icon at bounding box center [973, 117] width 14 height 14
